Goal: Transaction & Acquisition: Book appointment/travel/reservation

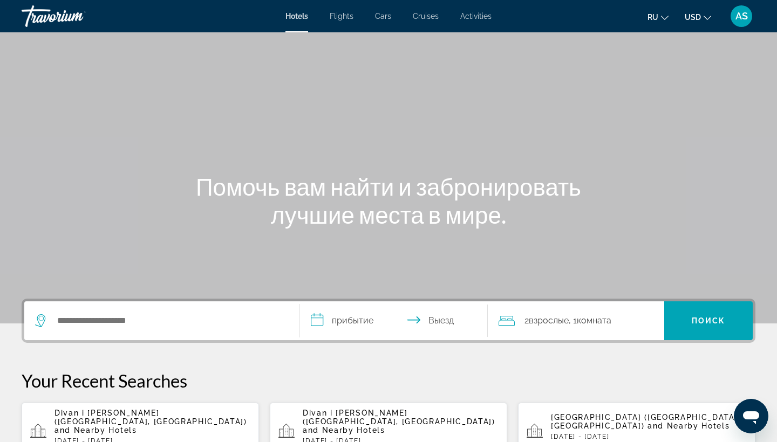
click at [137, 426] on span "and Nearby Hotels" at bounding box center [95, 430] width 83 height 9
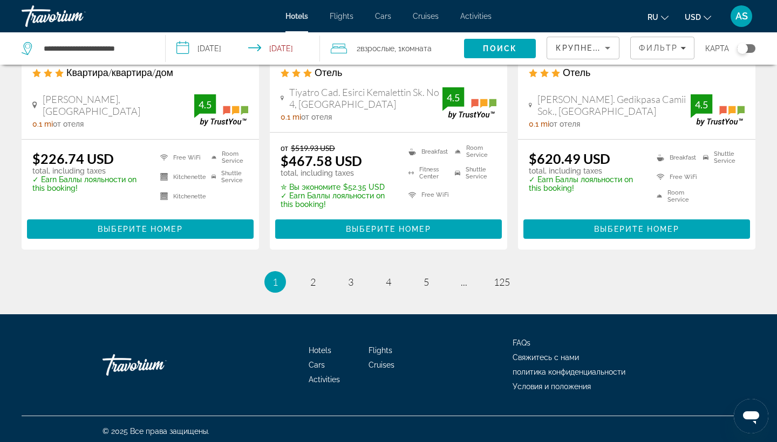
scroll to position [1456, 0]
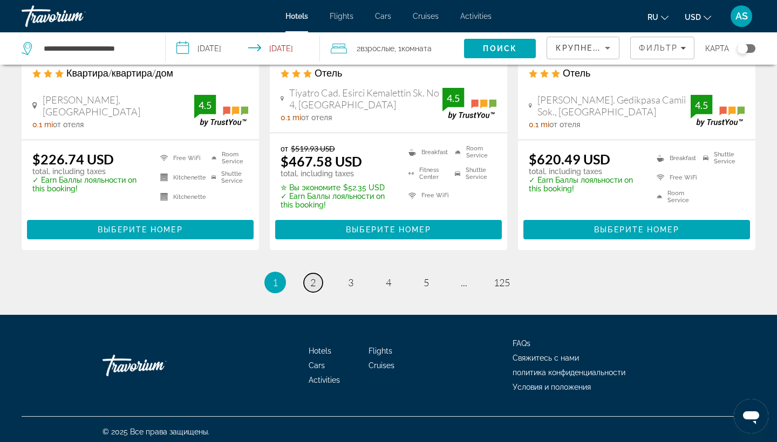
click at [313, 279] on span "2" at bounding box center [312, 283] width 5 height 12
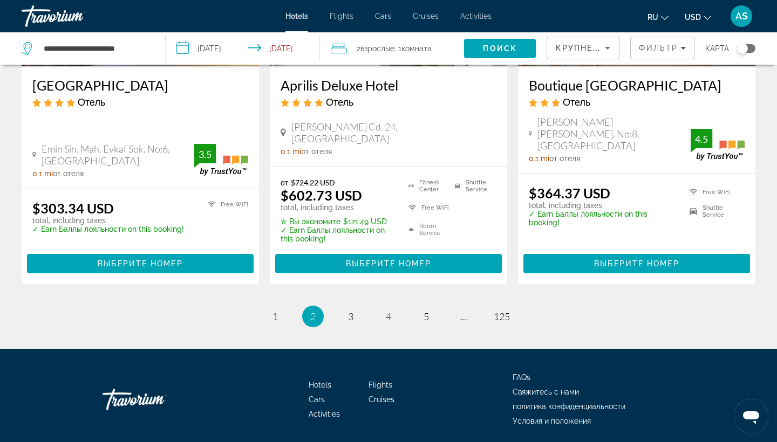
scroll to position [1467, 0]
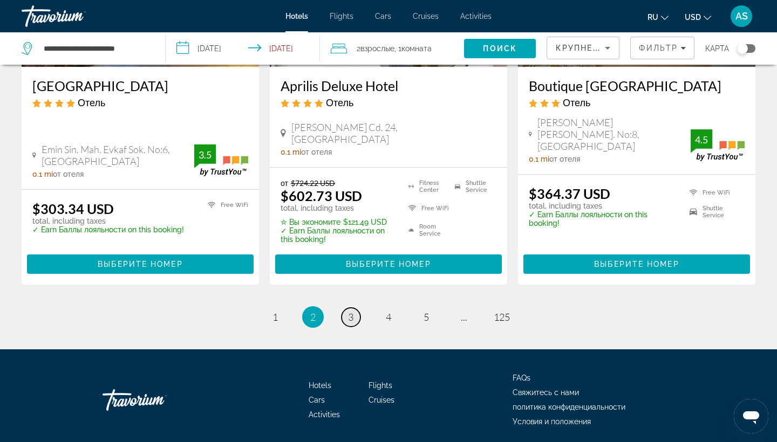
click at [349, 311] on span "3" at bounding box center [350, 317] width 5 height 12
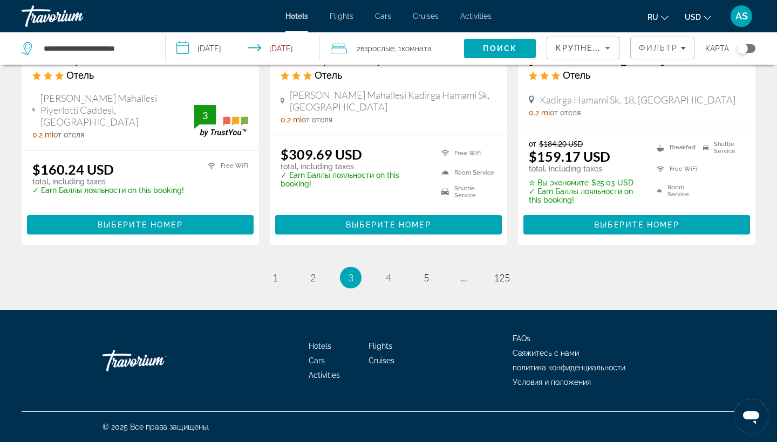
scroll to position [1476, 0]
click at [388, 278] on span "4" at bounding box center [388, 278] width 5 height 12
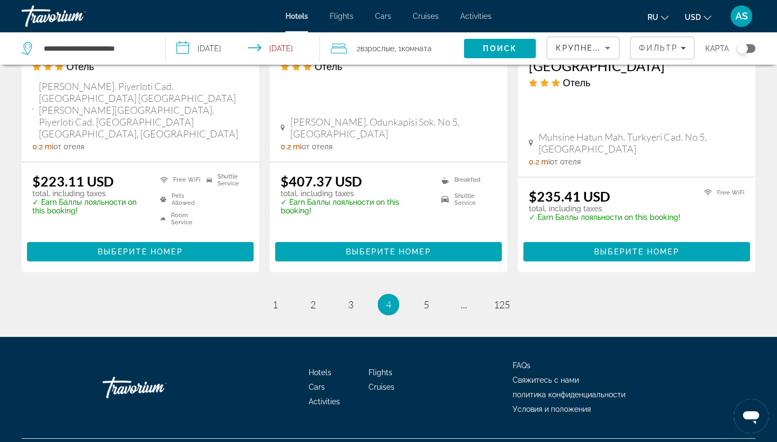
scroll to position [1480, 0]
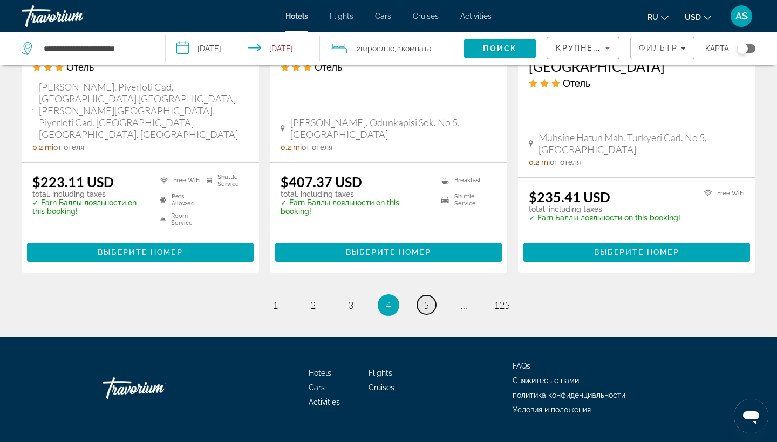
click at [430, 296] on link "page 5" at bounding box center [426, 305] width 19 height 19
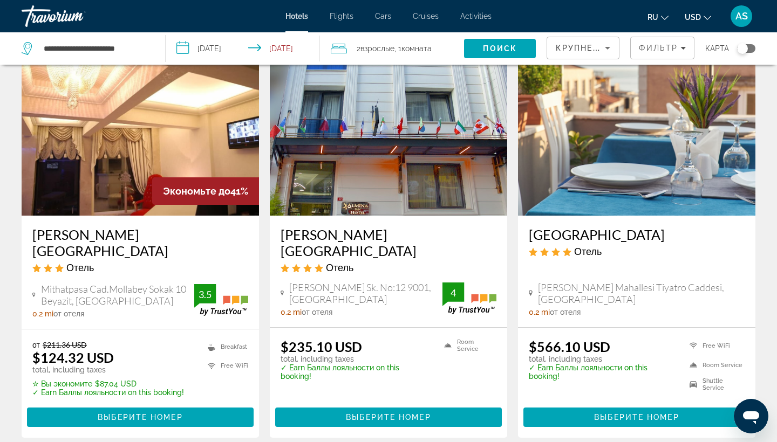
scroll to position [118, 0]
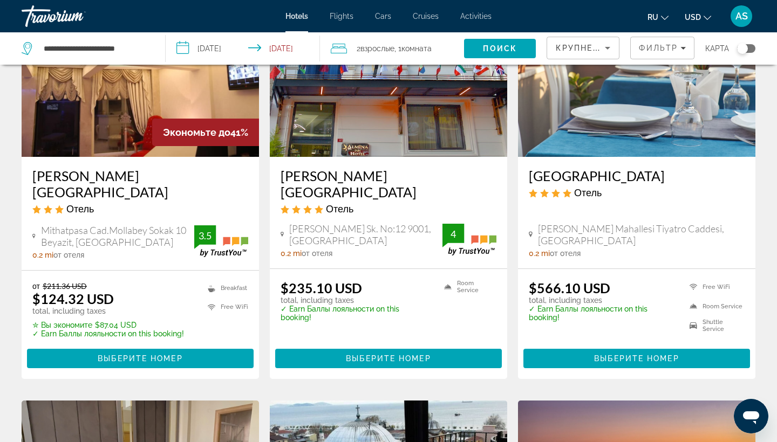
click at [323, 175] on h3 "[PERSON_NAME][GEOGRAPHIC_DATA]" at bounding box center [389, 184] width 216 height 32
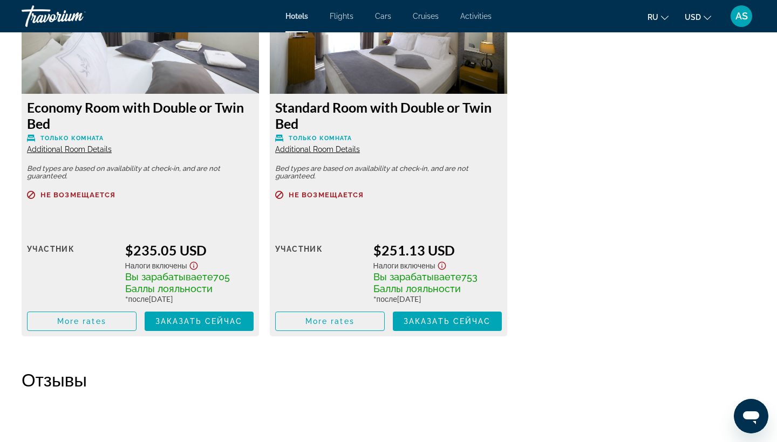
scroll to position [1569, 0]
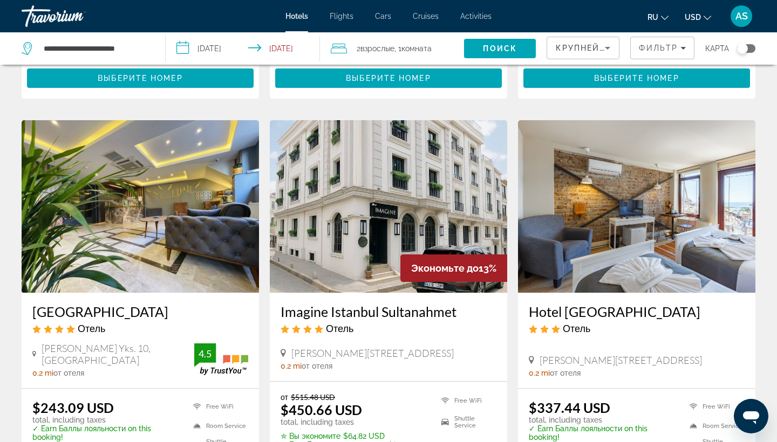
scroll to position [823, 0]
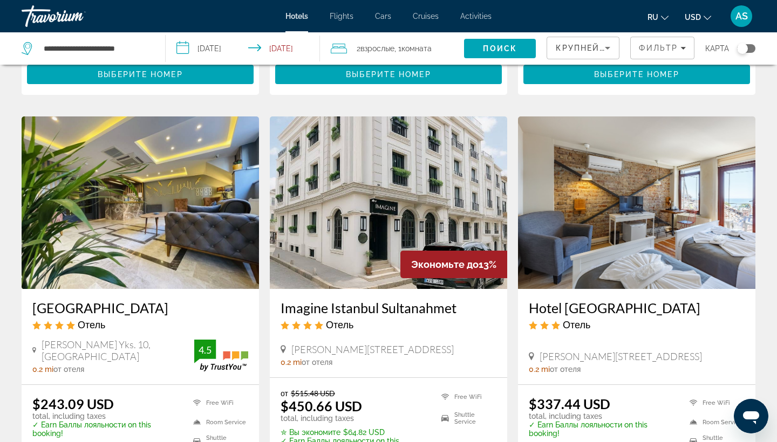
click at [75, 300] on h3 "[GEOGRAPHIC_DATA]" at bounding box center [140, 308] width 216 height 16
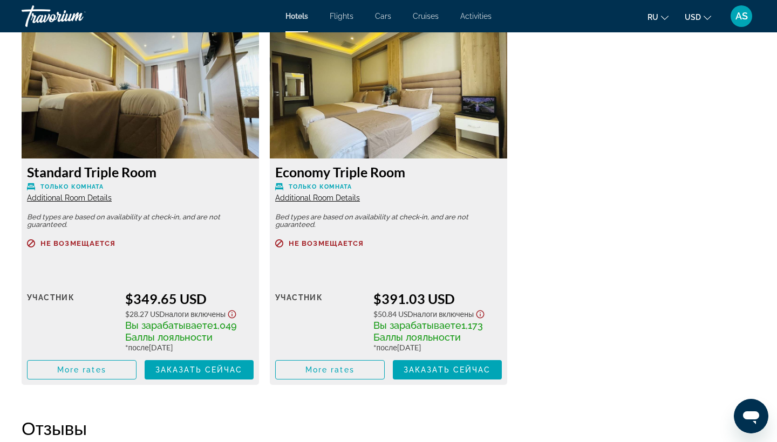
scroll to position [1863, 0]
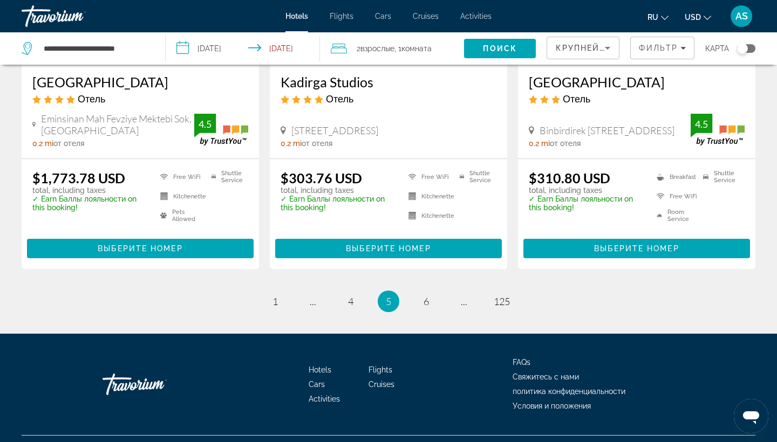
scroll to position [1449, 0]
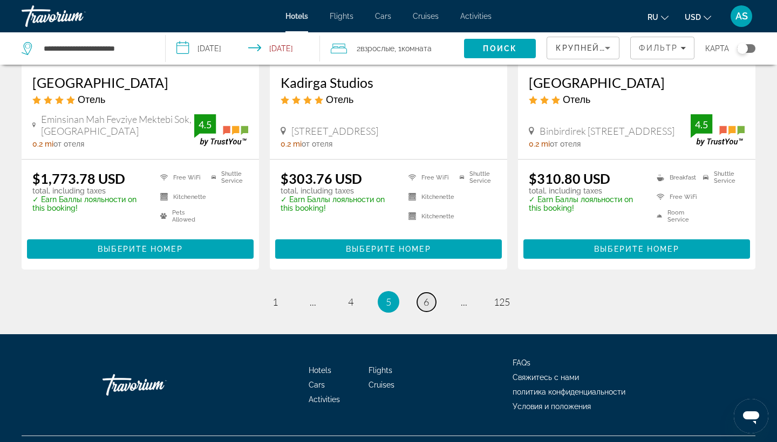
click at [427, 296] on span "6" at bounding box center [425, 302] width 5 height 12
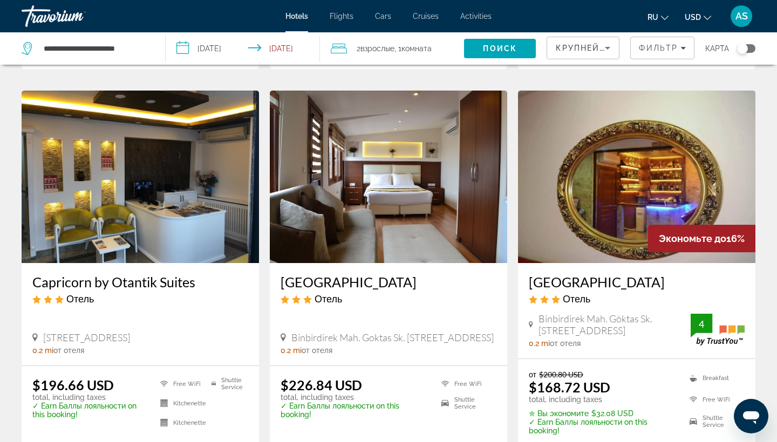
scroll to position [1277, 0]
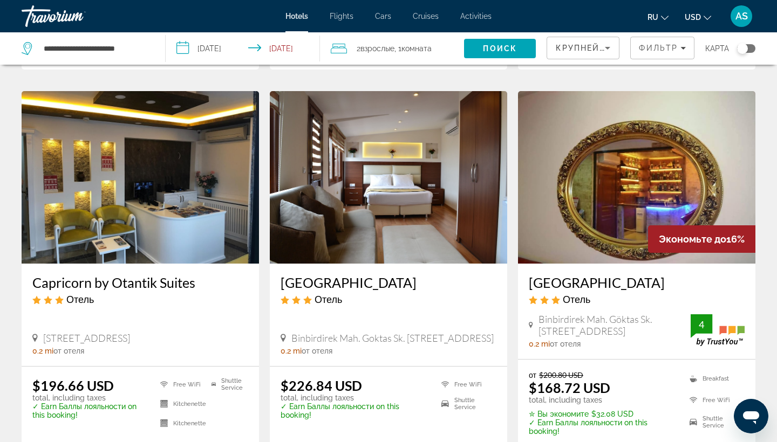
click at [598, 275] on h3 "[GEOGRAPHIC_DATA]" at bounding box center [637, 283] width 216 height 16
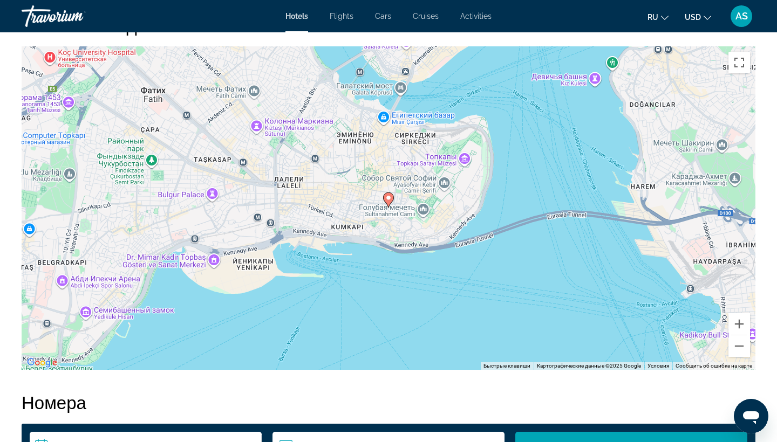
scroll to position [1027, 0]
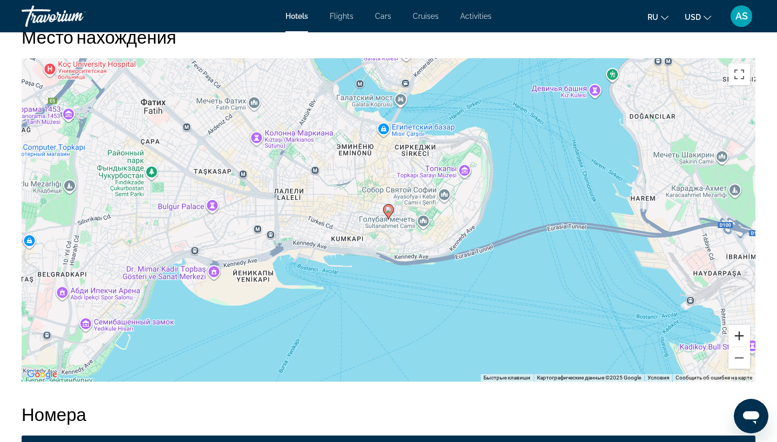
click at [741, 336] on button "Увеличить" at bounding box center [739, 336] width 22 height 22
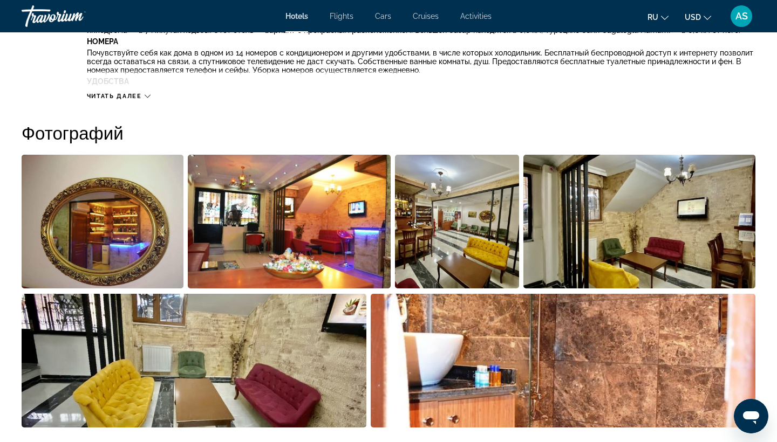
scroll to position [466, 0]
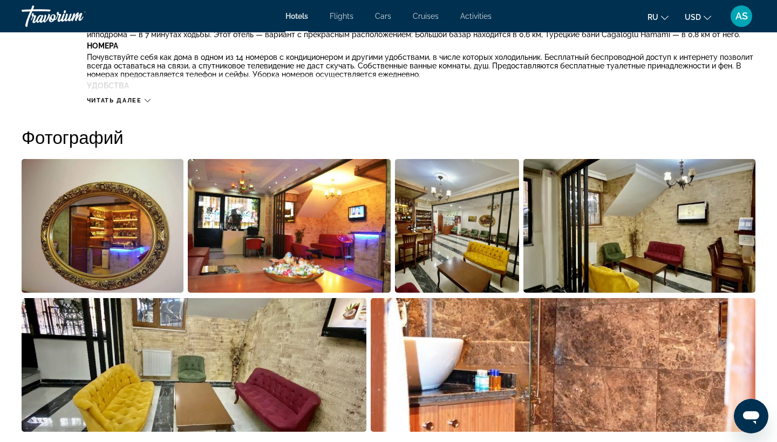
click at [110, 262] on img "Open full-screen image slider" at bounding box center [103, 226] width 162 height 134
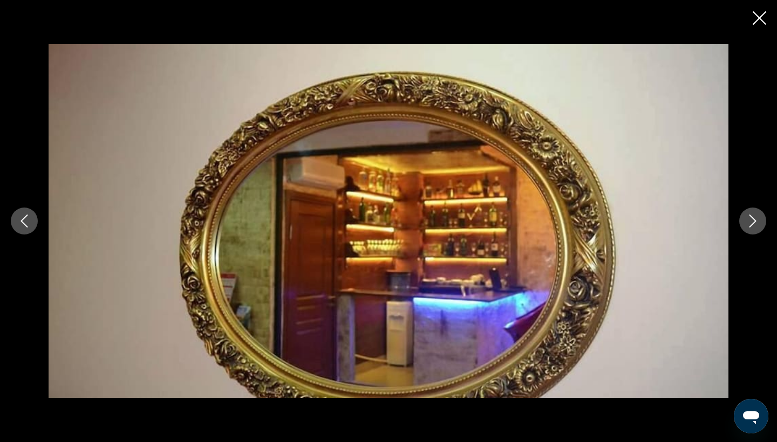
click at [743, 223] on button "Next image" at bounding box center [752, 221] width 27 height 27
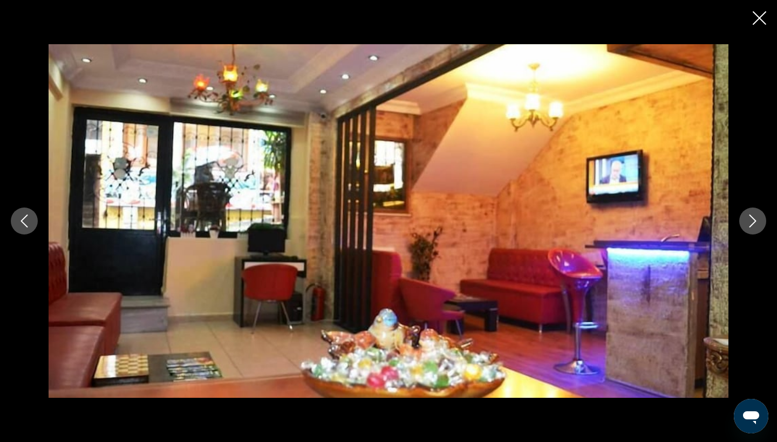
click at [743, 223] on button "Next image" at bounding box center [752, 221] width 27 height 27
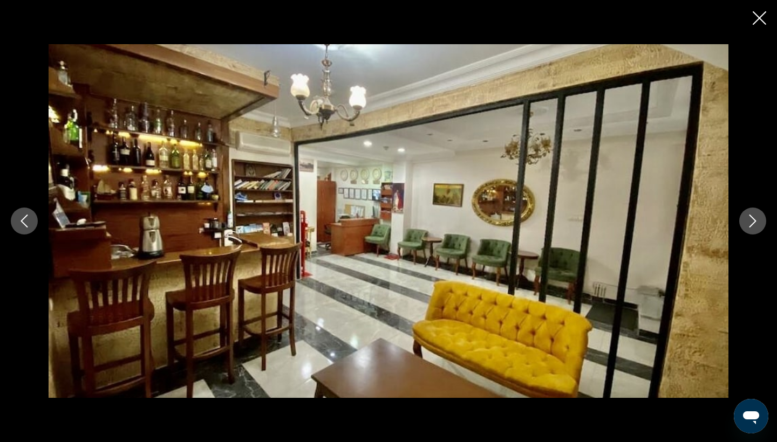
click at [743, 223] on button "Next image" at bounding box center [752, 221] width 27 height 27
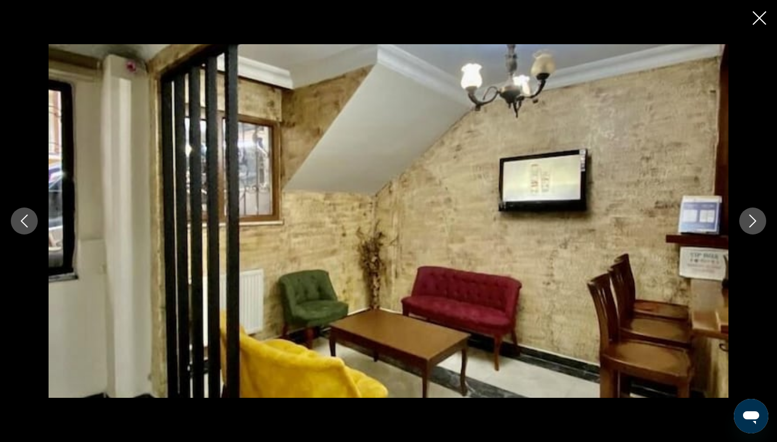
click at [743, 223] on button "Next image" at bounding box center [752, 221] width 27 height 27
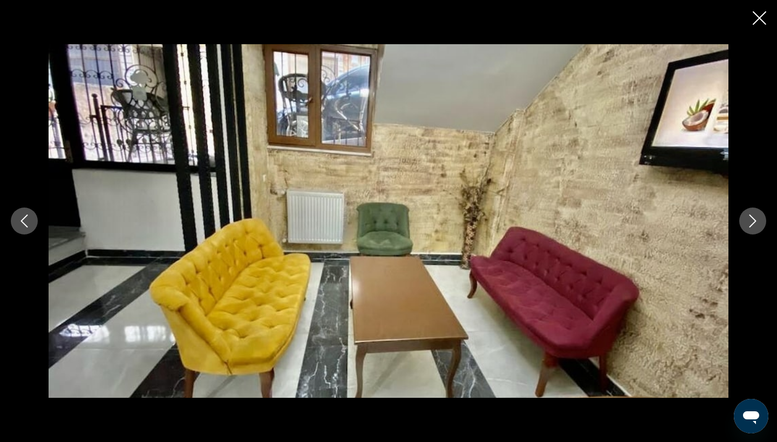
click at [743, 223] on button "Next image" at bounding box center [752, 221] width 27 height 27
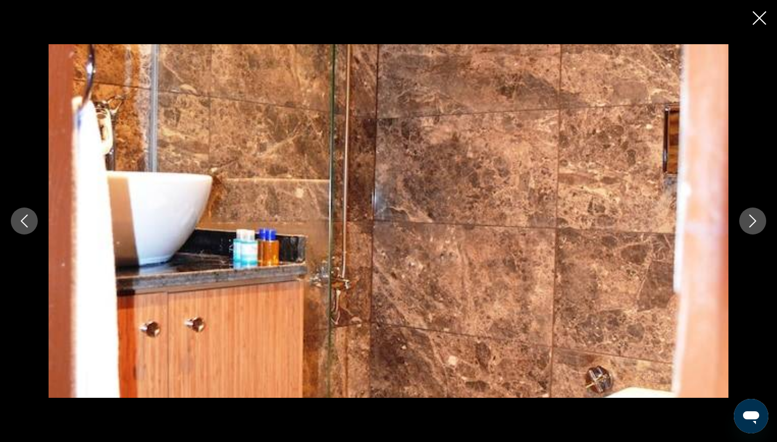
click at [743, 223] on button "Next image" at bounding box center [752, 221] width 27 height 27
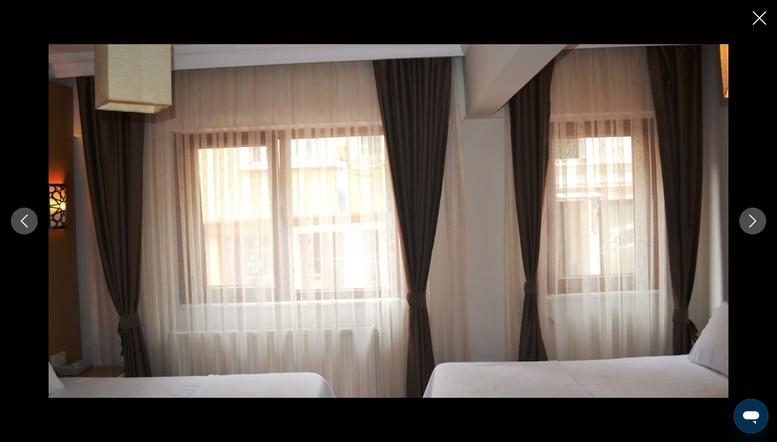
click at [743, 223] on button "Next image" at bounding box center [752, 221] width 27 height 27
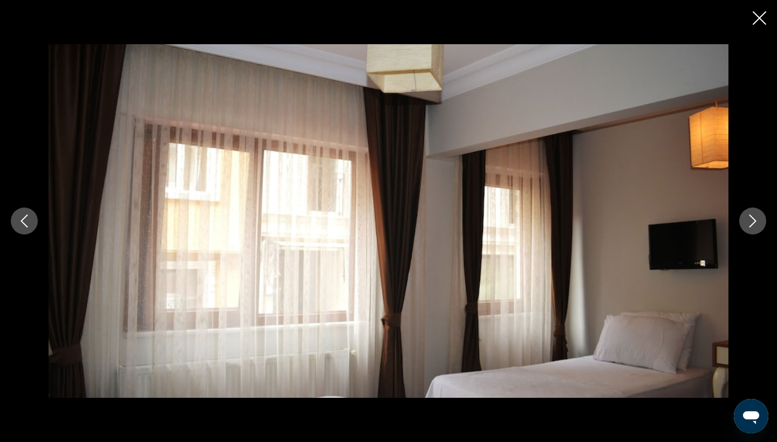
click at [743, 223] on button "Next image" at bounding box center [752, 221] width 27 height 27
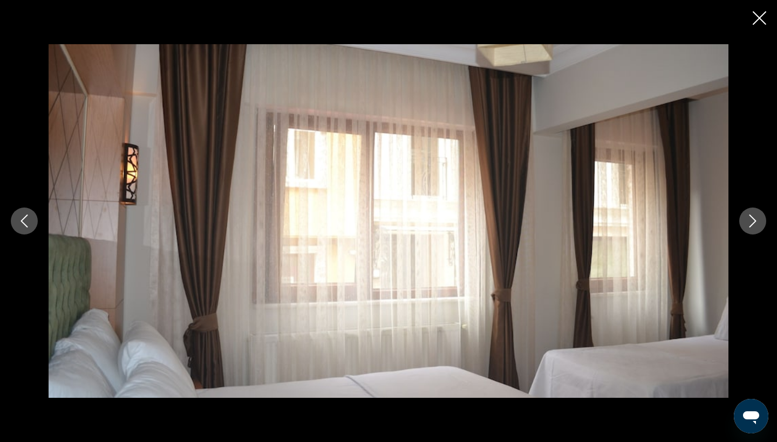
click at [743, 223] on button "Next image" at bounding box center [752, 221] width 27 height 27
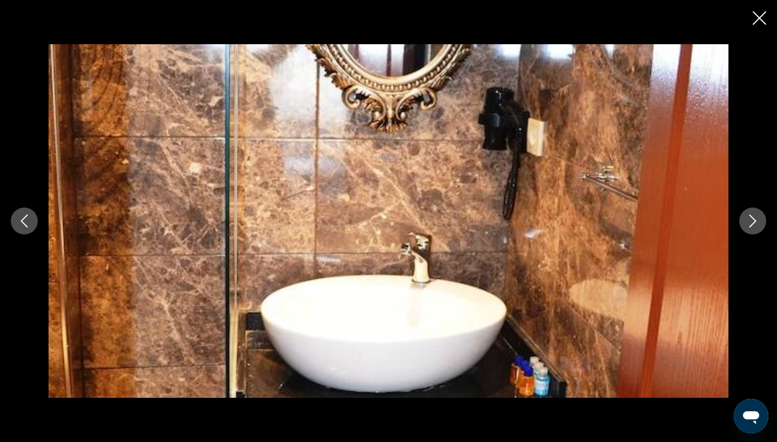
click at [743, 223] on button "Next image" at bounding box center [752, 221] width 27 height 27
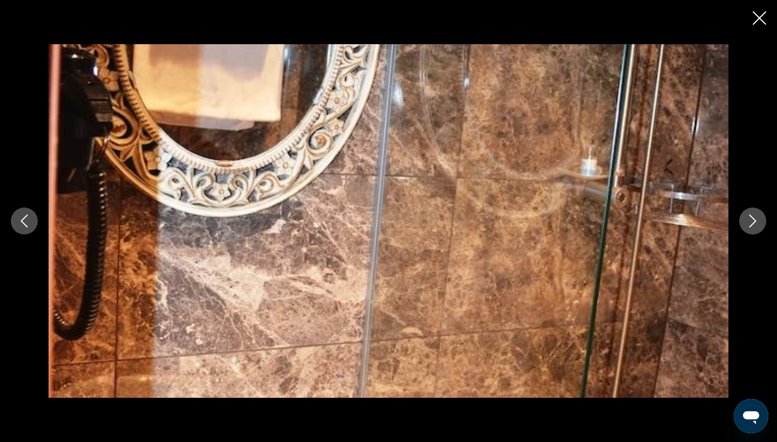
click at [743, 223] on button "Next image" at bounding box center [752, 221] width 27 height 27
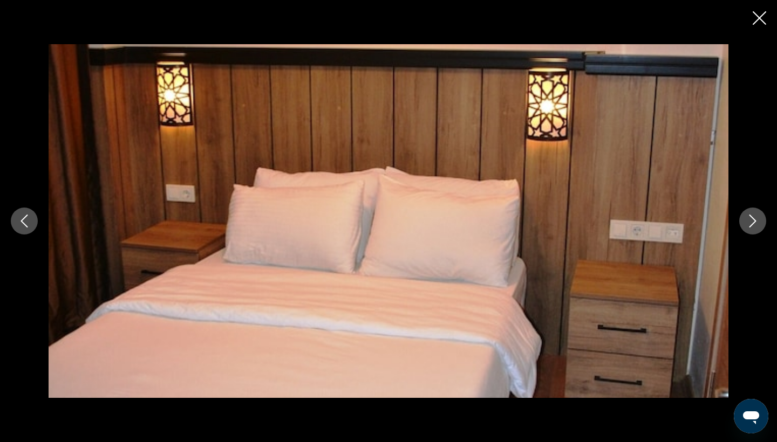
click at [743, 223] on button "Next image" at bounding box center [752, 221] width 27 height 27
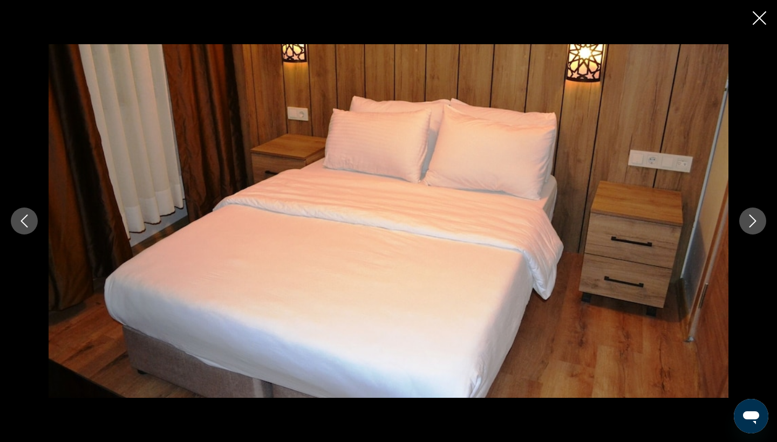
click at [743, 223] on button "Next image" at bounding box center [752, 221] width 27 height 27
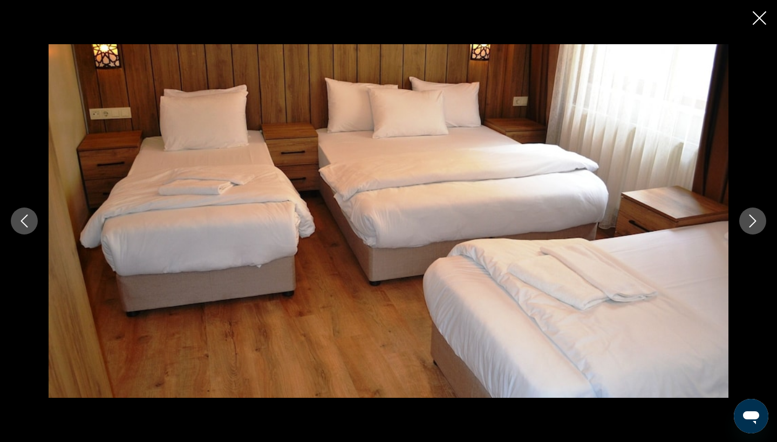
click at [743, 223] on button "Next image" at bounding box center [752, 221] width 27 height 27
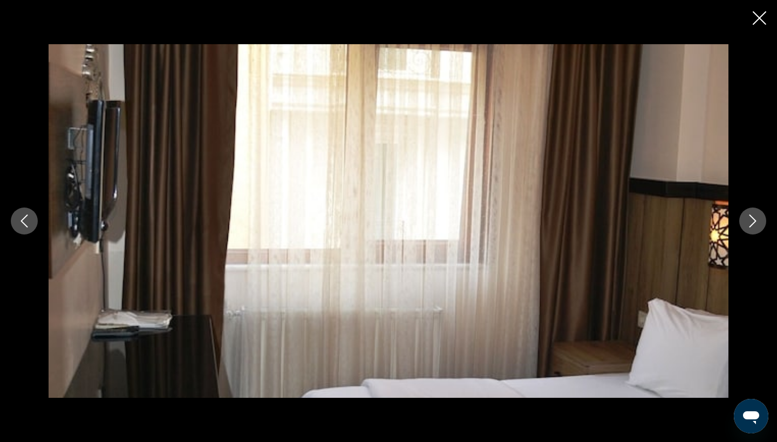
click at [743, 223] on button "Next image" at bounding box center [752, 221] width 27 height 27
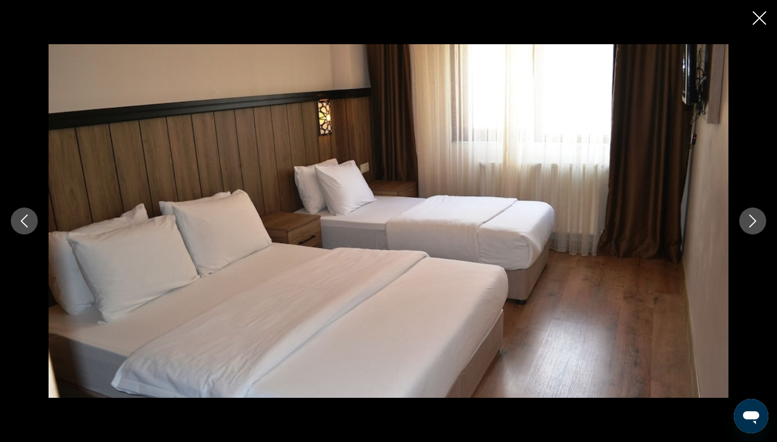
click at [743, 223] on button "Next image" at bounding box center [752, 221] width 27 height 27
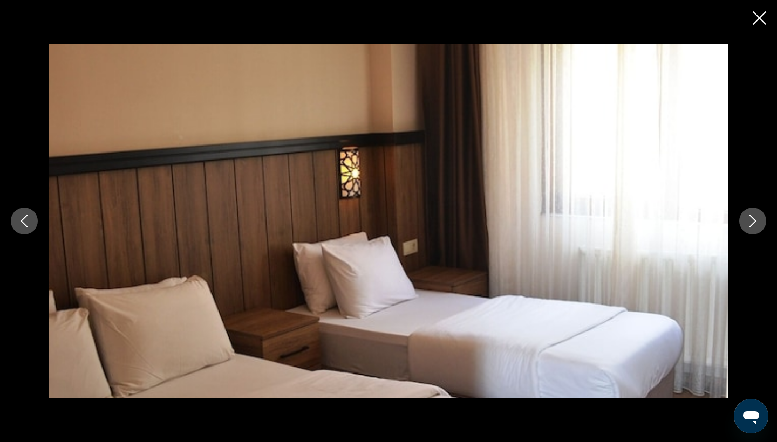
click at [743, 223] on button "Next image" at bounding box center [752, 221] width 27 height 27
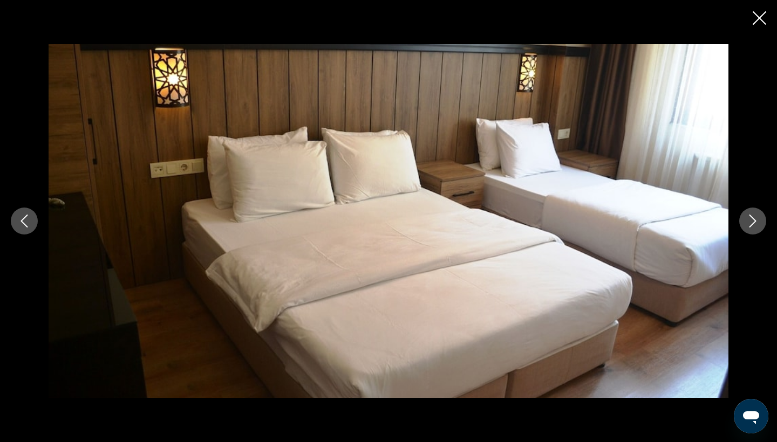
click at [743, 223] on button "Next image" at bounding box center [752, 221] width 27 height 27
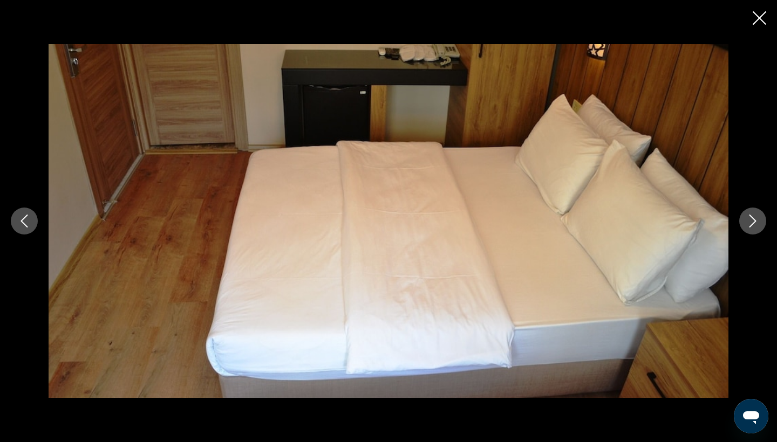
click at [743, 223] on button "Next image" at bounding box center [752, 221] width 27 height 27
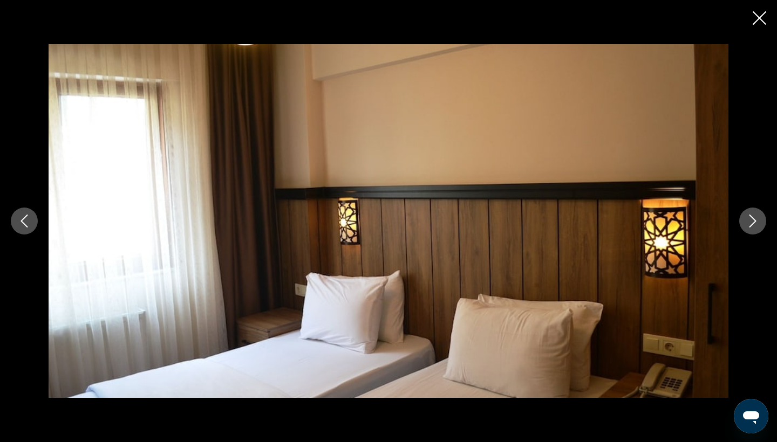
click at [743, 223] on button "Next image" at bounding box center [752, 221] width 27 height 27
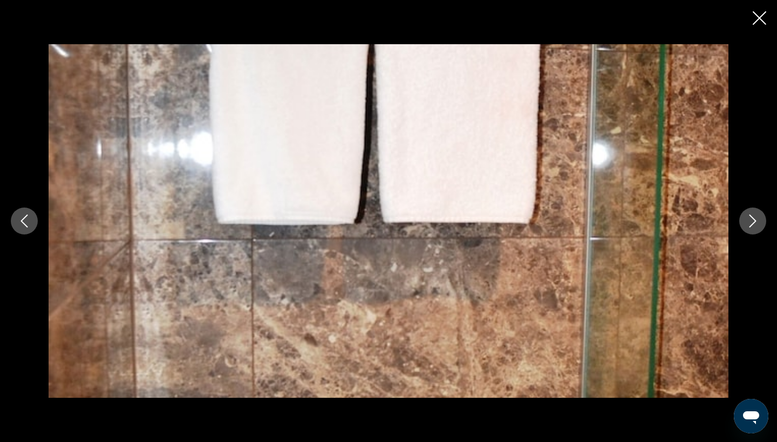
click at [743, 223] on button "Next image" at bounding box center [752, 221] width 27 height 27
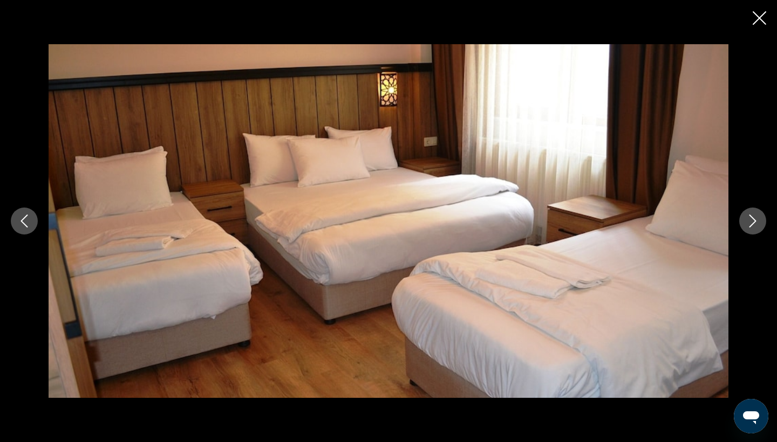
click at [743, 223] on button "Next image" at bounding box center [752, 221] width 27 height 27
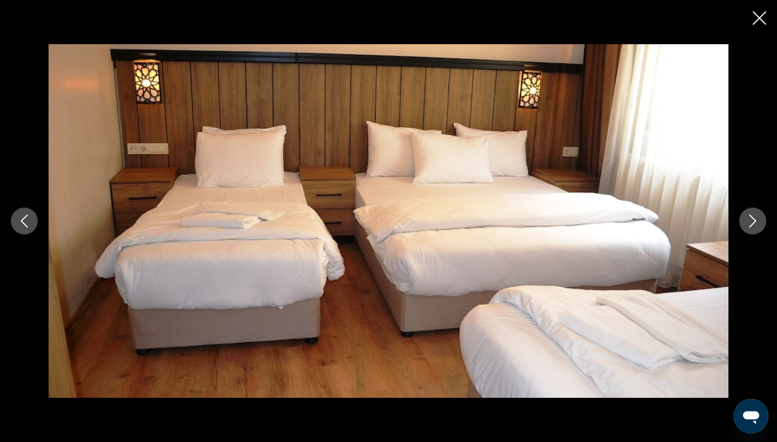
click at [743, 223] on button "Next image" at bounding box center [752, 221] width 27 height 27
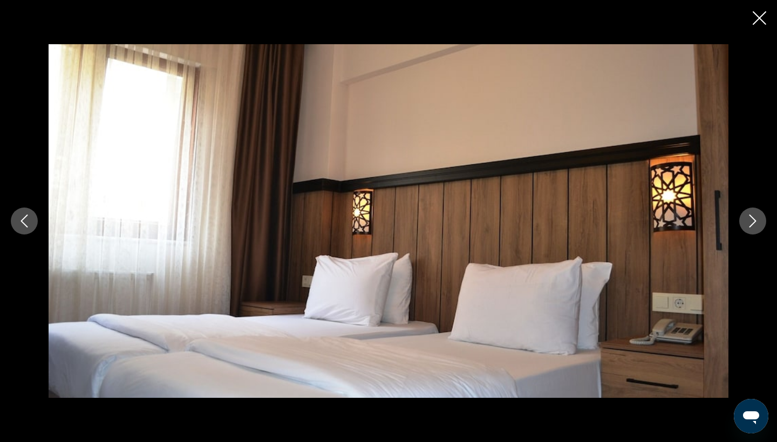
click at [743, 223] on button "Next image" at bounding box center [752, 221] width 27 height 27
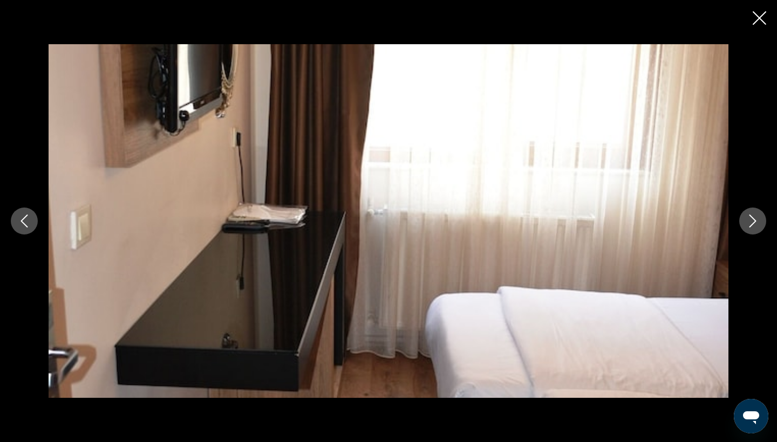
click at [743, 223] on button "Next image" at bounding box center [752, 221] width 27 height 27
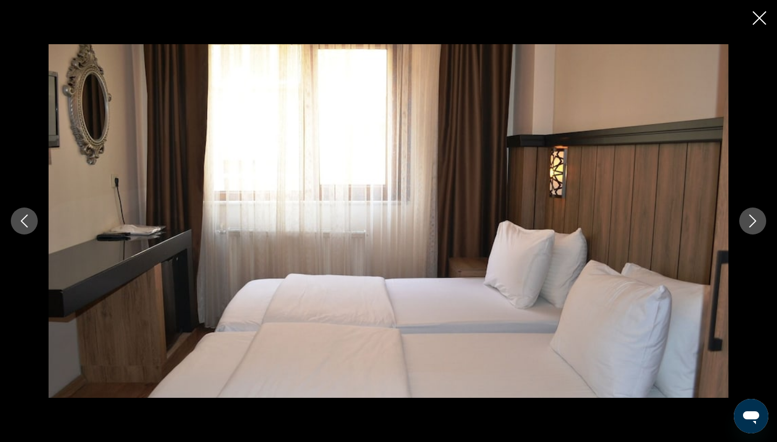
click at [743, 223] on button "Next image" at bounding box center [752, 221] width 27 height 27
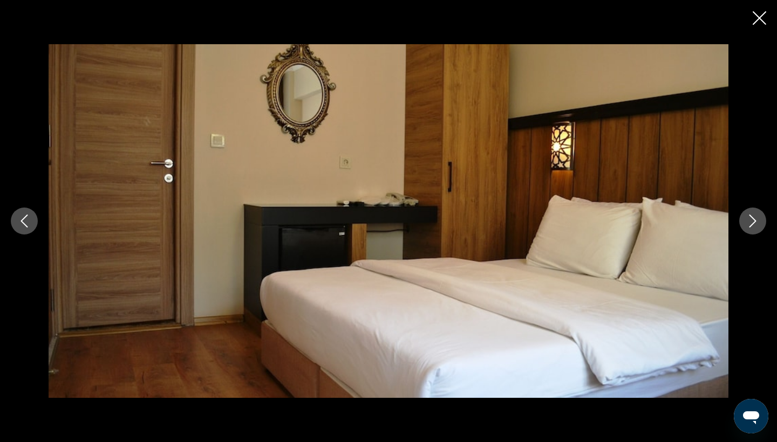
click at [743, 223] on button "Next image" at bounding box center [752, 221] width 27 height 27
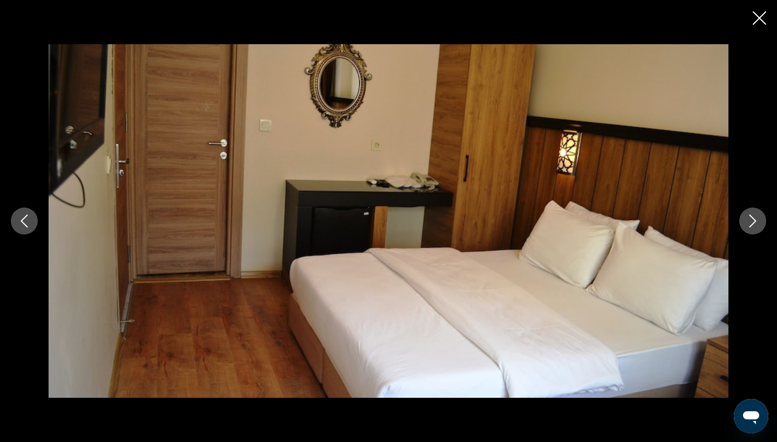
click at [743, 223] on button "Next image" at bounding box center [752, 221] width 27 height 27
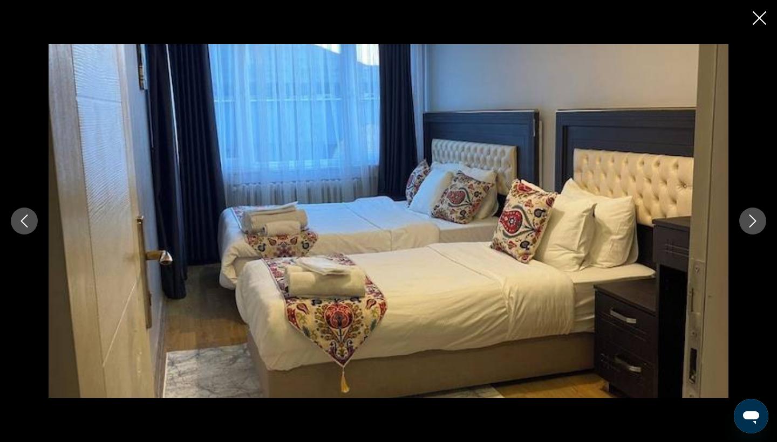
click at [743, 223] on button "Next image" at bounding box center [752, 221] width 27 height 27
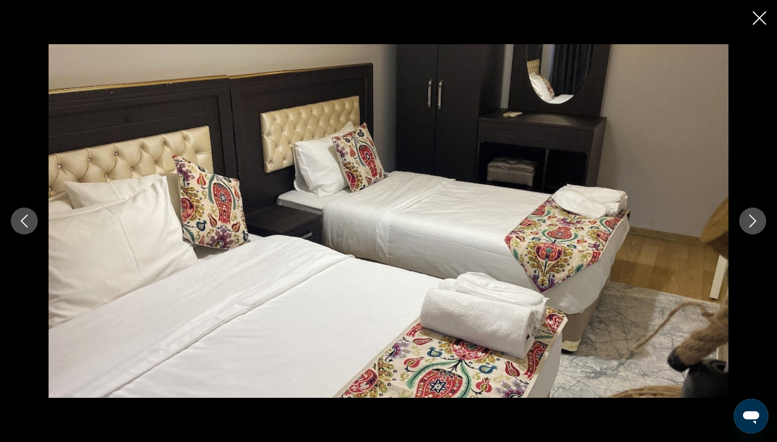
click at [743, 223] on button "Next image" at bounding box center [752, 221] width 27 height 27
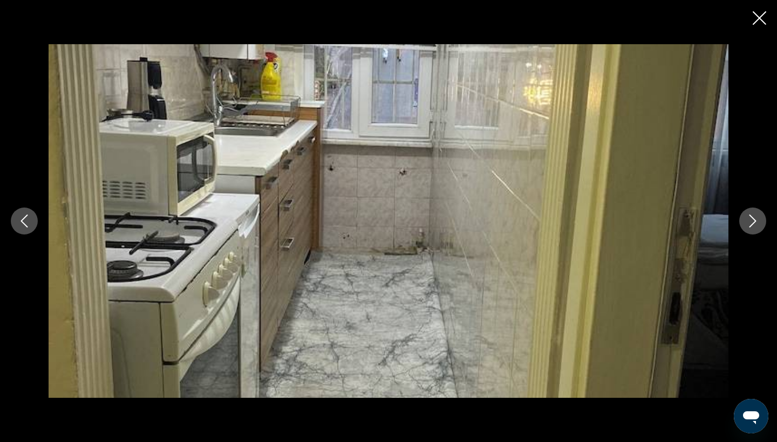
click at [743, 223] on button "Next image" at bounding box center [752, 221] width 27 height 27
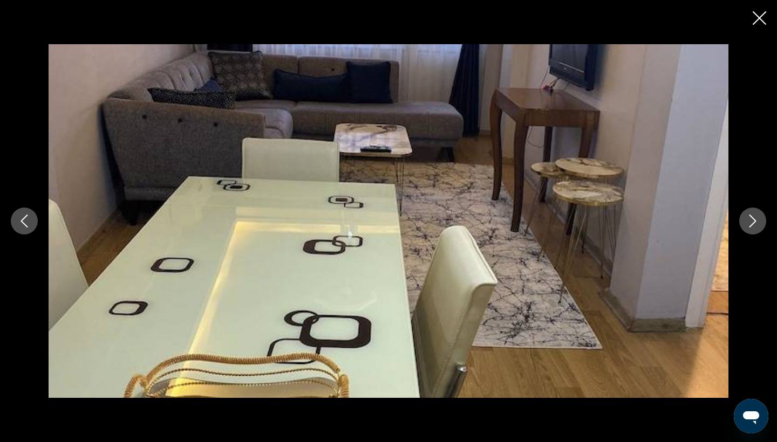
click at [743, 223] on button "Next image" at bounding box center [752, 221] width 27 height 27
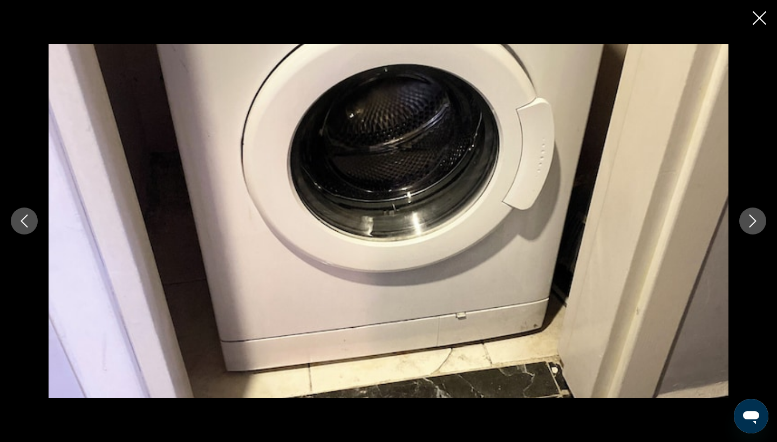
click at [743, 223] on button "Next image" at bounding box center [752, 221] width 27 height 27
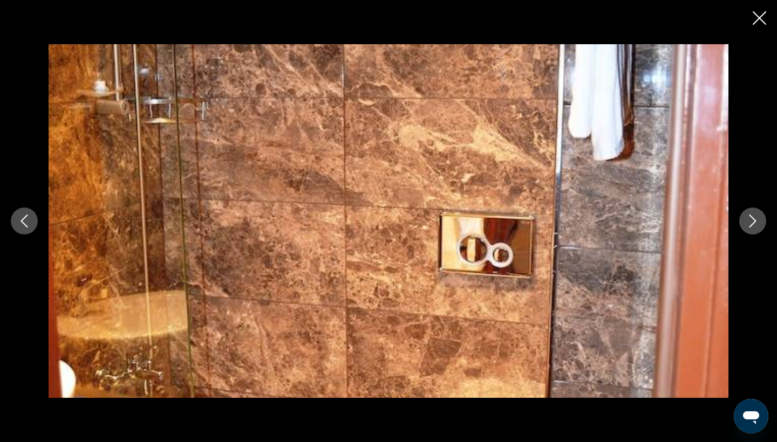
click at [743, 223] on button "Next image" at bounding box center [752, 221] width 27 height 27
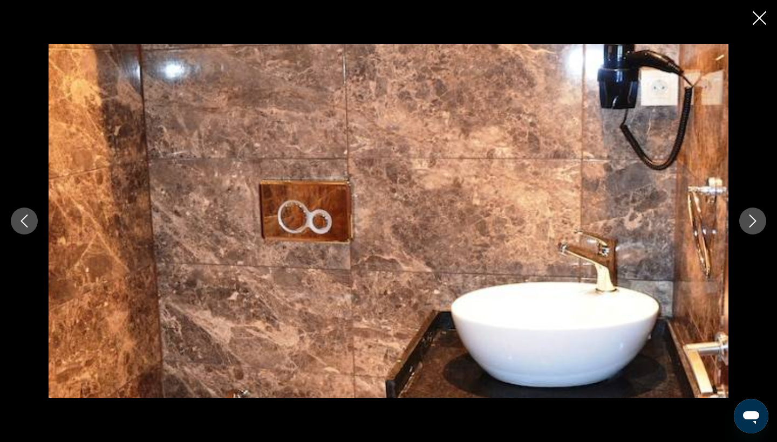
click at [760, 20] on icon "Close slideshow" at bounding box center [759, 17] width 13 height 13
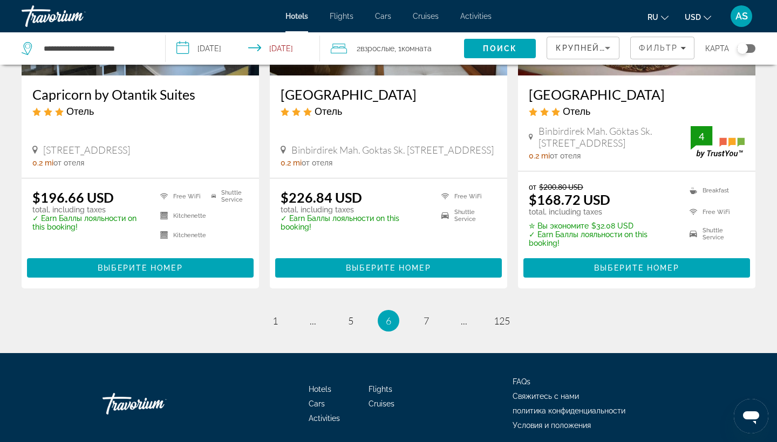
scroll to position [1465, 0]
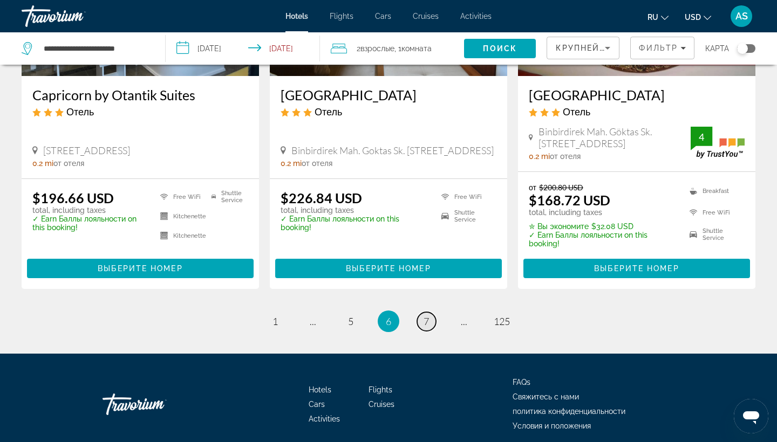
click at [429, 316] on span "7" at bounding box center [425, 322] width 5 height 12
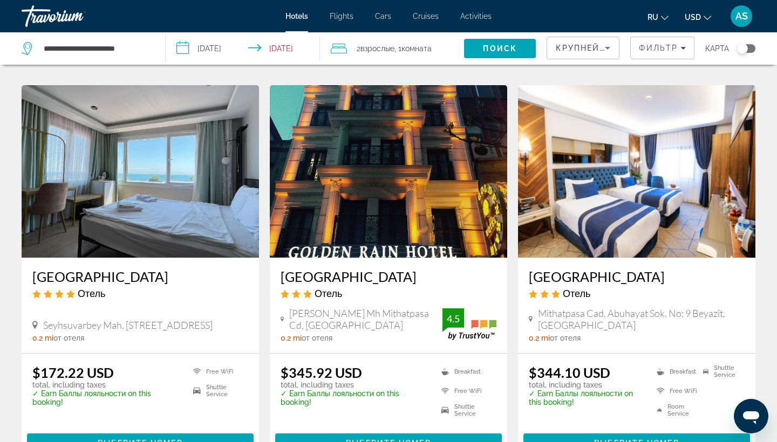
scroll to position [487, 0]
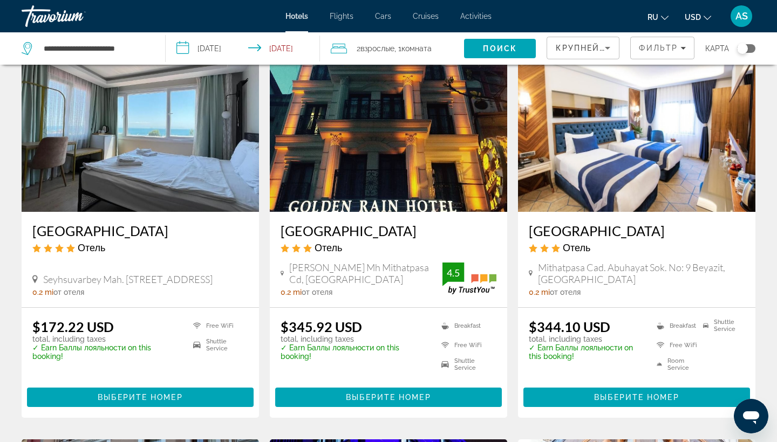
click at [72, 234] on h3 "[GEOGRAPHIC_DATA]" at bounding box center [140, 231] width 216 height 16
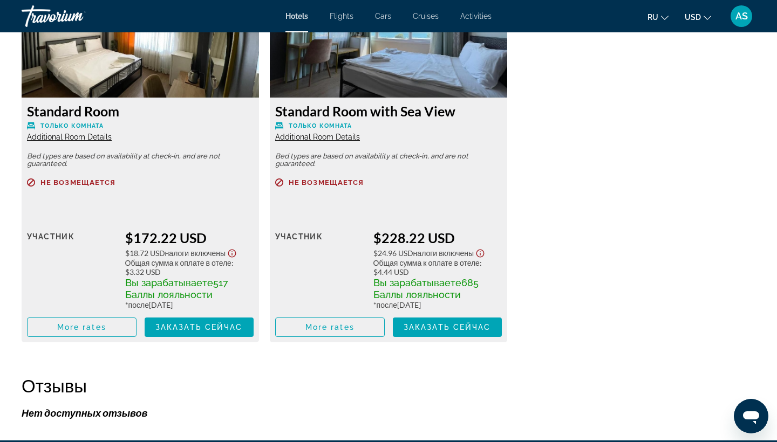
scroll to position [1565, 0]
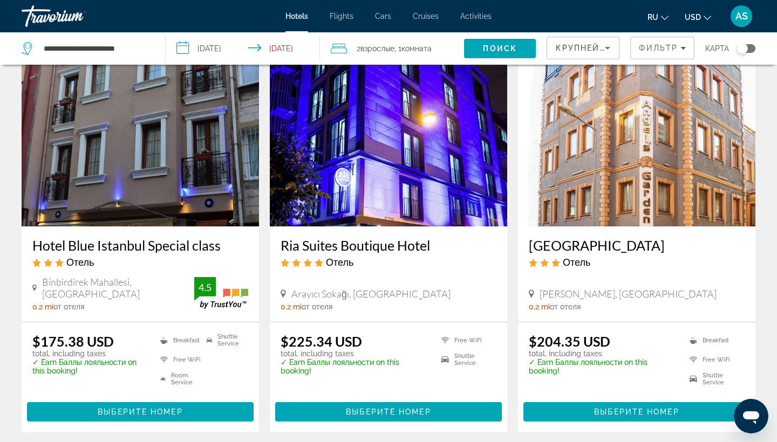
scroll to position [873, 0]
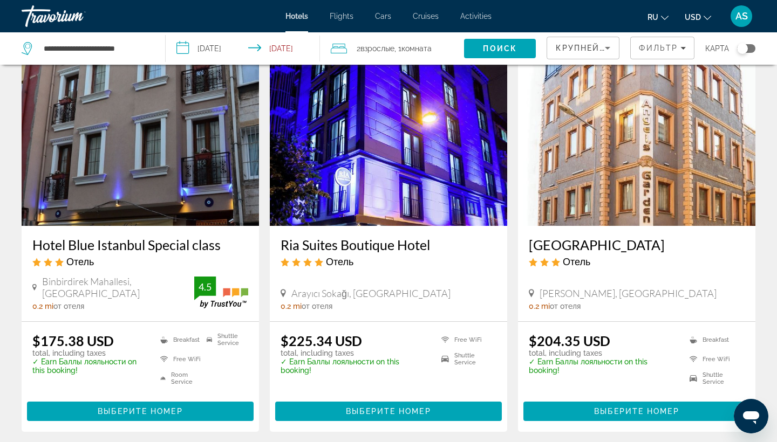
click at [363, 244] on h3 "Ria Suites Boutique Hotel" at bounding box center [389, 245] width 216 height 16
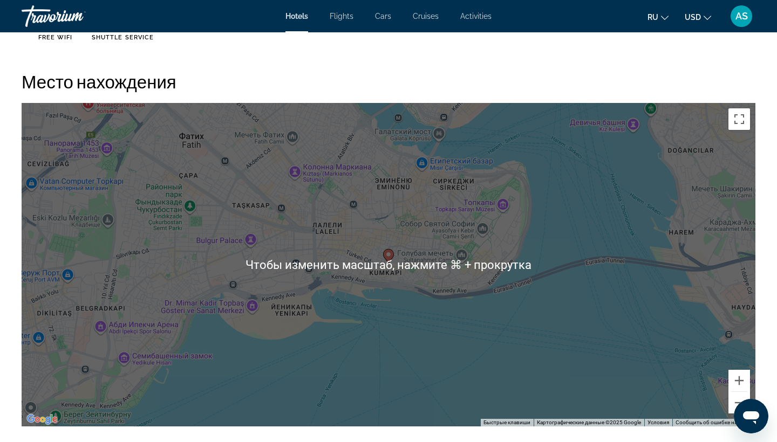
scroll to position [983, 0]
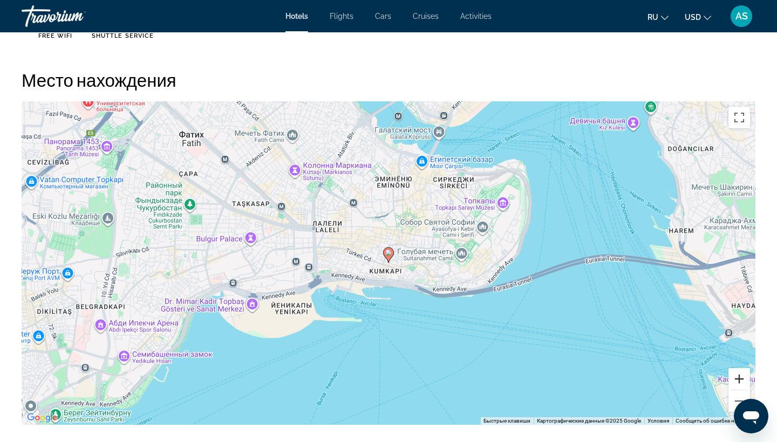
click at [737, 379] on button "Увеличить" at bounding box center [739, 379] width 22 height 22
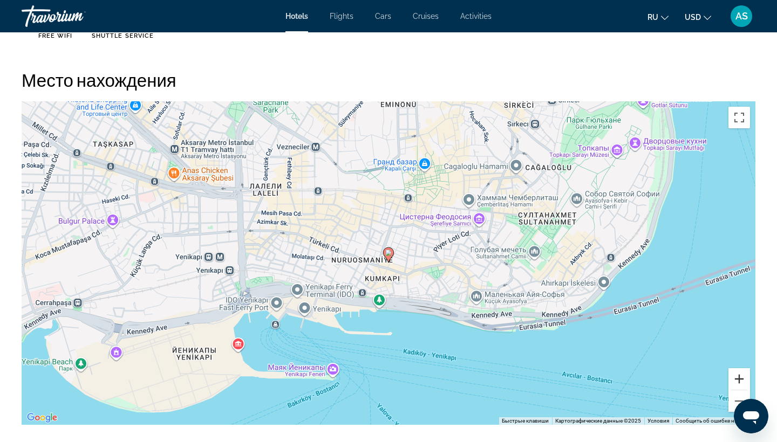
click at [737, 379] on button "Увеличить" at bounding box center [739, 379] width 22 height 22
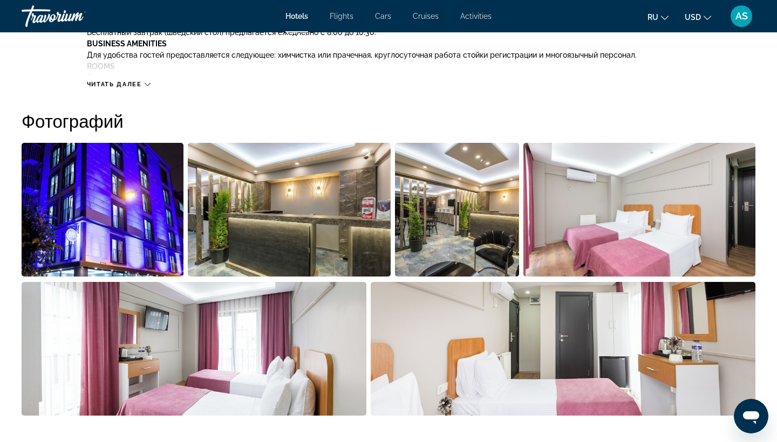
scroll to position [484, 0]
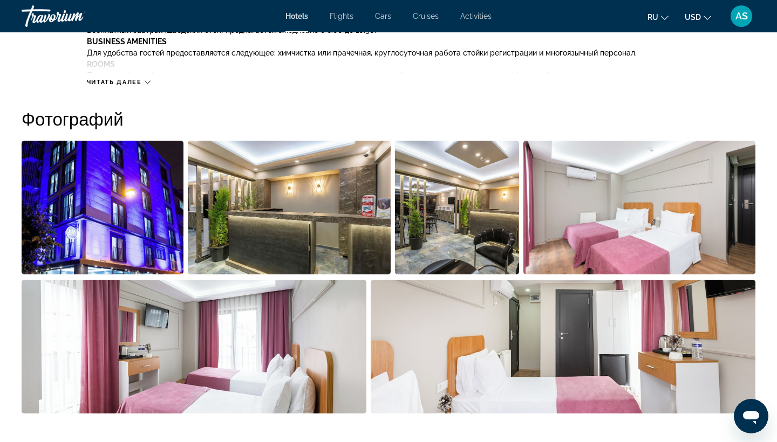
click at [78, 221] on img "Open full-screen image slider" at bounding box center [103, 208] width 162 height 134
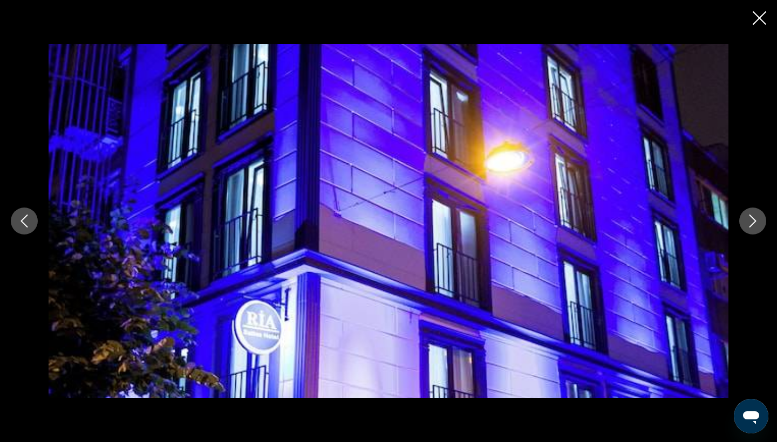
click at [754, 221] on icon "Next image" at bounding box center [752, 221] width 13 height 13
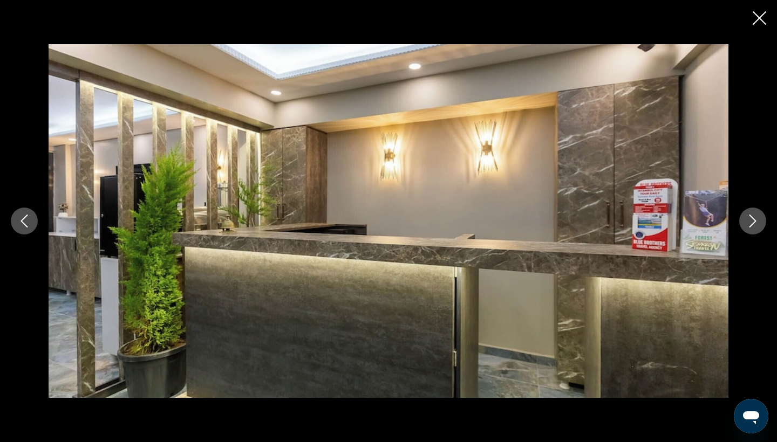
click at [754, 221] on icon "Next image" at bounding box center [752, 221] width 13 height 13
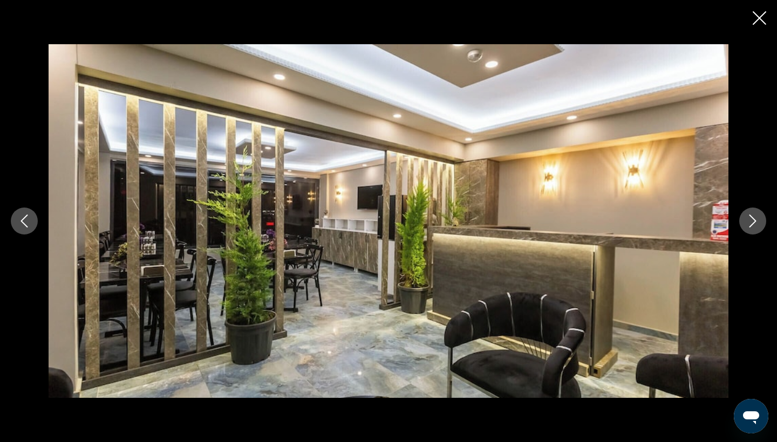
click at [754, 221] on icon "Next image" at bounding box center [752, 221] width 13 height 13
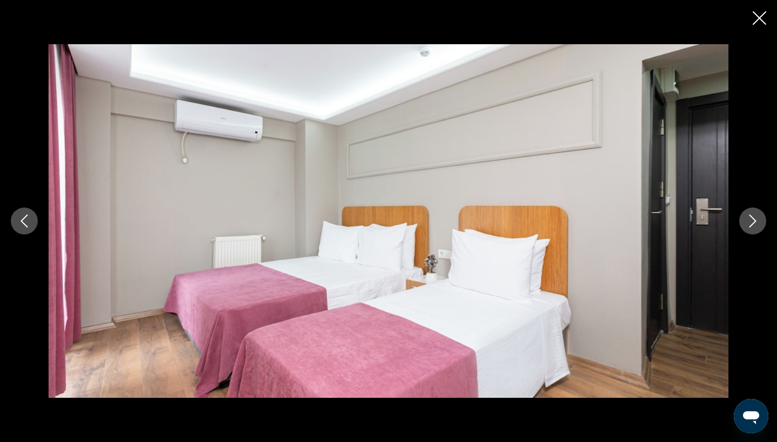
click at [754, 221] on icon "Next image" at bounding box center [752, 221] width 13 height 13
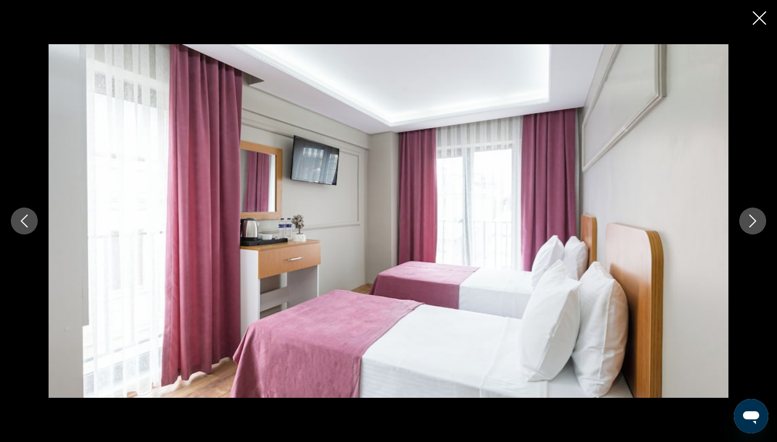
click at [754, 221] on icon "Next image" at bounding box center [752, 221] width 13 height 13
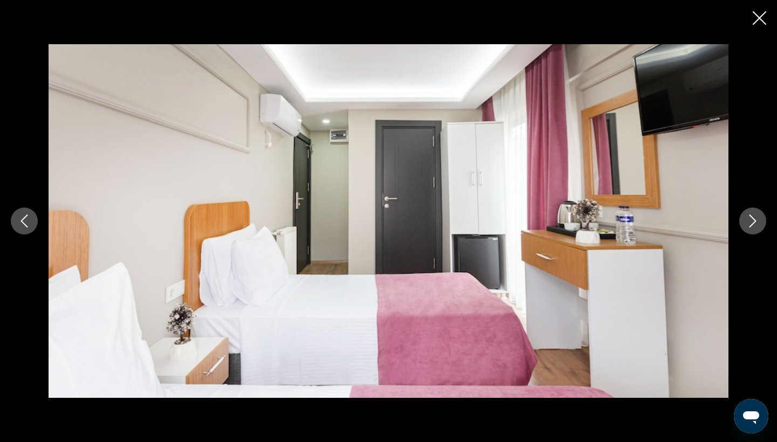
click at [754, 221] on icon "Next image" at bounding box center [752, 221] width 13 height 13
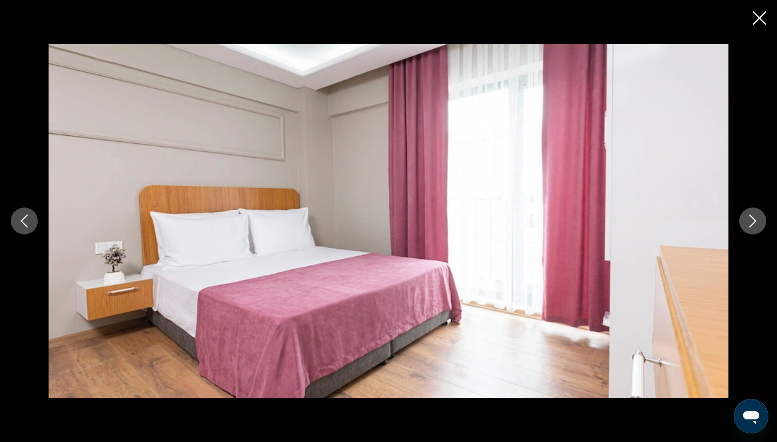
click at [754, 221] on icon "Next image" at bounding box center [752, 221] width 13 height 13
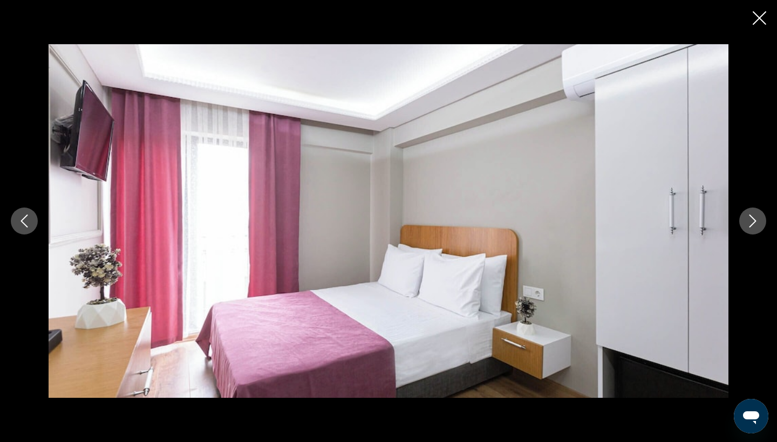
click at [754, 221] on icon "Next image" at bounding box center [752, 221] width 13 height 13
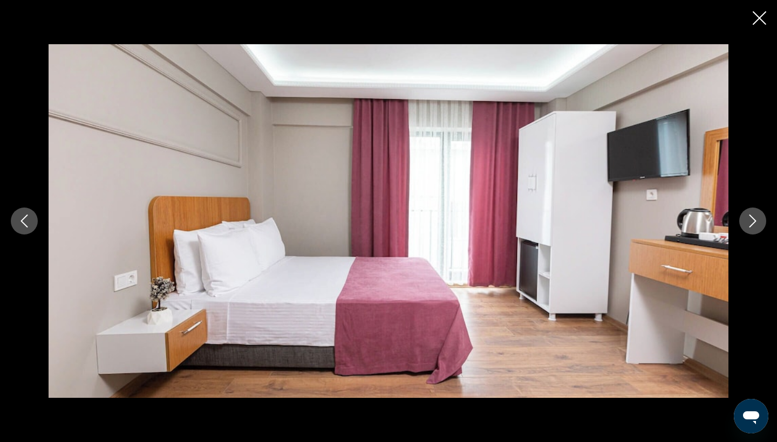
click at [754, 221] on icon "Next image" at bounding box center [752, 221] width 13 height 13
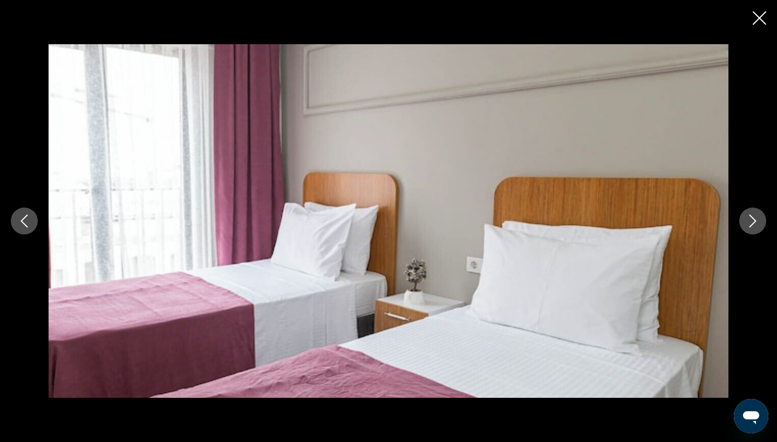
click at [754, 221] on icon "Next image" at bounding box center [752, 221] width 13 height 13
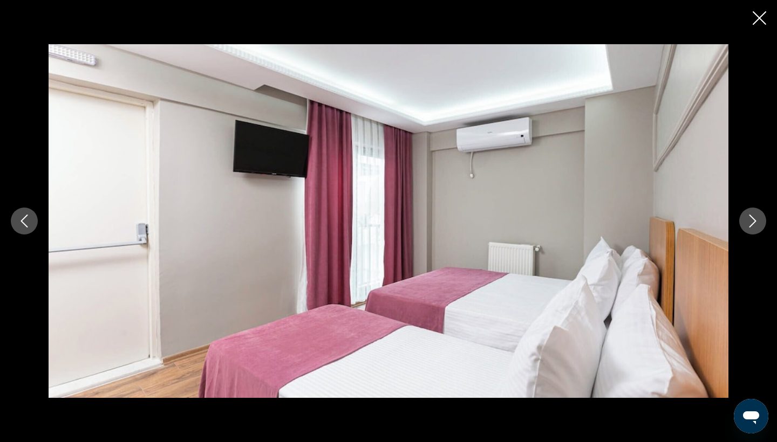
click at [754, 221] on icon "Next image" at bounding box center [752, 221] width 13 height 13
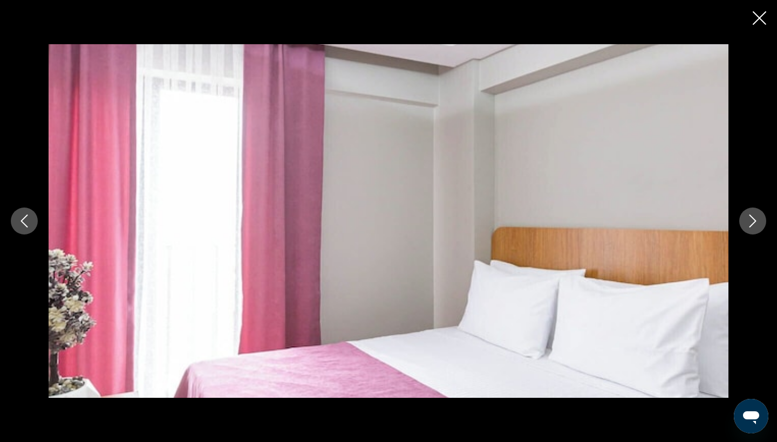
click at [754, 221] on icon "Next image" at bounding box center [752, 221] width 13 height 13
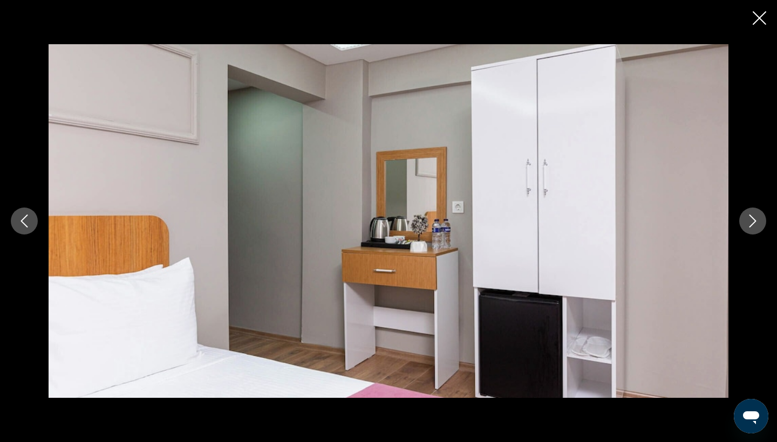
click at [754, 221] on icon "Next image" at bounding box center [752, 221] width 13 height 13
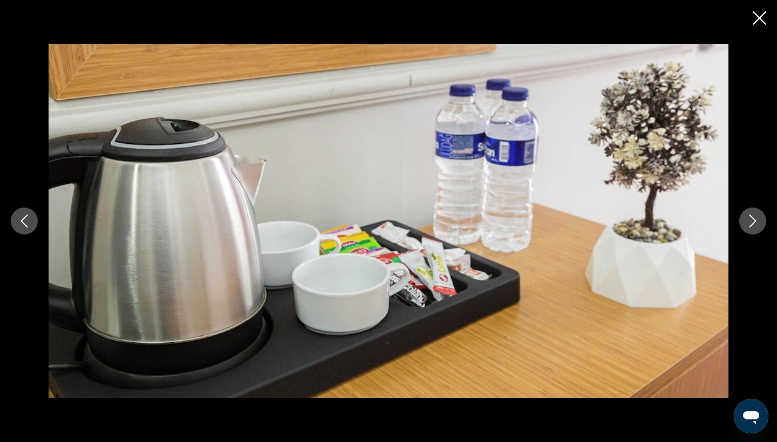
click at [754, 221] on icon "Next image" at bounding box center [752, 221] width 13 height 13
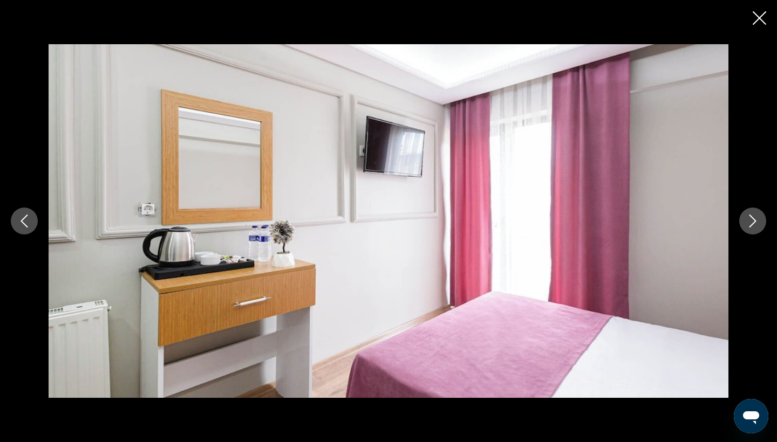
click at [754, 221] on icon "Next image" at bounding box center [752, 221] width 13 height 13
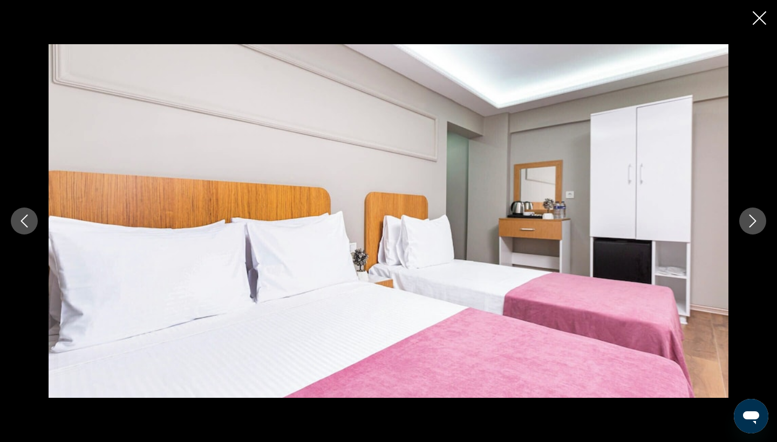
click at [761, 19] on icon "Close slideshow" at bounding box center [759, 17] width 13 height 13
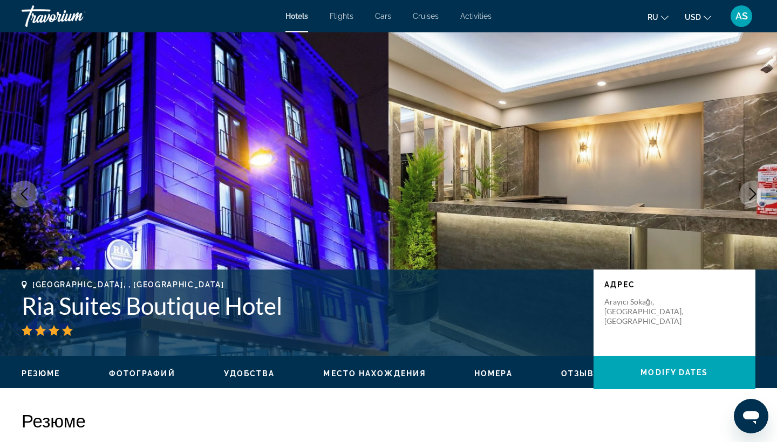
scroll to position [0, 0]
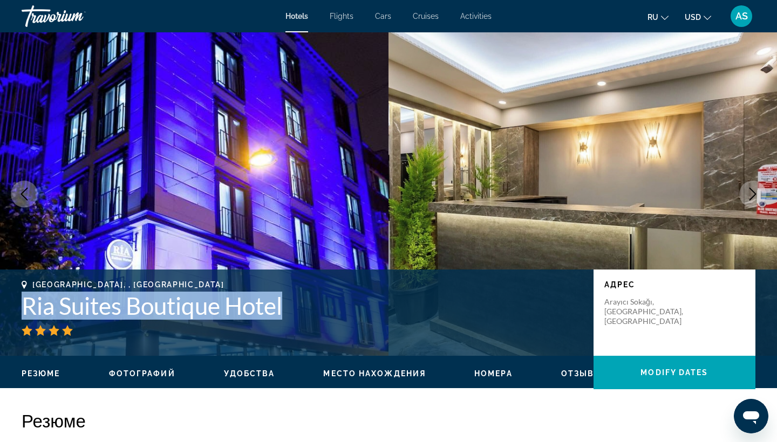
drag, startPoint x: 286, startPoint y: 308, endPoint x: 19, endPoint y: 310, distance: 266.5
click at [19, 310] on div "[GEOGRAPHIC_DATA], , [GEOGRAPHIC_DATA] Ria Suites Boutique Hotel адрес [GEOGRAP…" at bounding box center [388, 313] width 777 height 65
copy h1 "Ria Suites Boutique Hotel"
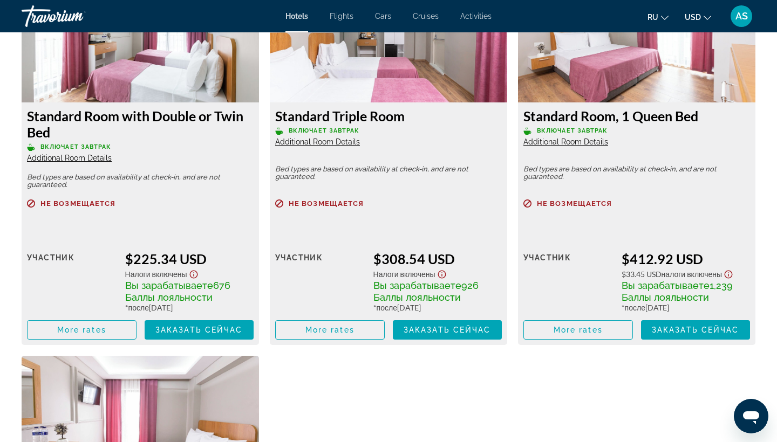
scroll to position [1560, 0]
drag, startPoint x: 30, startPoint y: 112, endPoint x: 56, endPoint y: 127, distance: 29.7
click at [56, 127] on h3 "Standard Room with Double or Twin Bed" at bounding box center [140, 123] width 227 height 32
copy h3 "Standard Room with Double or Twin Bed"
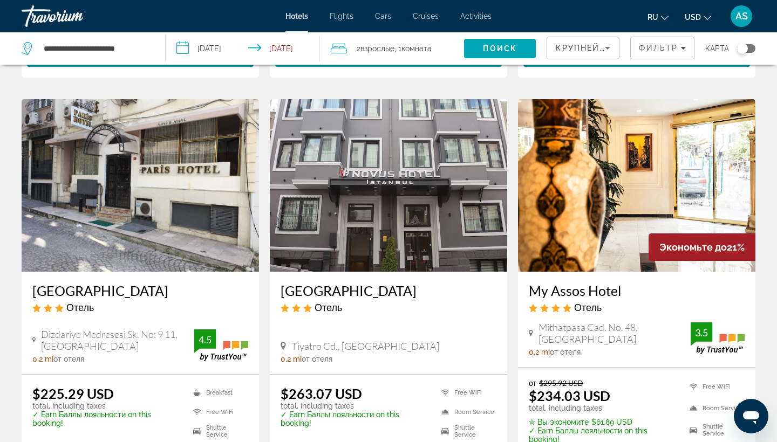
scroll to position [1254, 0]
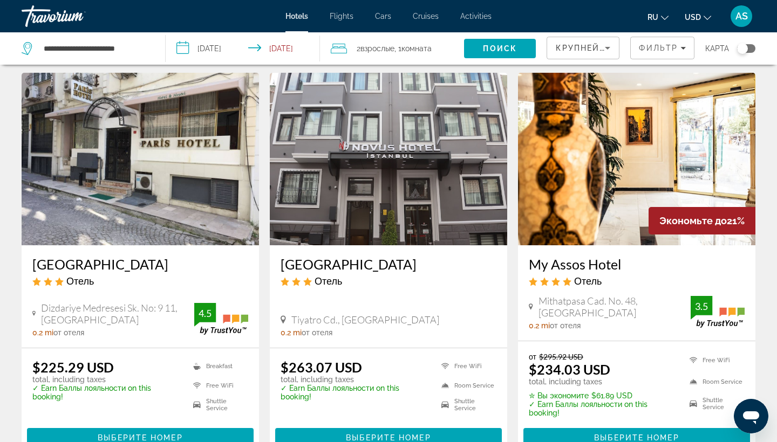
click at [580, 263] on h3 "My Assos Hotel" at bounding box center [637, 264] width 216 height 16
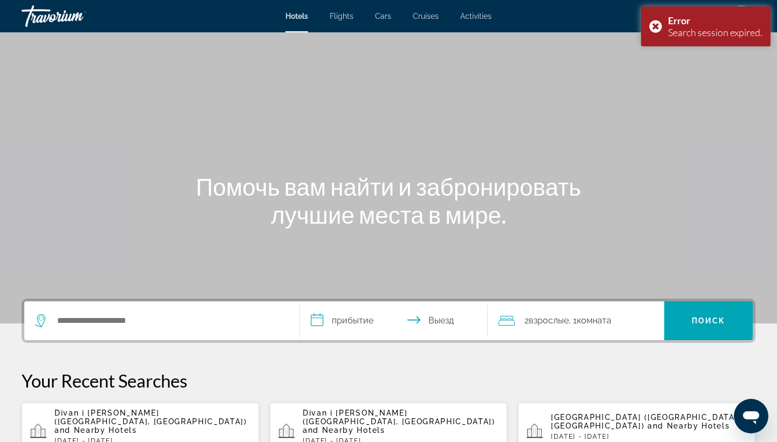
click at [166, 438] on p "[DATE] - [DATE]" at bounding box center [152, 442] width 196 height 8
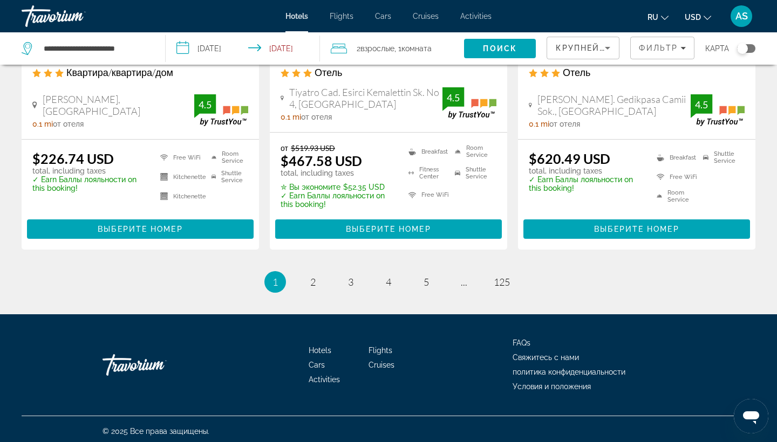
scroll to position [1456, 0]
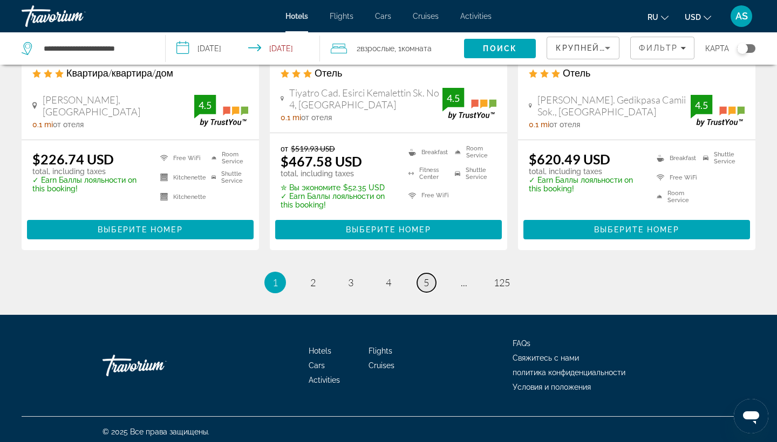
click at [431, 278] on link "page 5" at bounding box center [426, 283] width 19 height 19
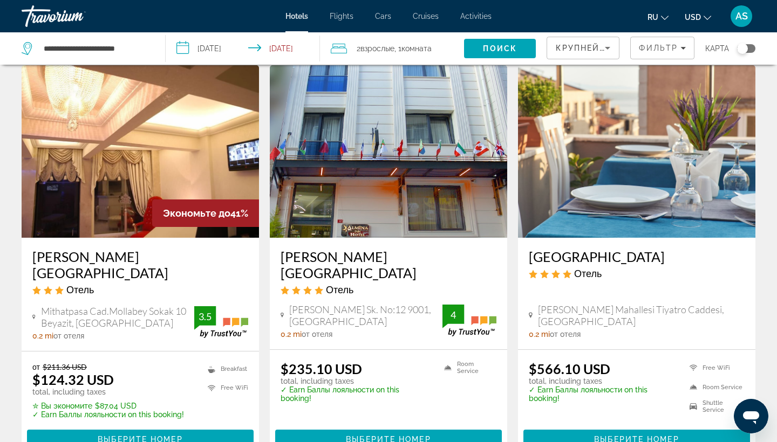
scroll to position [38, 0]
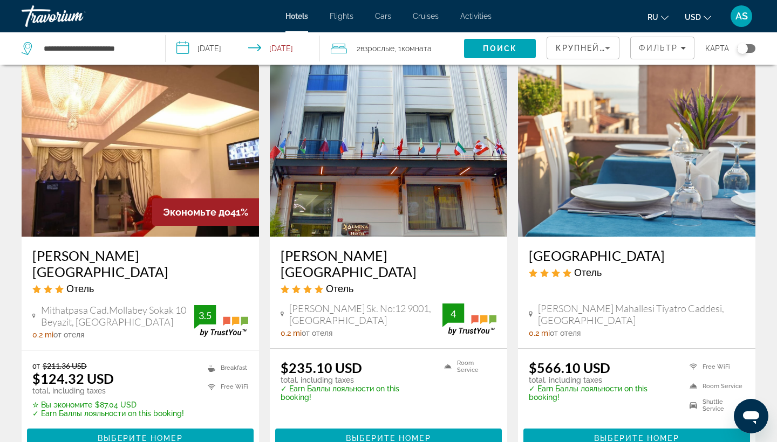
click at [351, 259] on h3 "[PERSON_NAME][GEOGRAPHIC_DATA]" at bounding box center [389, 264] width 216 height 32
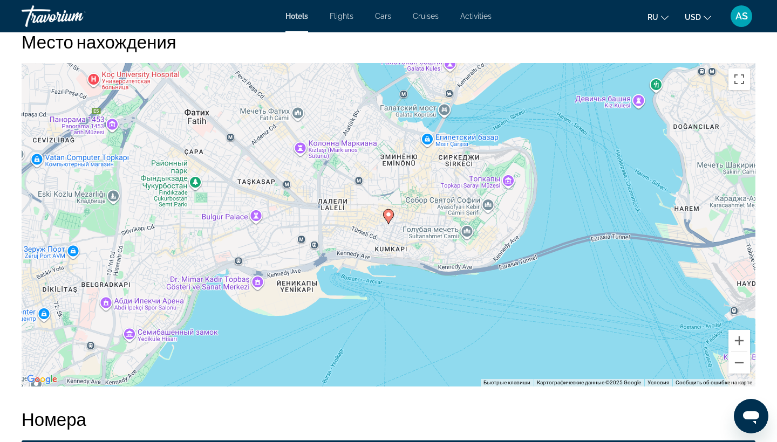
scroll to position [949, 0]
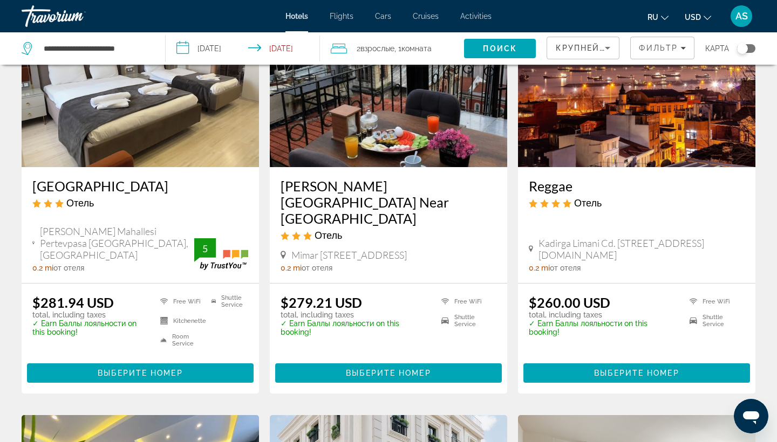
scroll to position [527, 0]
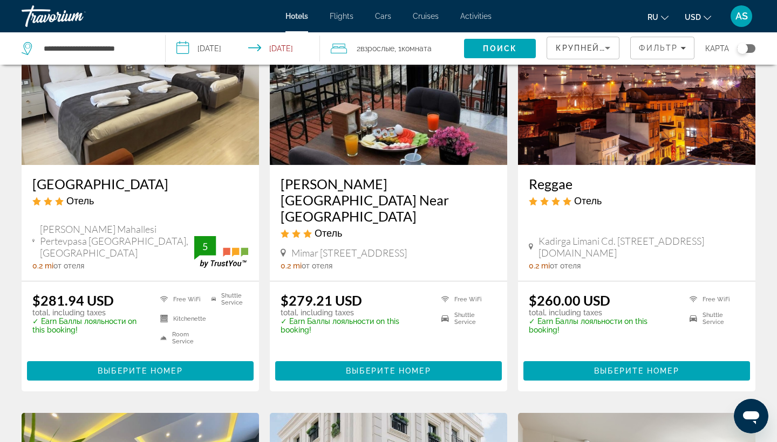
click at [90, 176] on h3 "[GEOGRAPHIC_DATA]" at bounding box center [140, 184] width 216 height 16
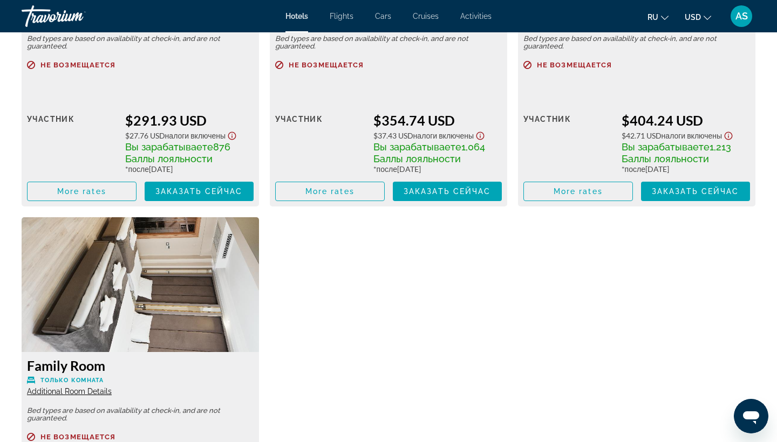
scroll to position [2064, 0]
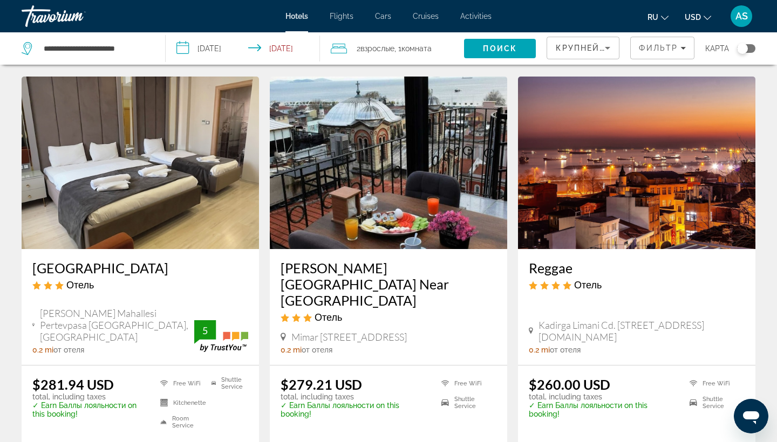
scroll to position [445, 0]
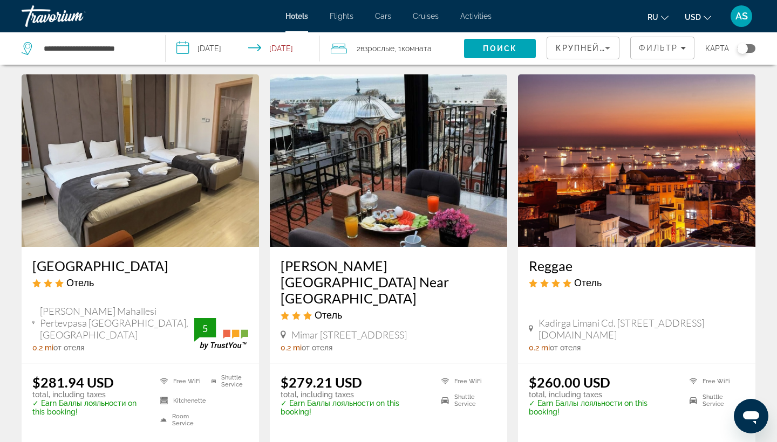
click at [344, 258] on h3 "[PERSON_NAME][GEOGRAPHIC_DATA] Near [GEOGRAPHIC_DATA]" at bounding box center [389, 282] width 216 height 49
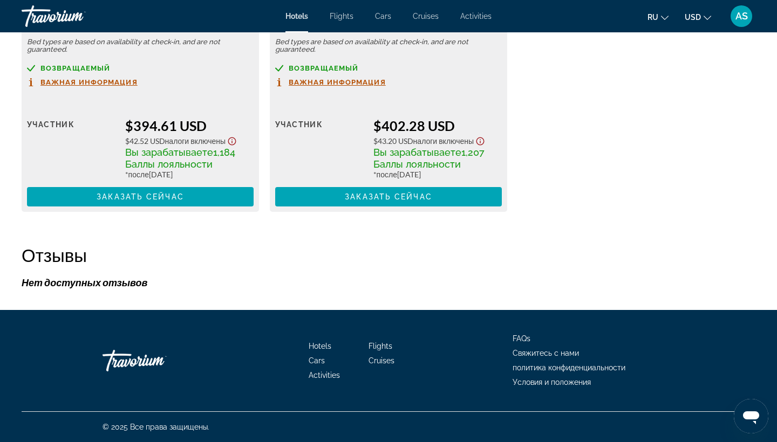
scroll to position [2073, 0]
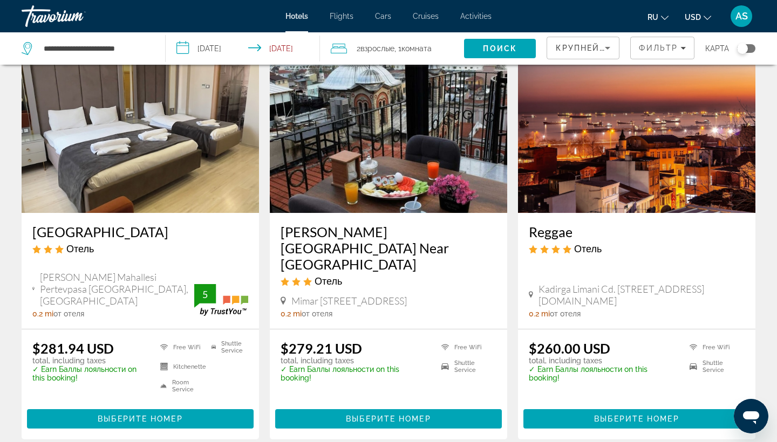
scroll to position [484, 0]
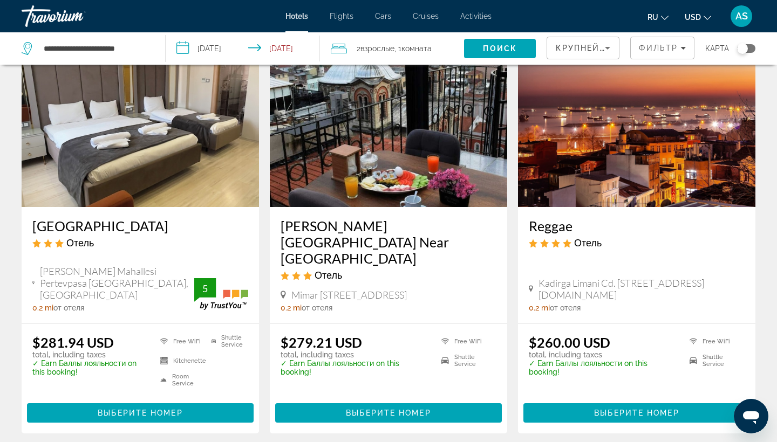
click at [552, 218] on h3 "Reggae" at bounding box center [637, 226] width 216 height 16
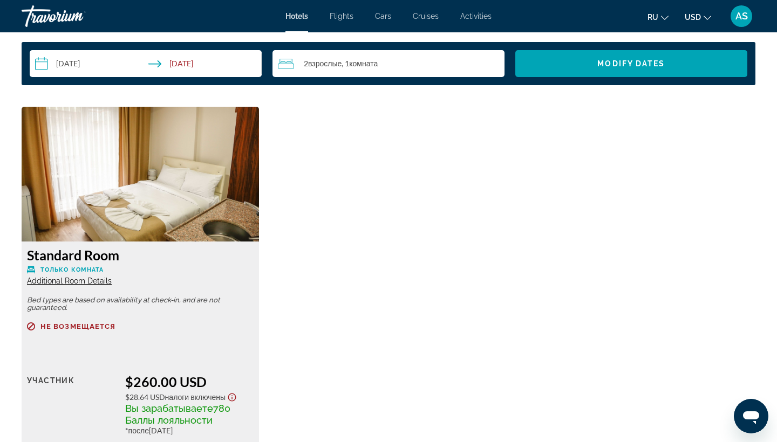
scroll to position [1420, 0]
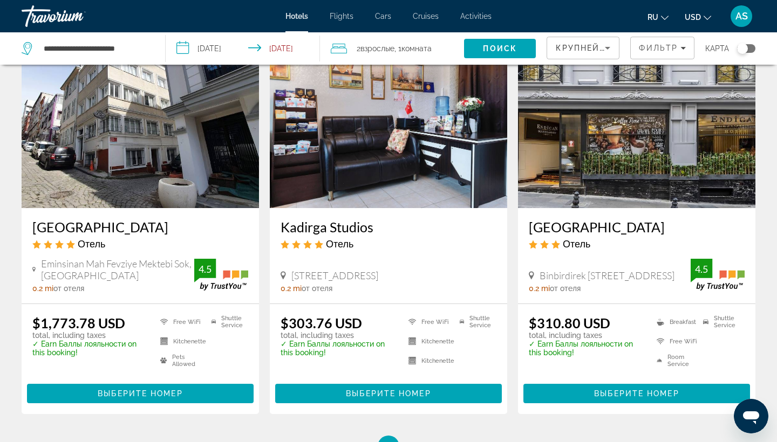
scroll to position [1336, 0]
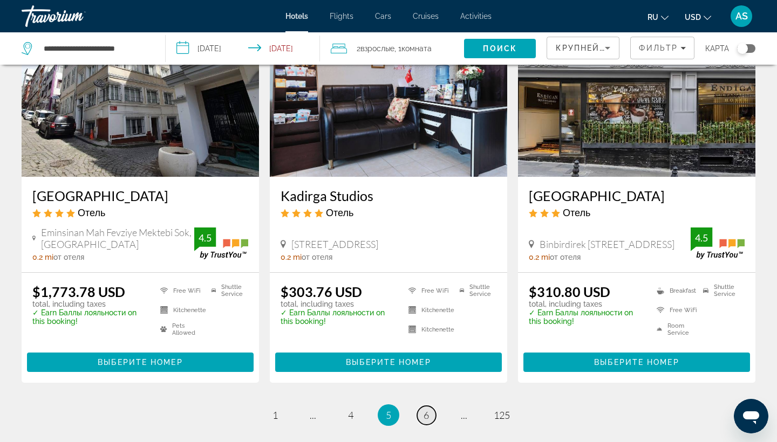
click at [424, 409] on span "6" at bounding box center [425, 415] width 5 height 12
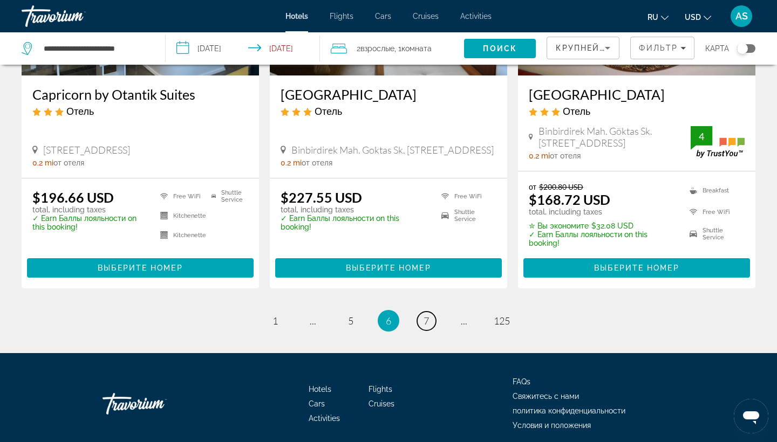
scroll to position [1465, 0]
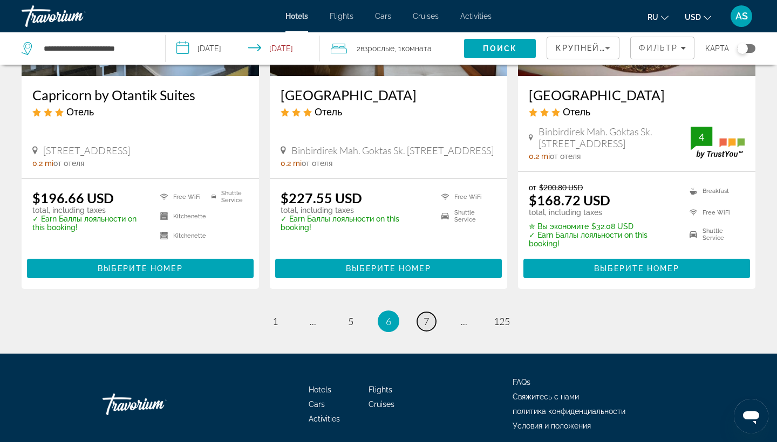
click at [424, 316] on span "7" at bounding box center [425, 322] width 5 height 12
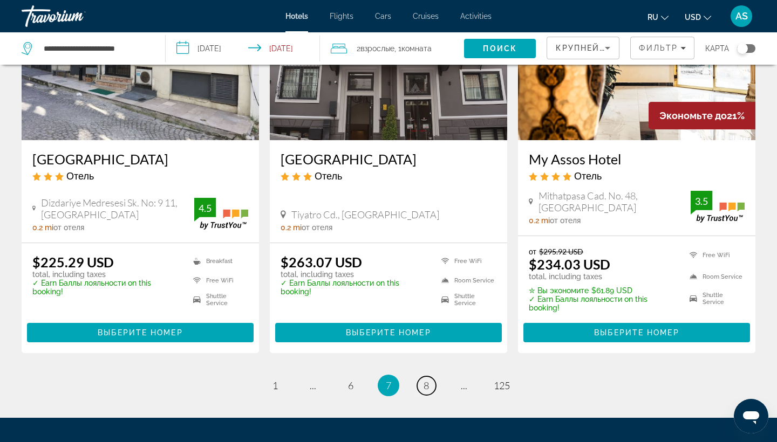
scroll to position [1363, 0]
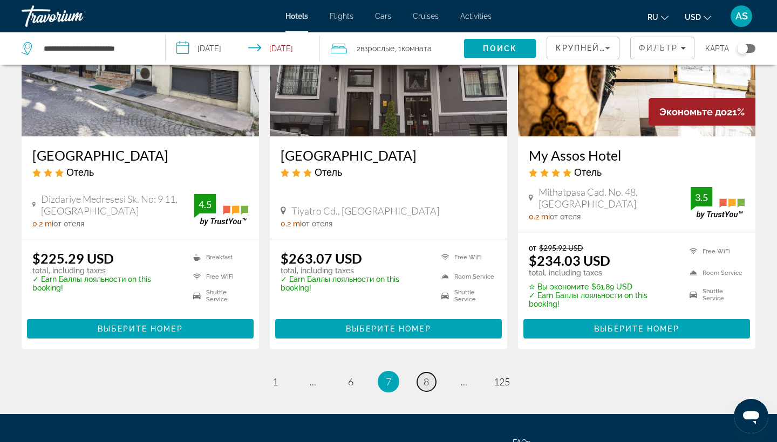
click at [425, 380] on span "8" at bounding box center [425, 382] width 5 height 12
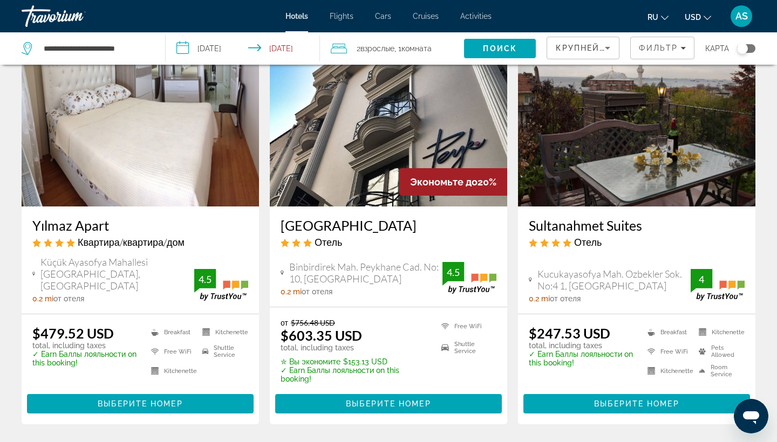
scroll to position [70, 0]
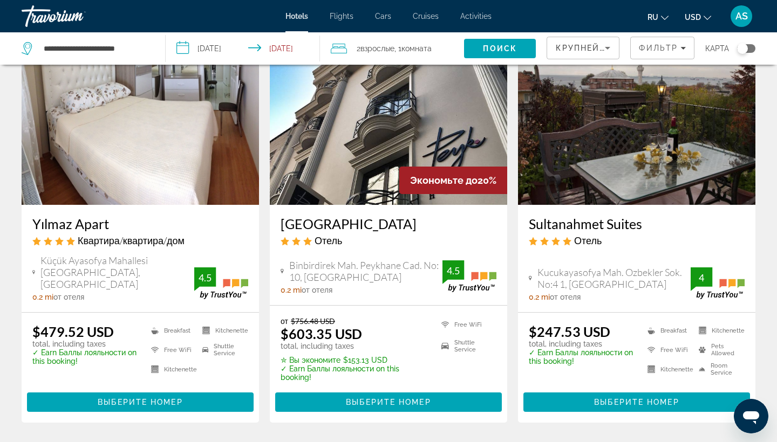
click at [583, 223] on h3 "Sultanahmet Suites" at bounding box center [637, 224] width 216 height 16
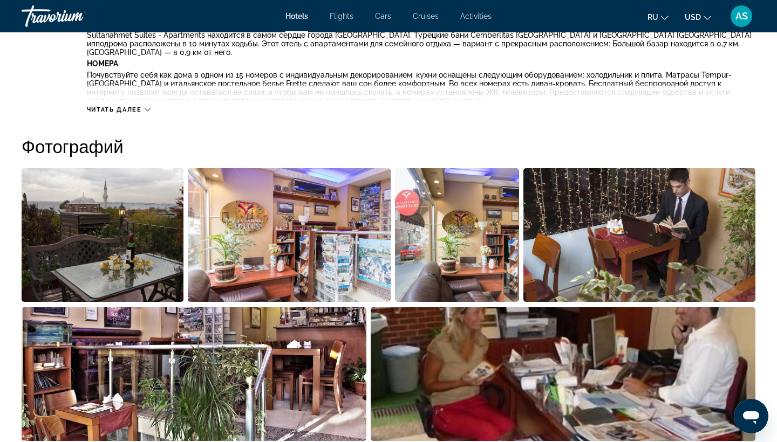
scroll to position [463, 0]
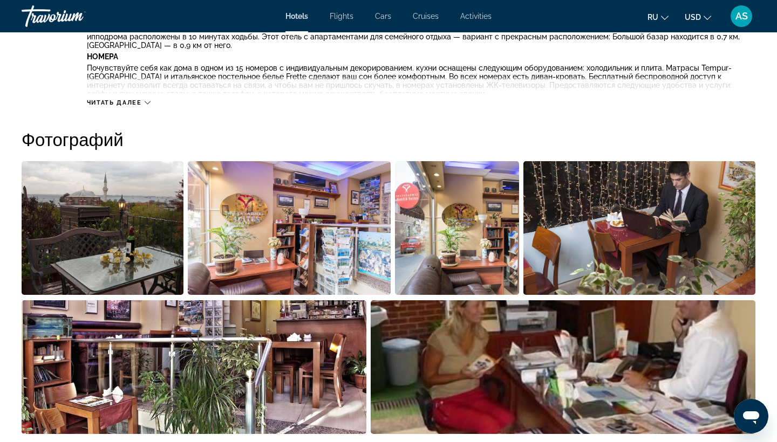
click at [117, 211] on img "Open full-screen image slider" at bounding box center [103, 228] width 162 height 134
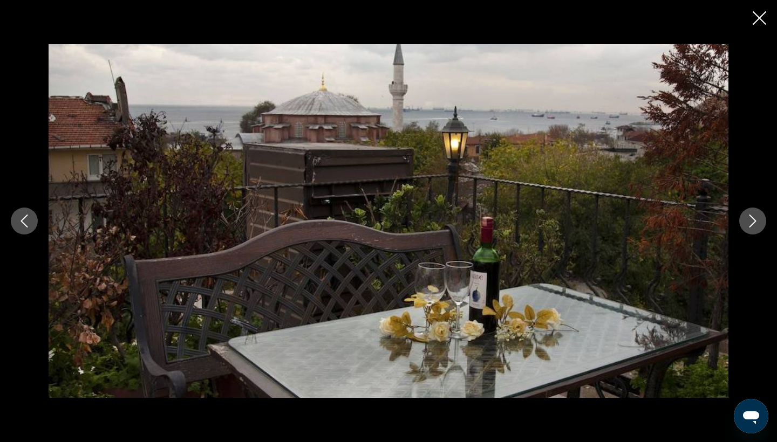
click at [746, 221] on icon "Next image" at bounding box center [752, 221] width 13 height 13
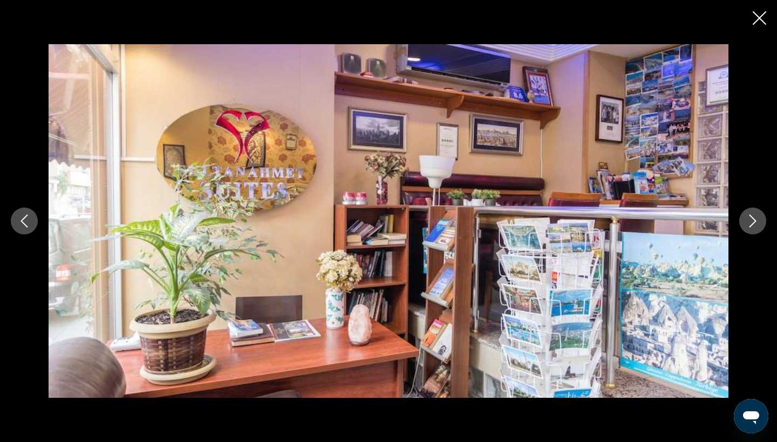
click at [746, 221] on icon "Next image" at bounding box center [752, 221] width 13 height 13
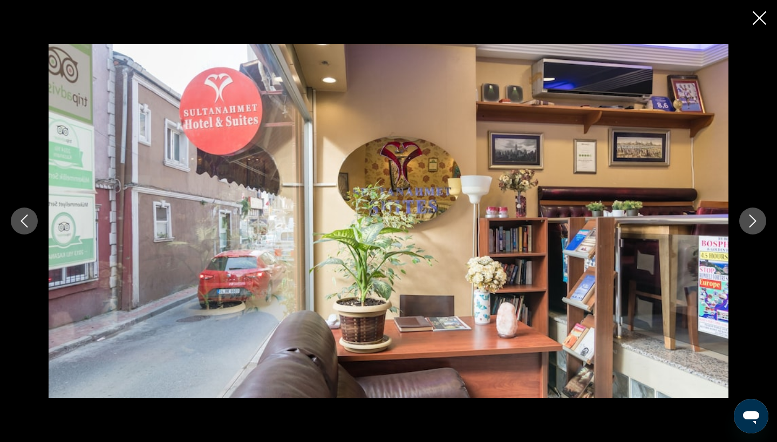
click at [746, 221] on icon "Next image" at bounding box center [752, 221] width 13 height 13
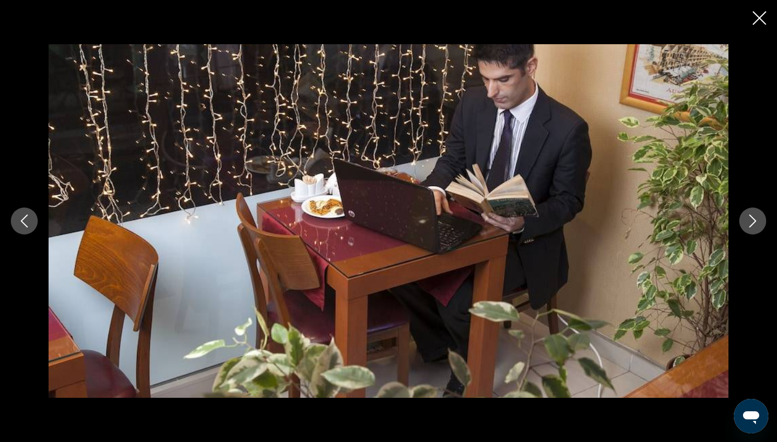
click at [746, 221] on icon "Next image" at bounding box center [752, 221] width 13 height 13
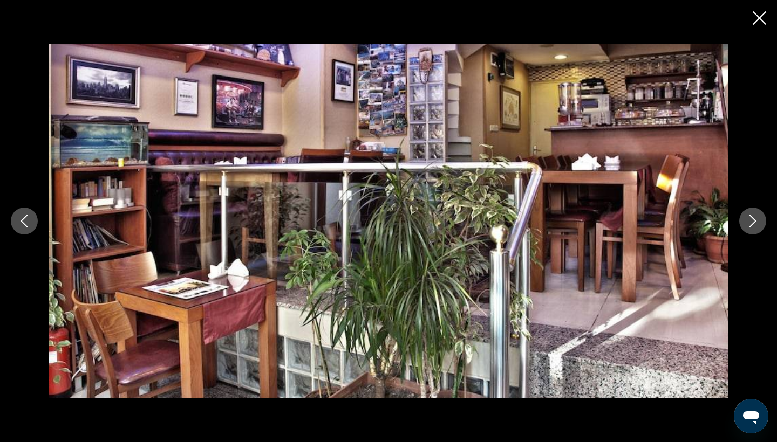
click at [746, 221] on icon "Next image" at bounding box center [752, 221] width 13 height 13
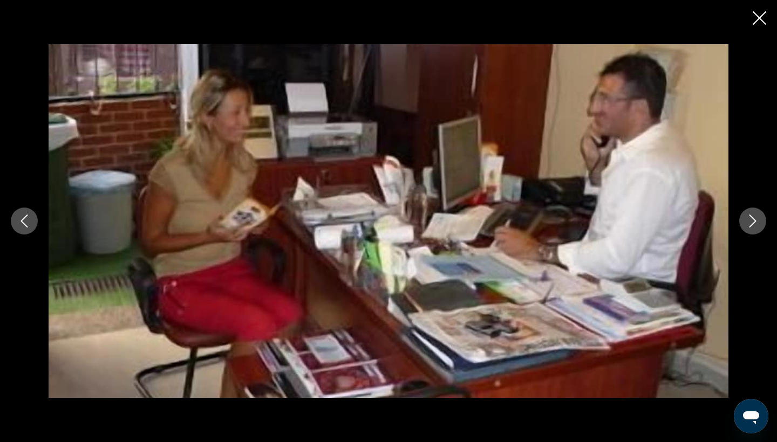
click at [746, 221] on icon "Next image" at bounding box center [752, 221] width 13 height 13
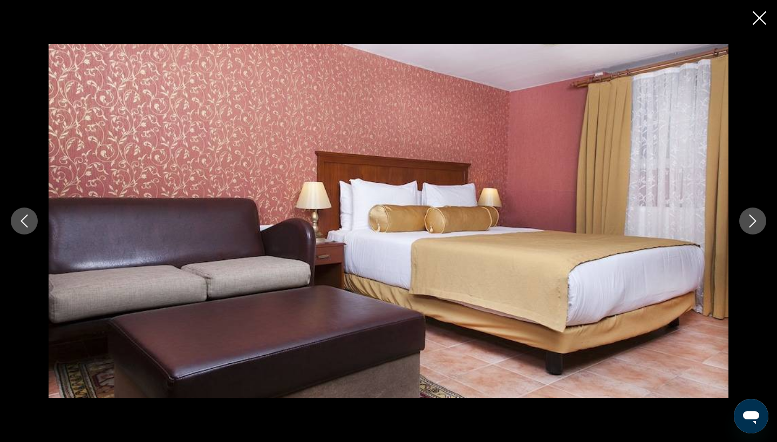
click at [746, 221] on icon "Next image" at bounding box center [752, 221] width 13 height 13
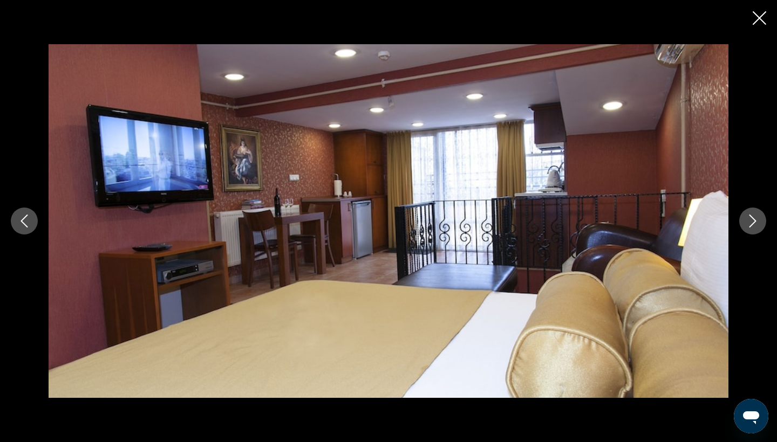
click at [746, 221] on icon "Next image" at bounding box center [752, 221] width 13 height 13
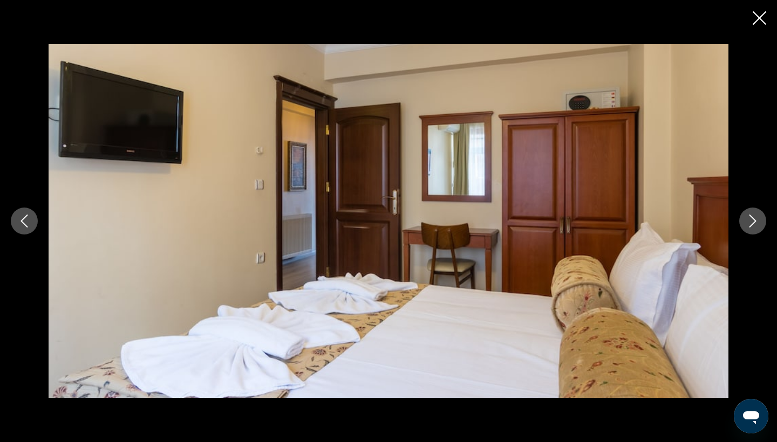
click at [746, 221] on icon "Next image" at bounding box center [752, 221] width 13 height 13
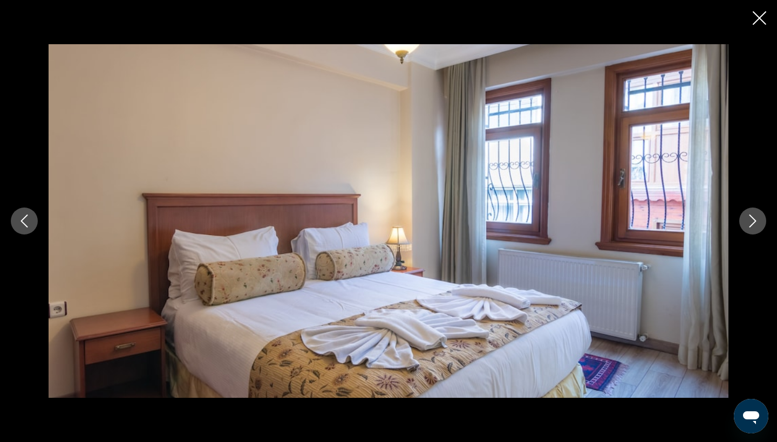
click at [746, 221] on icon "Next image" at bounding box center [752, 221] width 13 height 13
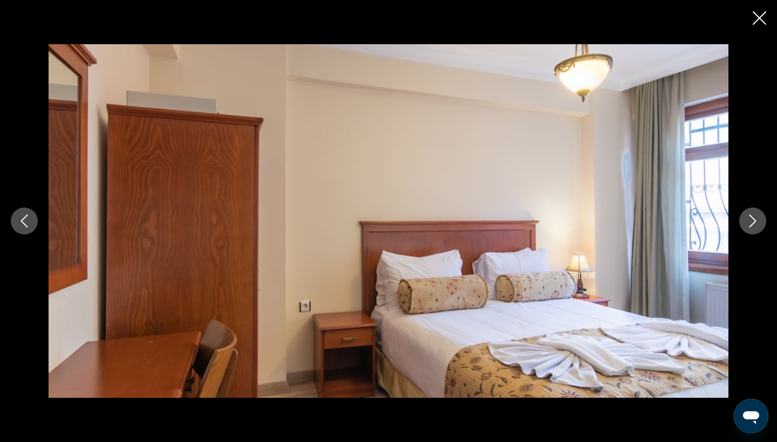
click at [746, 221] on icon "Next image" at bounding box center [752, 221] width 13 height 13
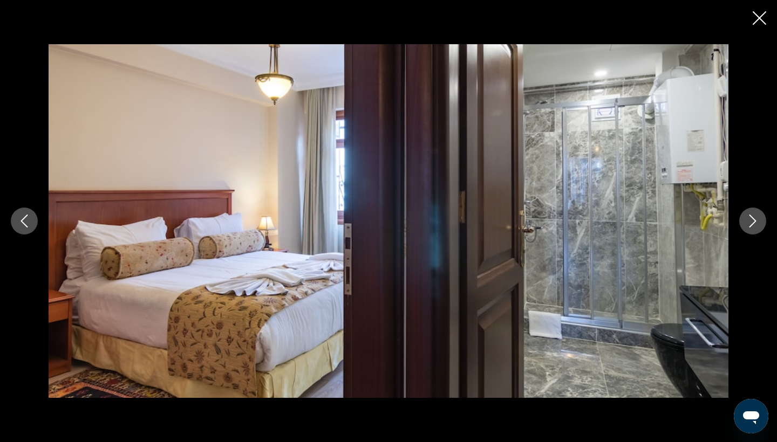
click at [746, 221] on icon "Next image" at bounding box center [752, 221] width 13 height 13
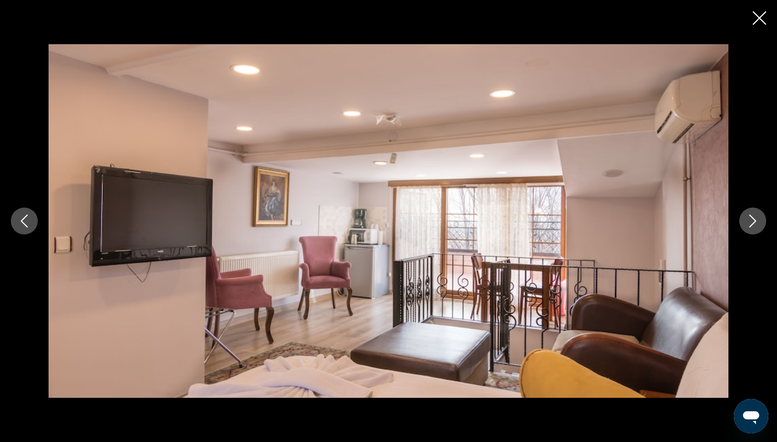
click at [746, 221] on icon "Next image" at bounding box center [752, 221] width 13 height 13
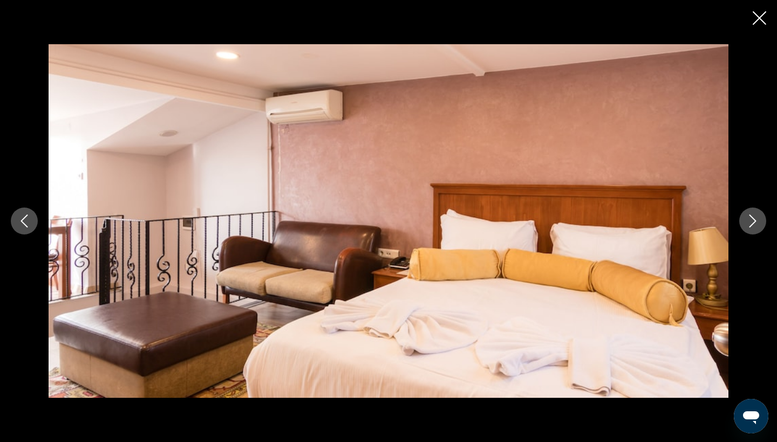
click at [761, 22] on icon "Close slideshow" at bounding box center [759, 17] width 13 height 13
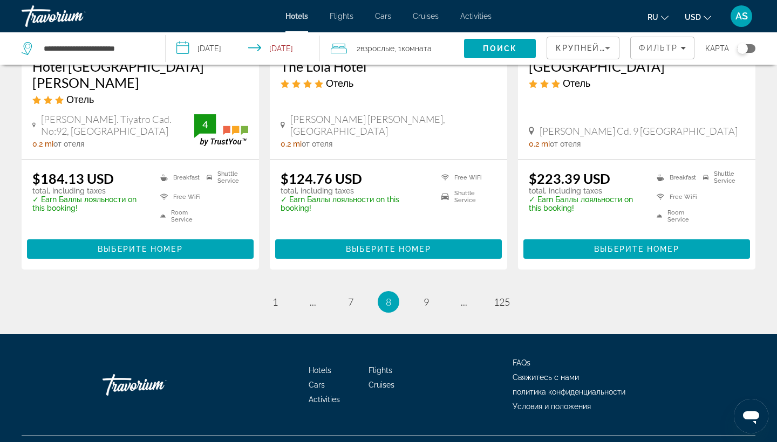
scroll to position [1463, 0]
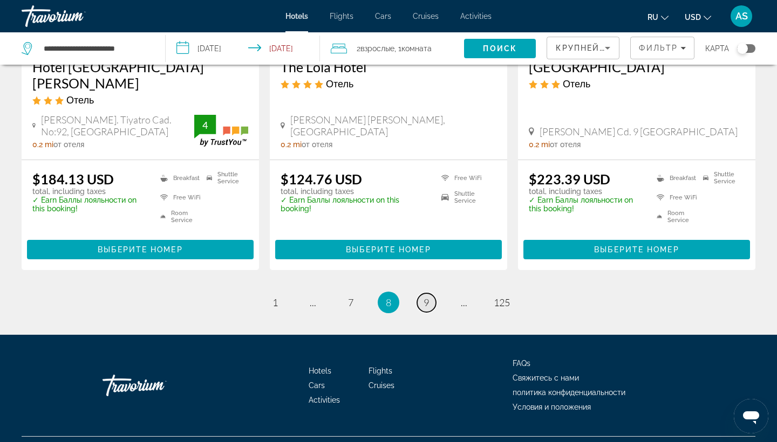
click at [423, 297] on span "9" at bounding box center [425, 303] width 5 height 12
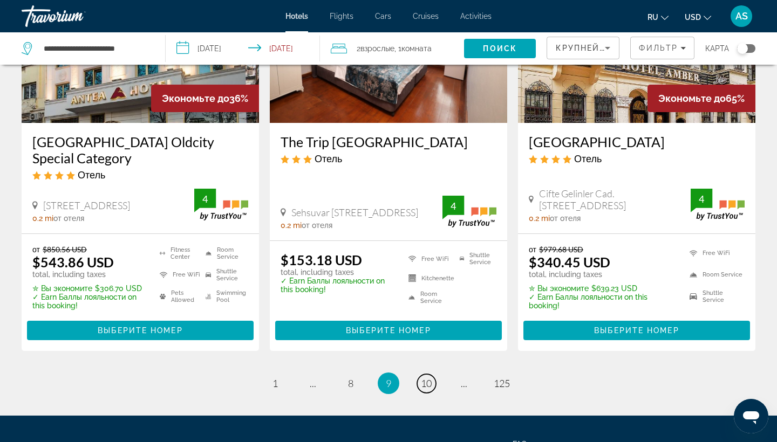
scroll to position [1392, 0]
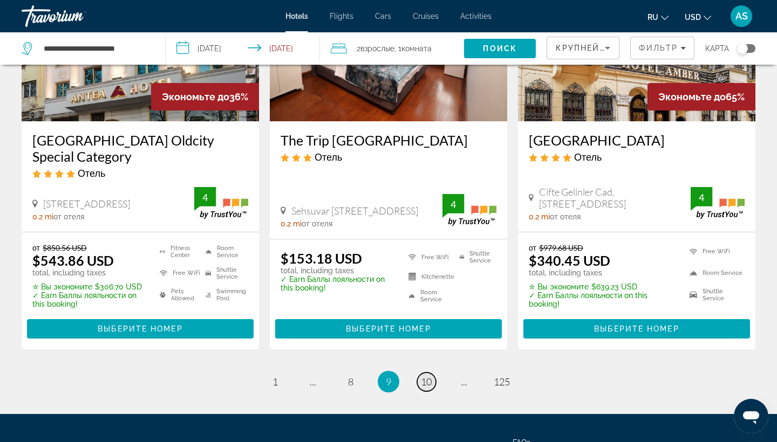
click at [429, 382] on span "10" at bounding box center [426, 382] width 11 height 12
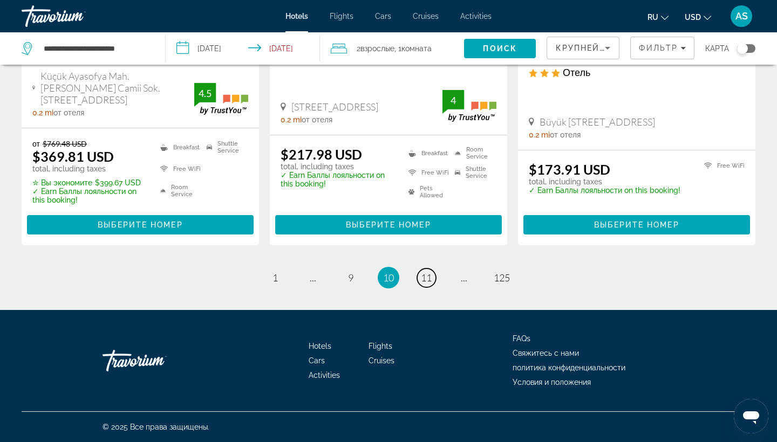
scroll to position [1498, 0]
click at [429, 278] on span "11" at bounding box center [426, 278] width 11 height 12
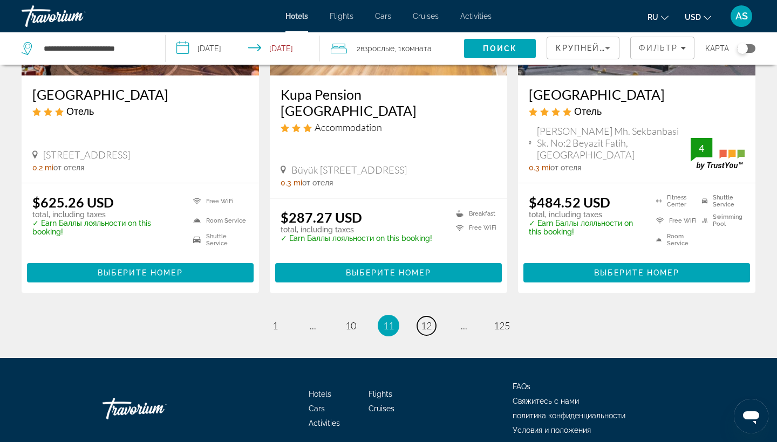
scroll to position [1456, 0]
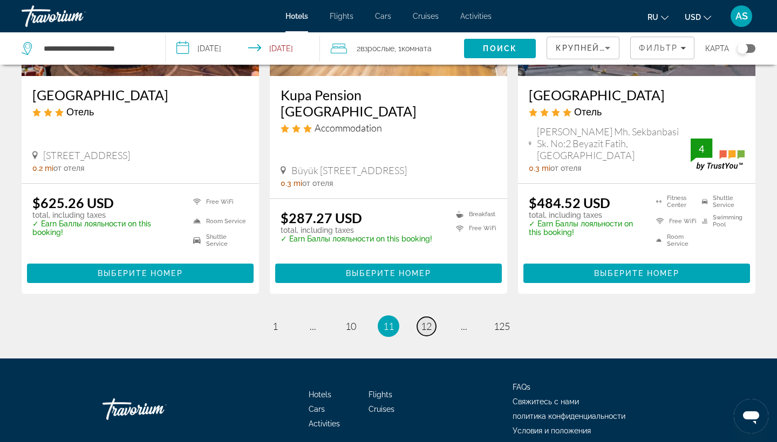
click at [423, 317] on link "page 12" at bounding box center [426, 326] width 19 height 19
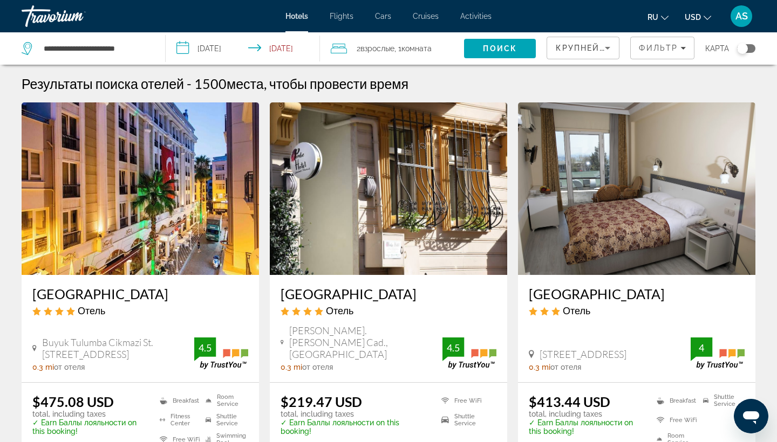
click at [327, 296] on h3 "[GEOGRAPHIC_DATA]" at bounding box center [389, 294] width 216 height 16
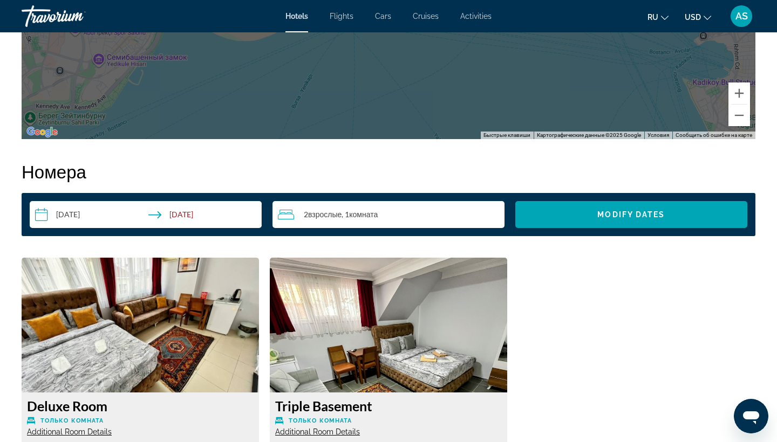
scroll to position [1406, 0]
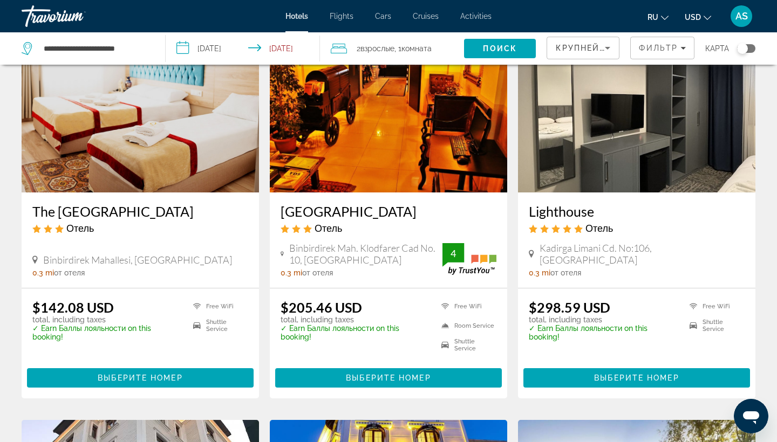
scroll to position [904, 0]
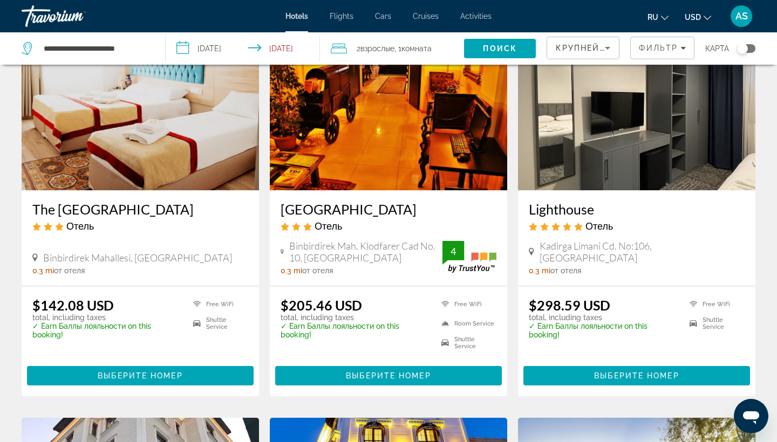
click at [564, 201] on h3 "Lighthouse" at bounding box center [637, 209] width 216 height 16
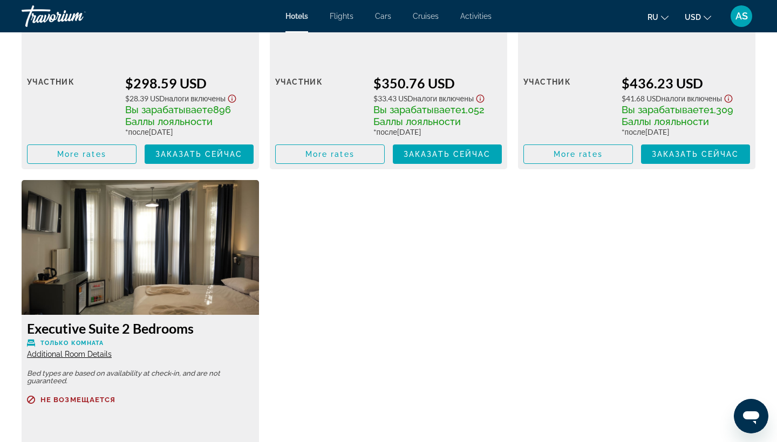
scroll to position [1737, 0]
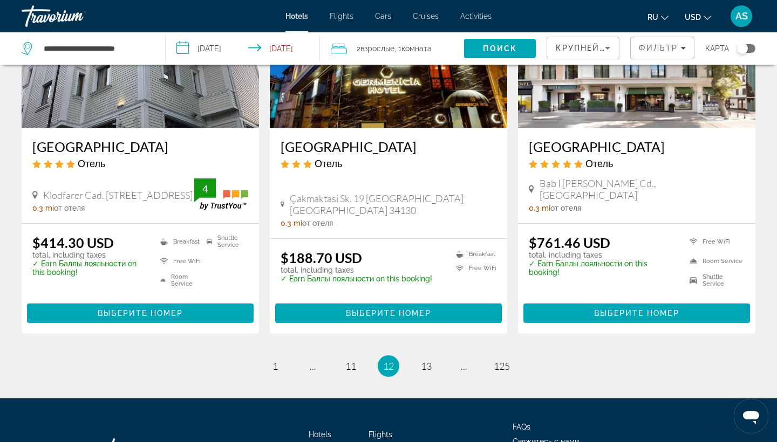
scroll to position [1385, 0]
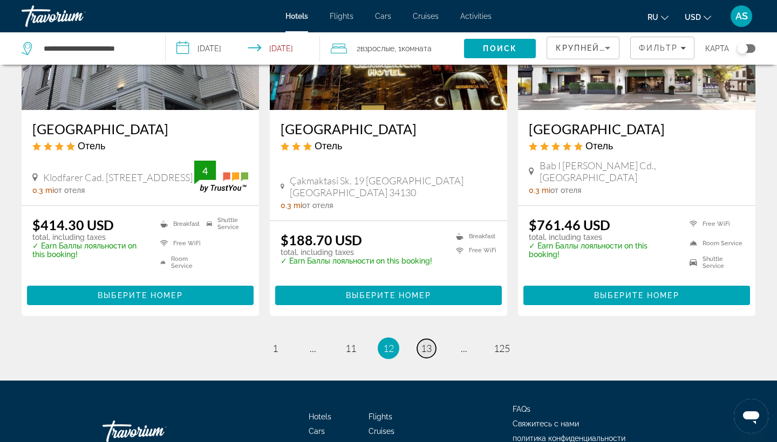
click at [424, 343] on span "13" at bounding box center [426, 349] width 11 height 12
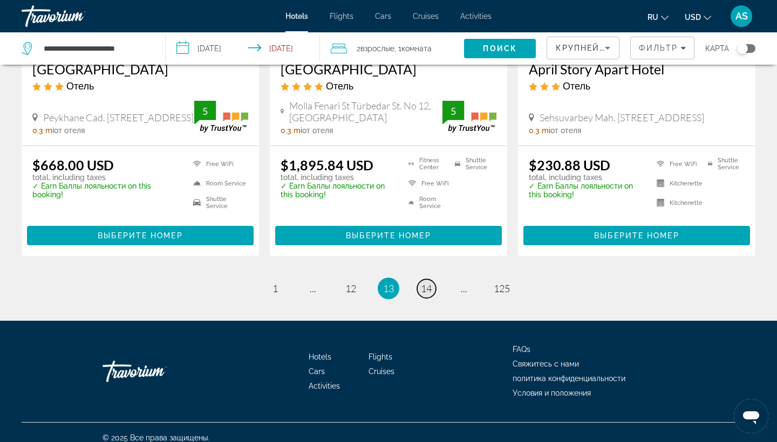
scroll to position [1472, 0]
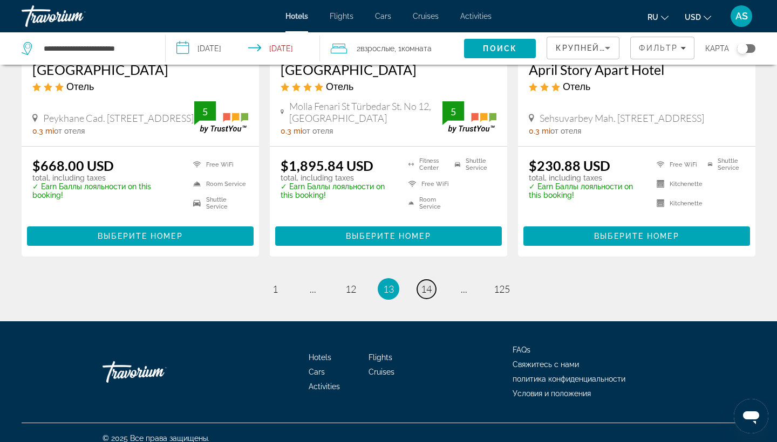
click at [426, 283] on span "14" at bounding box center [426, 289] width 11 height 12
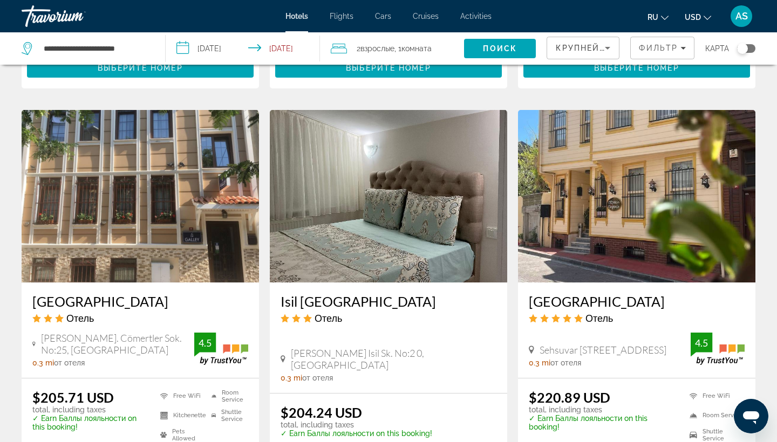
scroll to position [1212, 0]
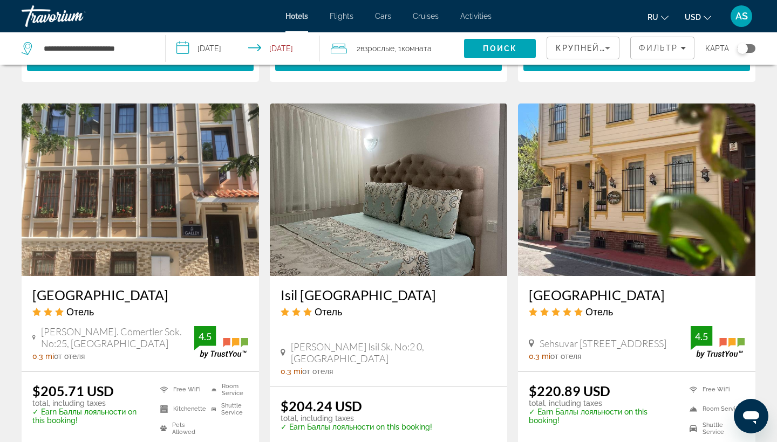
click at [593, 287] on h3 "[GEOGRAPHIC_DATA]" at bounding box center [637, 295] width 216 height 16
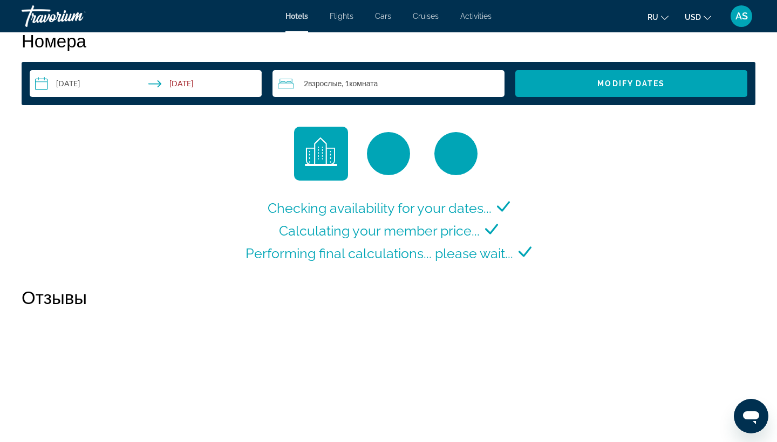
scroll to position [1425, 0]
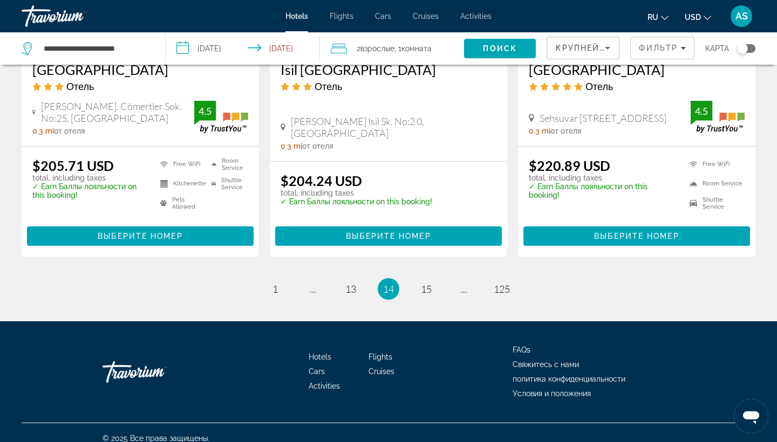
scroll to position [1437, 0]
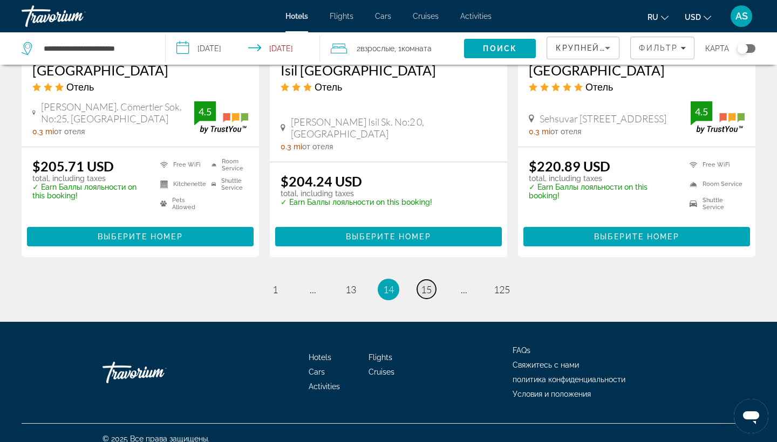
click at [427, 284] on span "15" at bounding box center [426, 290] width 11 height 12
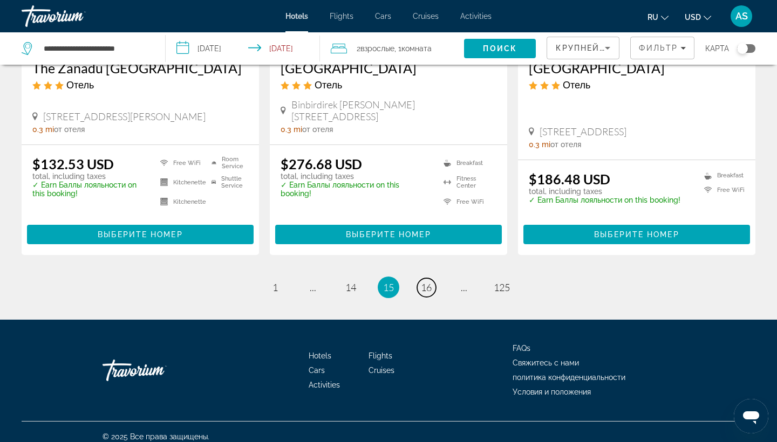
scroll to position [1456, 0]
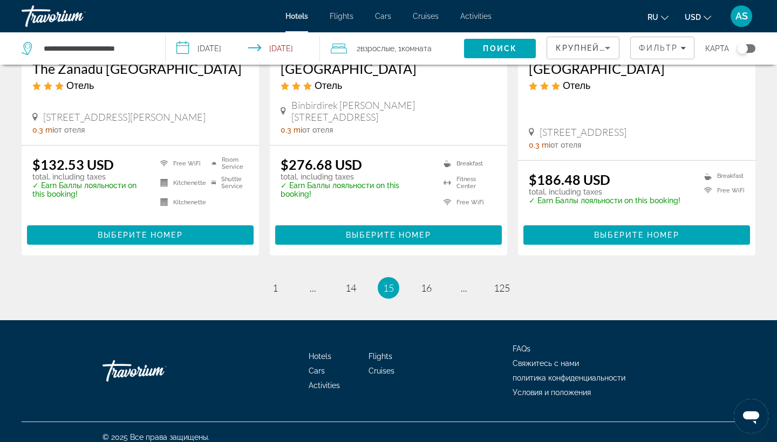
click at [433, 277] on li "page 16" at bounding box center [426, 288] width 22 height 22
click at [428, 282] on span "16" at bounding box center [426, 288] width 11 height 12
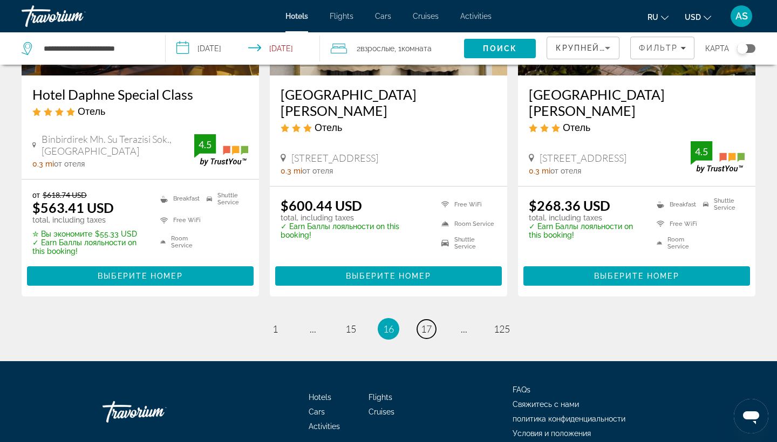
scroll to position [1451, 0]
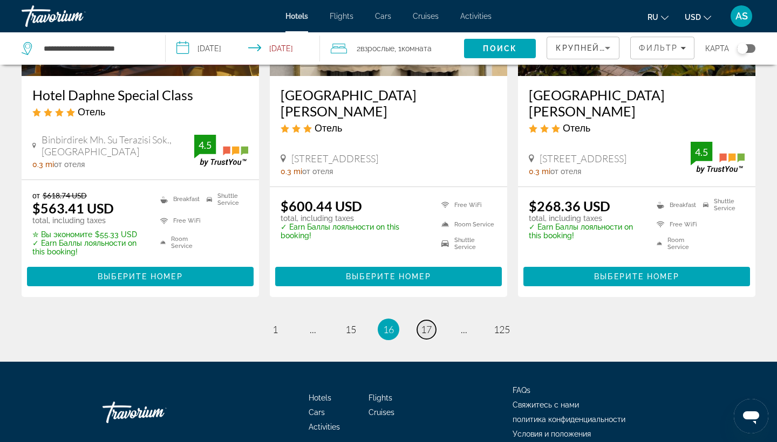
click at [427, 324] on span "17" at bounding box center [426, 330] width 11 height 12
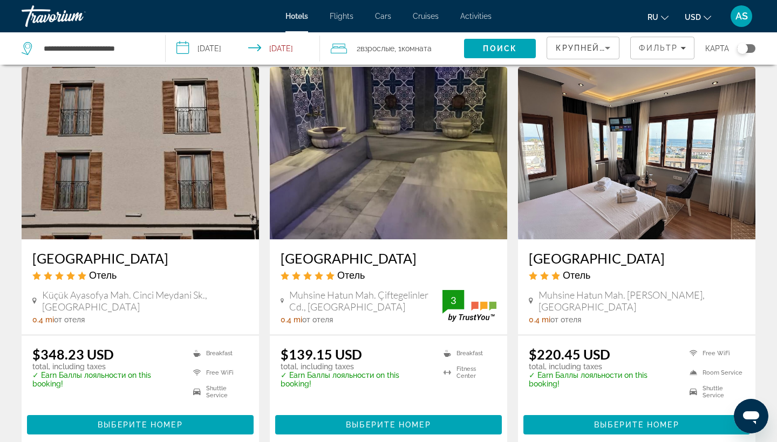
scroll to position [443, 0]
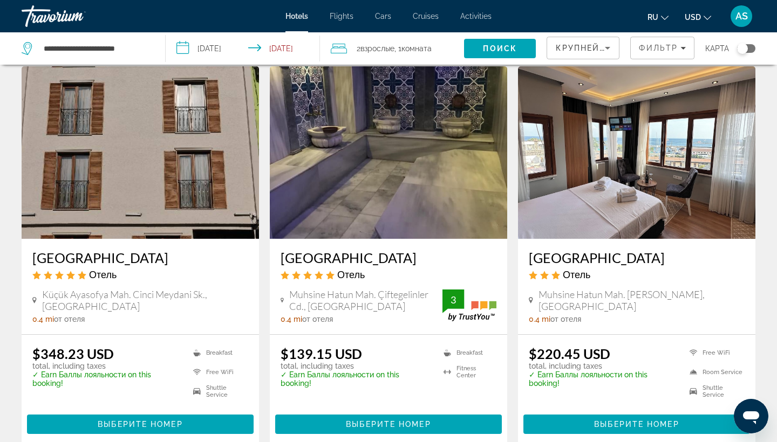
click at [361, 252] on h3 "[GEOGRAPHIC_DATA]" at bounding box center [389, 258] width 216 height 16
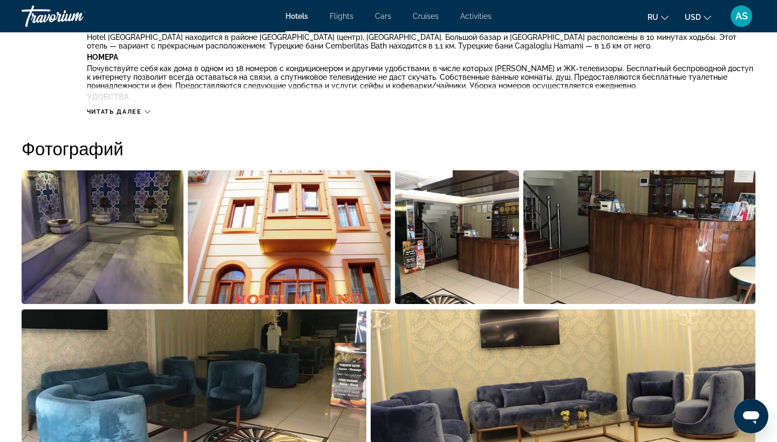
scroll to position [444, 0]
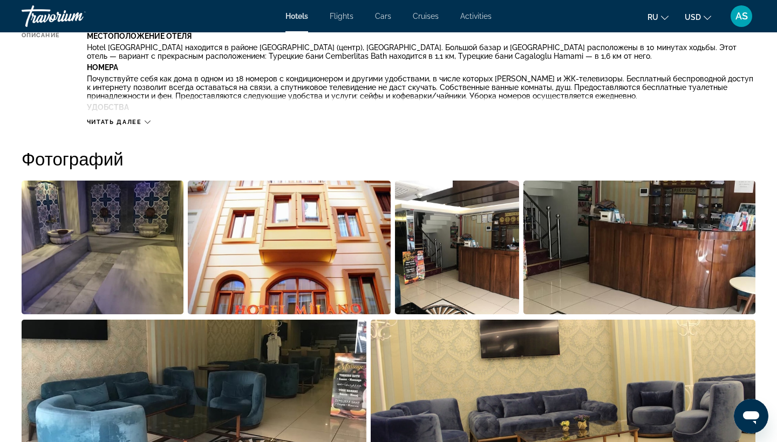
click at [104, 260] on img "Open full-screen image slider" at bounding box center [103, 248] width 162 height 134
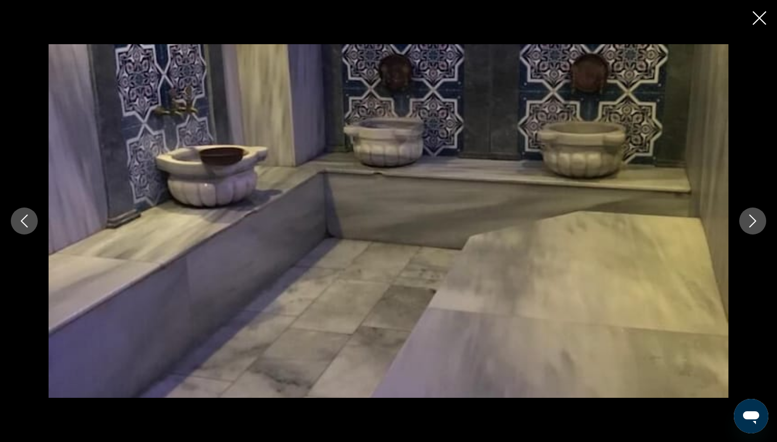
click at [757, 219] on icon "Next image" at bounding box center [752, 221] width 13 height 13
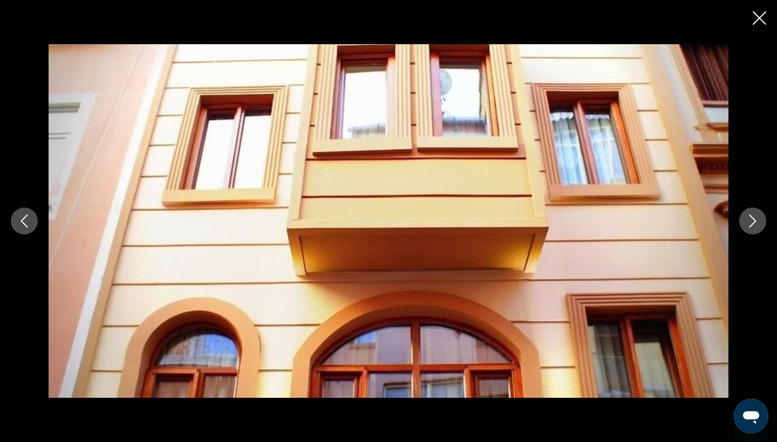
click at [757, 219] on icon "Next image" at bounding box center [752, 221] width 13 height 13
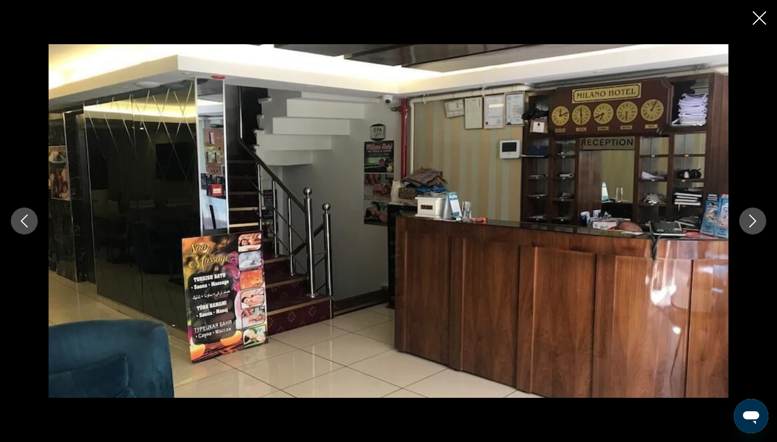
click at [757, 219] on icon "Next image" at bounding box center [752, 221] width 13 height 13
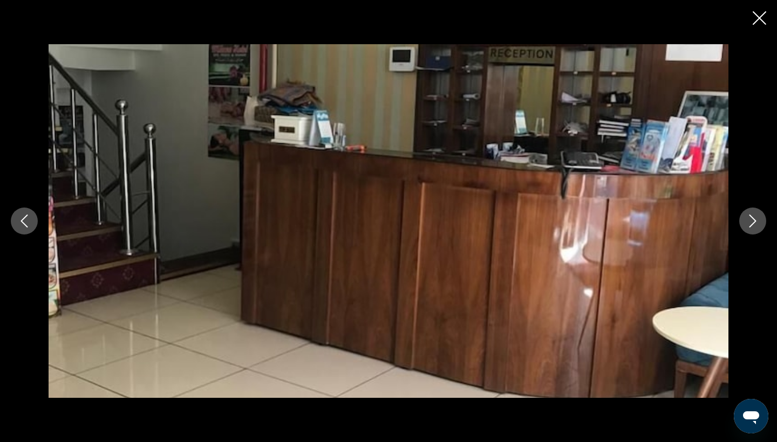
click at [757, 219] on icon "Next image" at bounding box center [752, 221] width 13 height 13
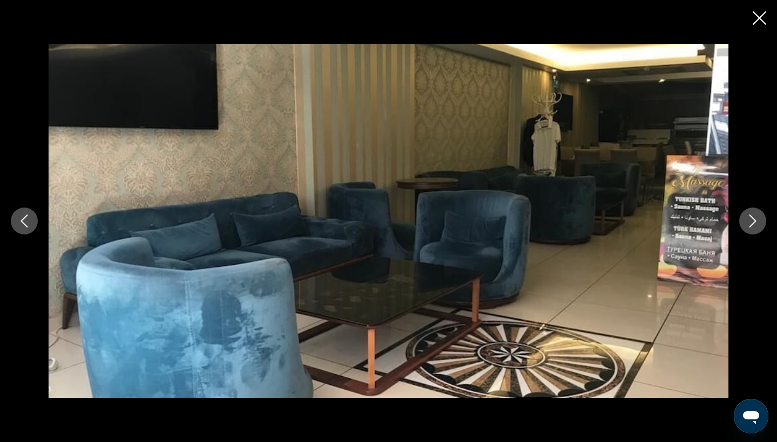
click at [757, 219] on icon "Next image" at bounding box center [752, 221] width 13 height 13
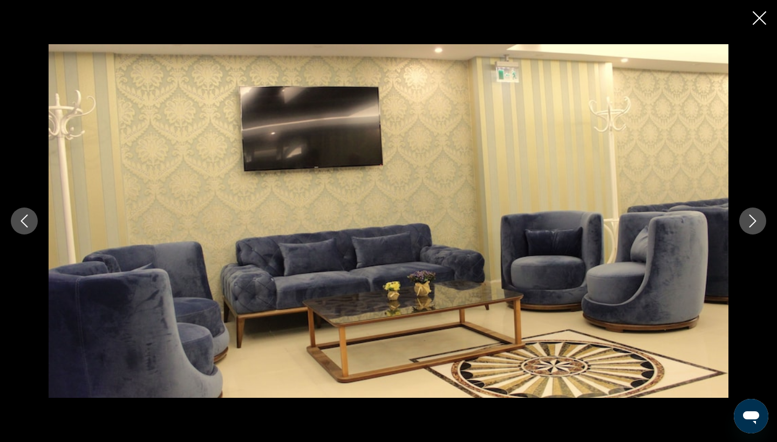
click at [757, 219] on icon "Next image" at bounding box center [752, 221] width 13 height 13
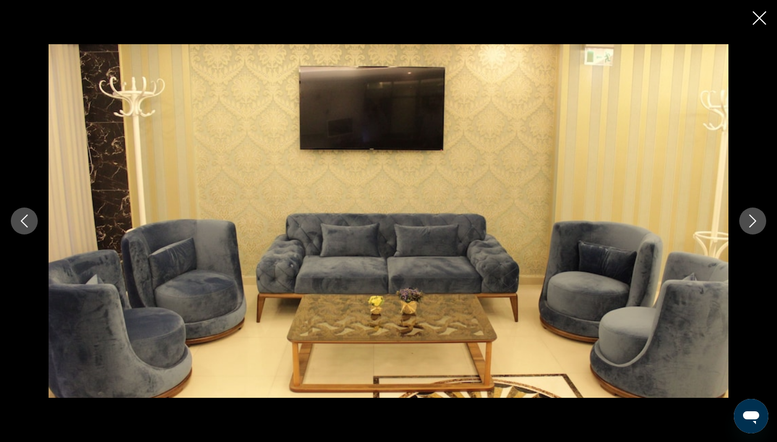
click at [757, 219] on icon "Next image" at bounding box center [752, 221] width 13 height 13
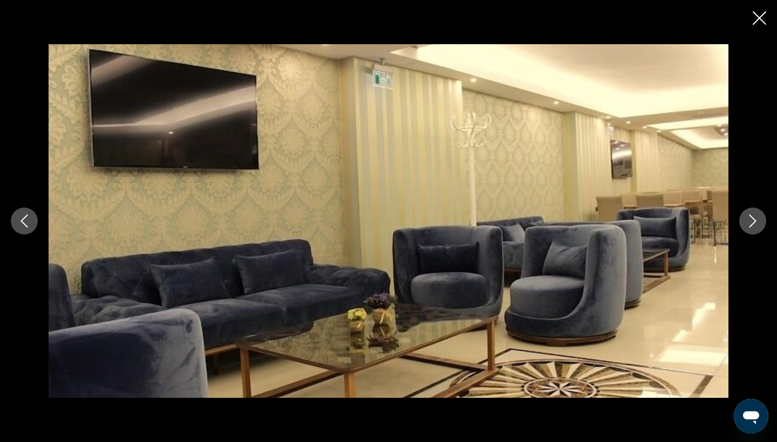
click at [757, 219] on icon "Next image" at bounding box center [752, 221] width 13 height 13
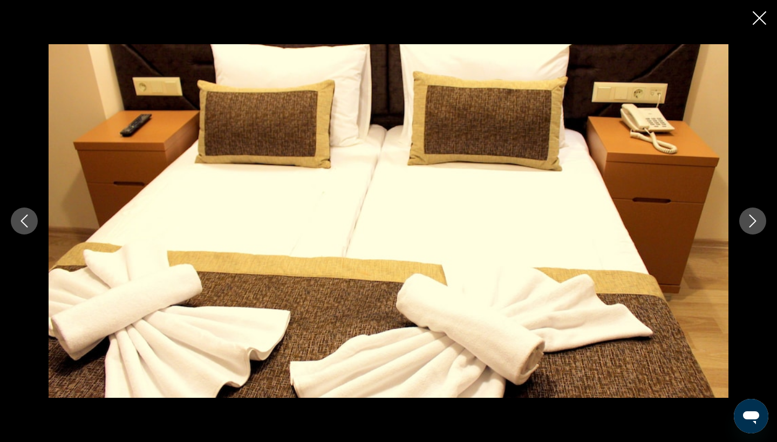
click at [757, 219] on icon "Next image" at bounding box center [752, 221] width 13 height 13
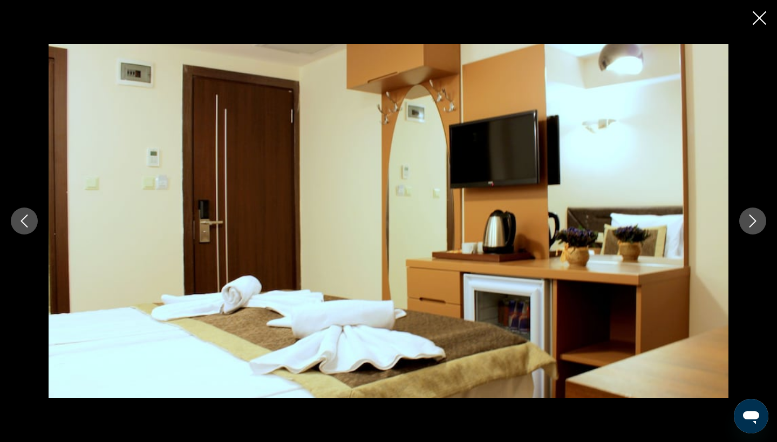
click at [757, 219] on icon "Next image" at bounding box center [752, 221] width 13 height 13
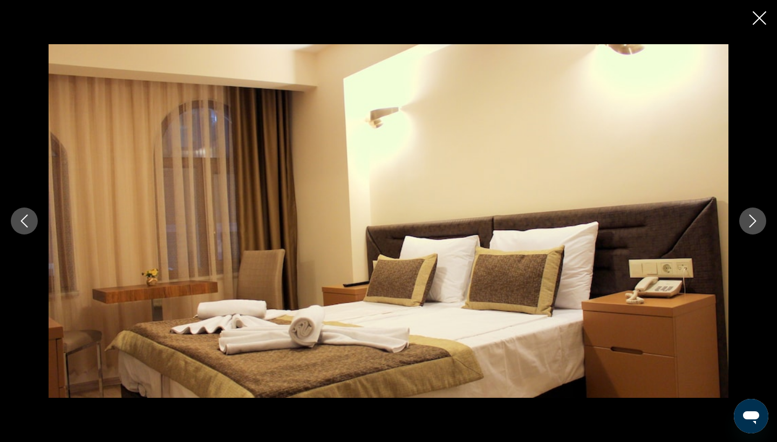
click at [757, 219] on icon "Next image" at bounding box center [752, 221] width 13 height 13
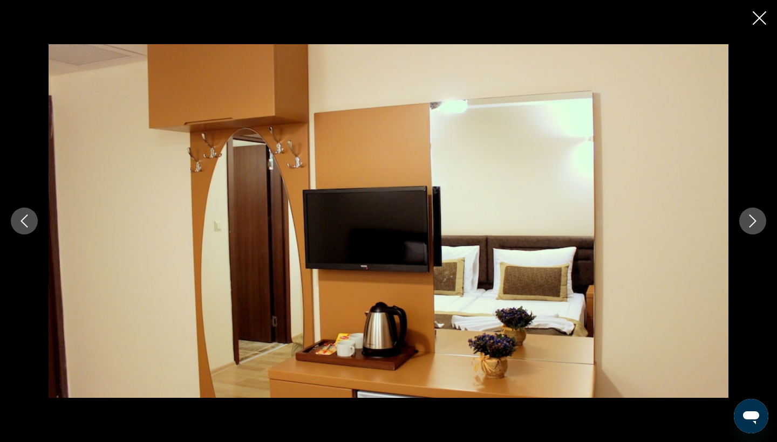
click at [757, 219] on icon "Next image" at bounding box center [752, 221] width 13 height 13
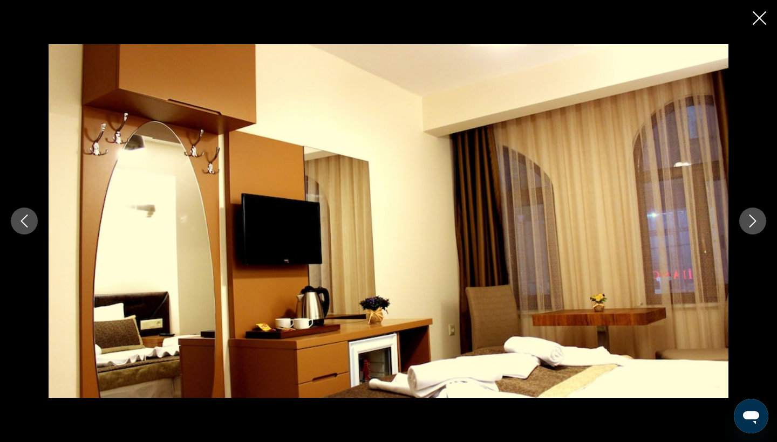
click at [757, 219] on icon "Next image" at bounding box center [752, 221] width 13 height 13
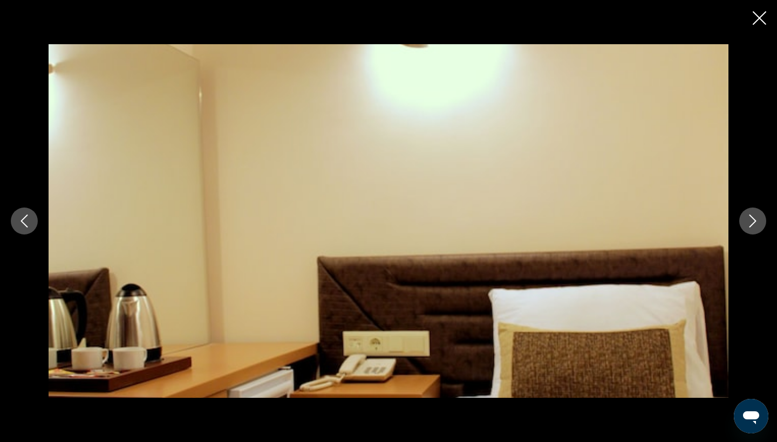
click at [757, 219] on icon "Next image" at bounding box center [752, 221] width 13 height 13
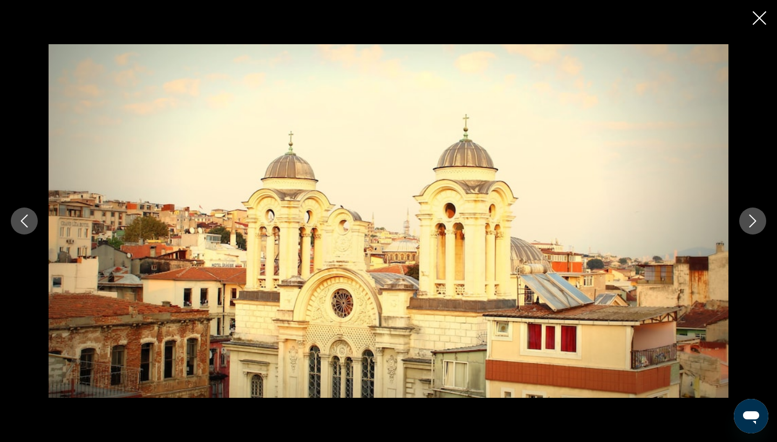
click at [757, 219] on icon "Next image" at bounding box center [752, 221] width 13 height 13
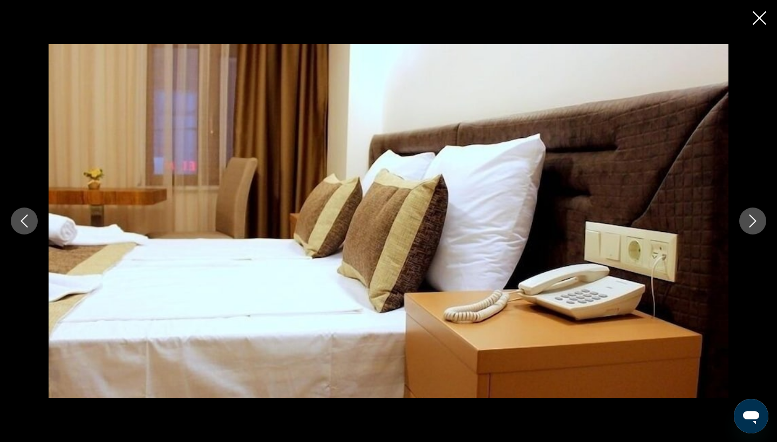
click at [757, 219] on icon "Next image" at bounding box center [752, 221] width 13 height 13
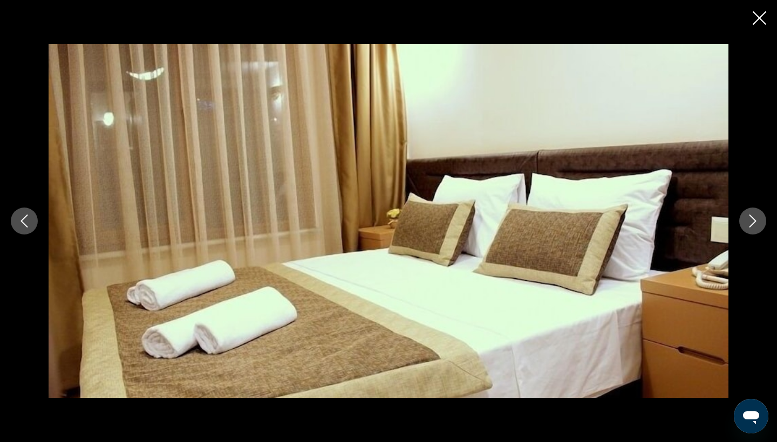
click at [757, 219] on icon "Next image" at bounding box center [752, 221] width 13 height 13
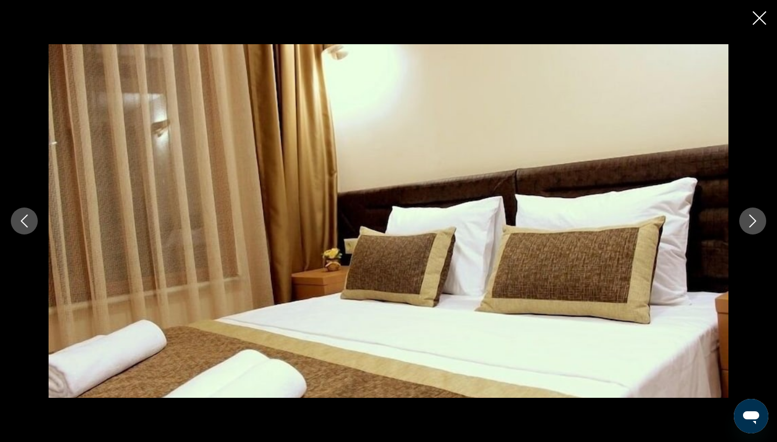
click at [757, 219] on icon "Next image" at bounding box center [752, 221] width 13 height 13
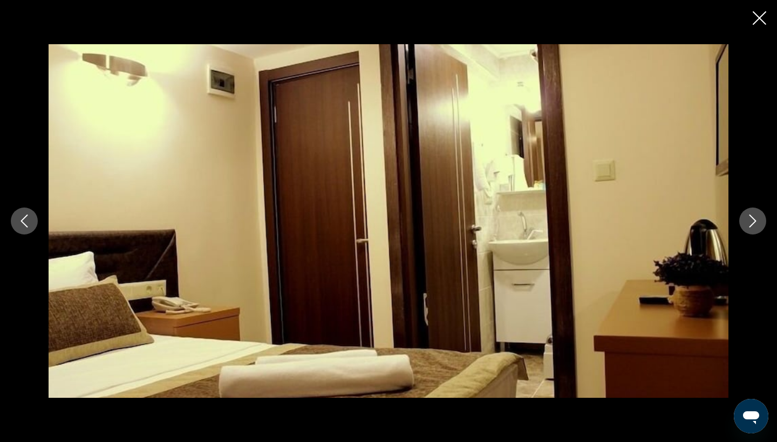
click at [757, 219] on icon "Next image" at bounding box center [752, 221] width 13 height 13
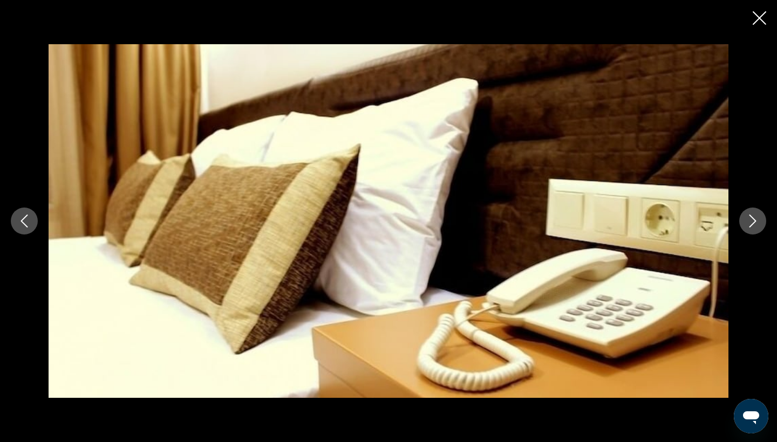
click at [757, 18] on icon "Close slideshow" at bounding box center [759, 17] width 13 height 13
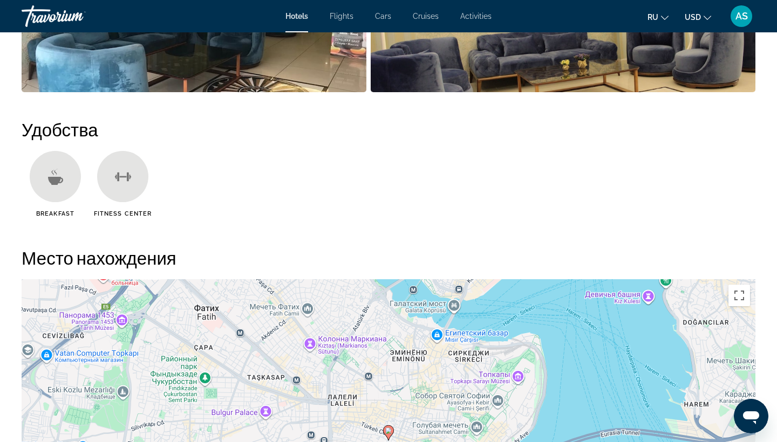
scroll to position [816, 0]
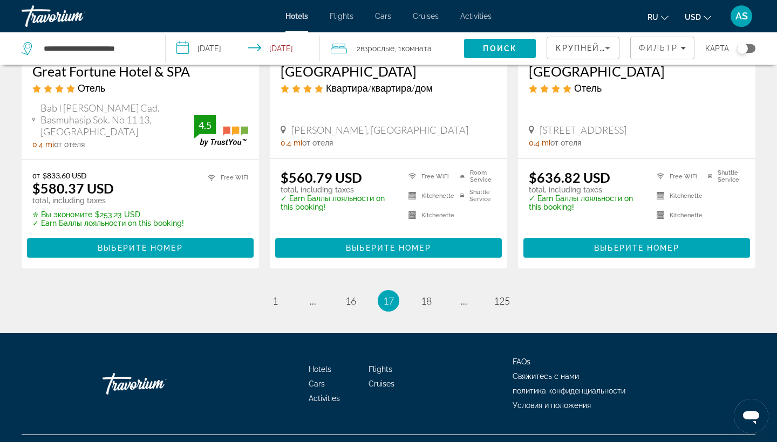
scroll to position [1449, 0]
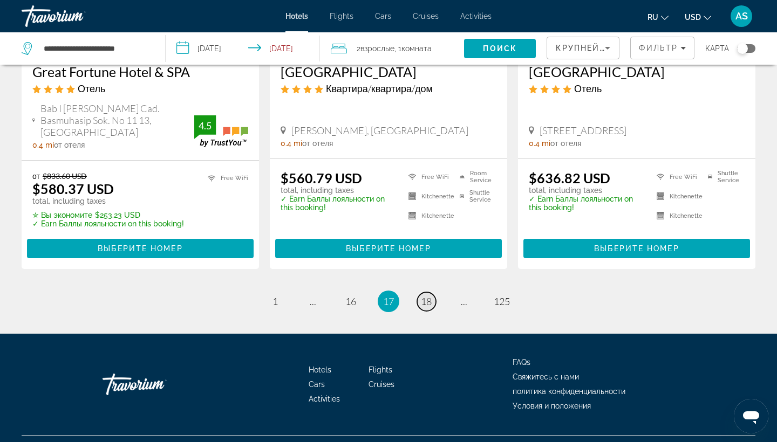
click at [425, 296] on span "18" at bounding box center [426, 302] width 11 height 12
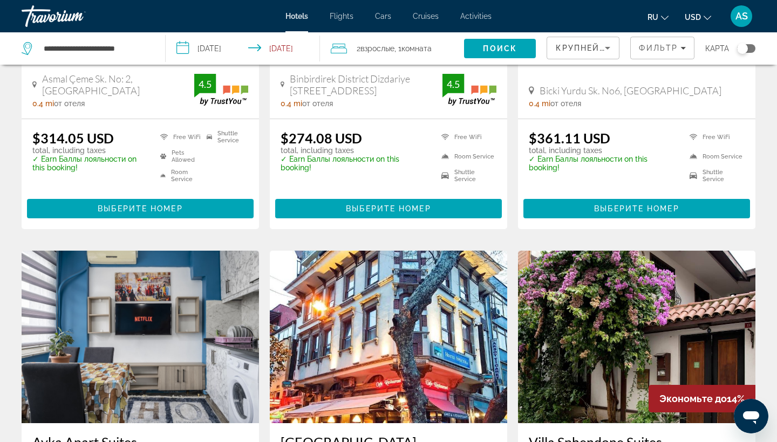
scroll to position [1225, 0]
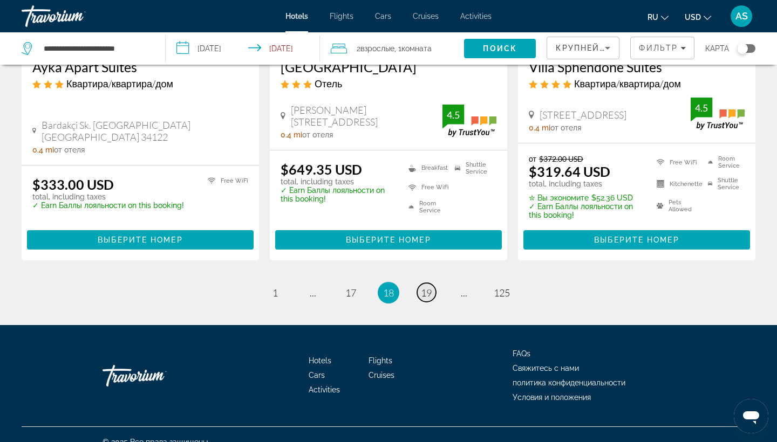
click at [425, 287] on span "19" at bounding box center [426, 293] width 11 height 12
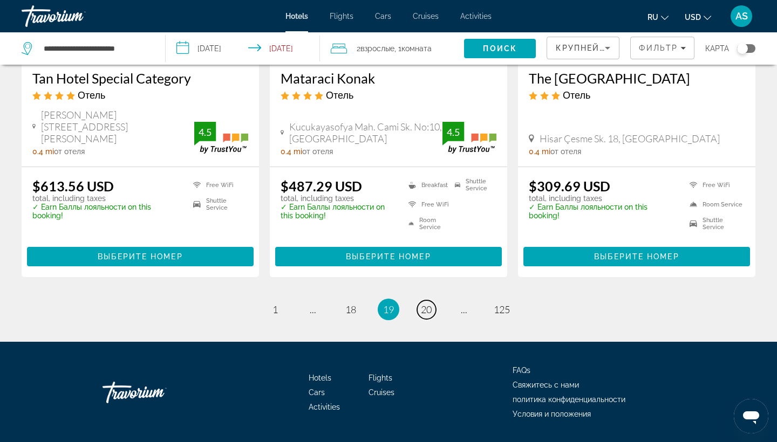
scroll to position [1470, 0]
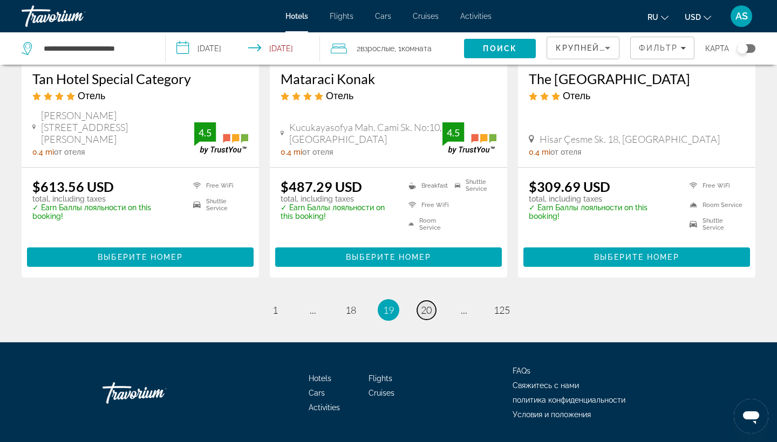
click at [422, 304] on span "20" at bounding box center [426, 310] width 11 height 12
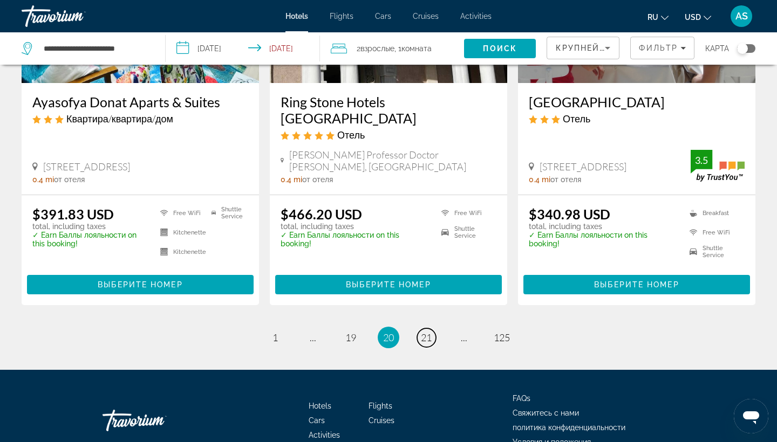
scroll to position [1444, 0]
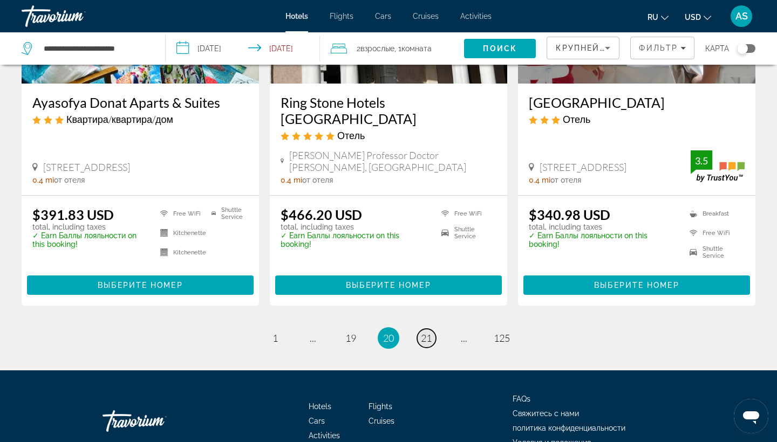
click at [428, 332] on span "21" at bounding box center [426, 338] width 11 height 12
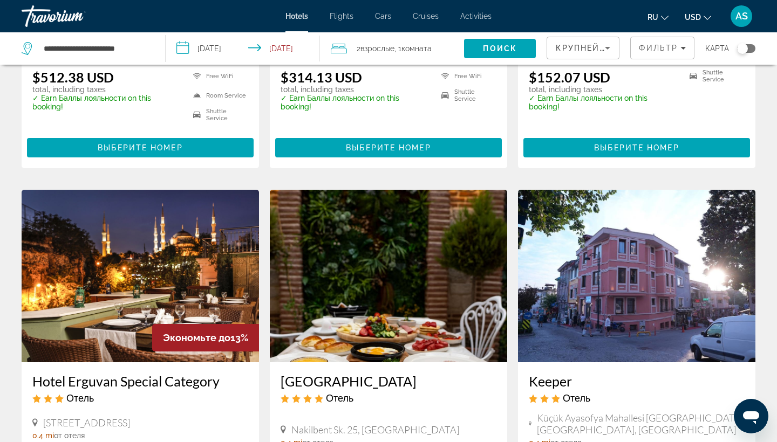
scroll to position [104, 0]
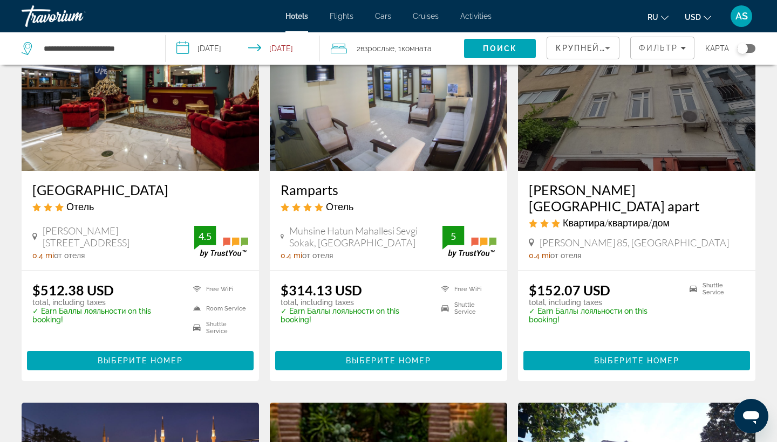
click at [149, 49] on div "**********" at bounding box center [88, 48] width 133 height 32
click at [131, 51] on input "**********" at bounding box center [96, 48] width 106 height 16
type input "*"
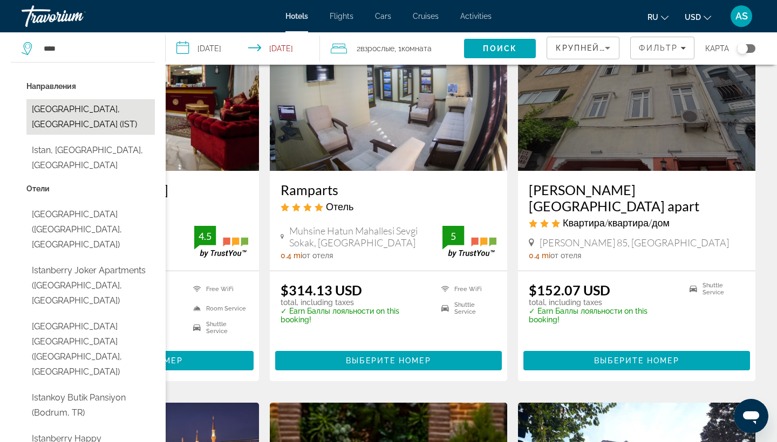
click at [66, 112] on button "[GEOGRAPHIC_DATA], [GEOGRAPHIC_DATA] (IST)" at bounding box center [90, 117] width 128 height 36
type input "**********"
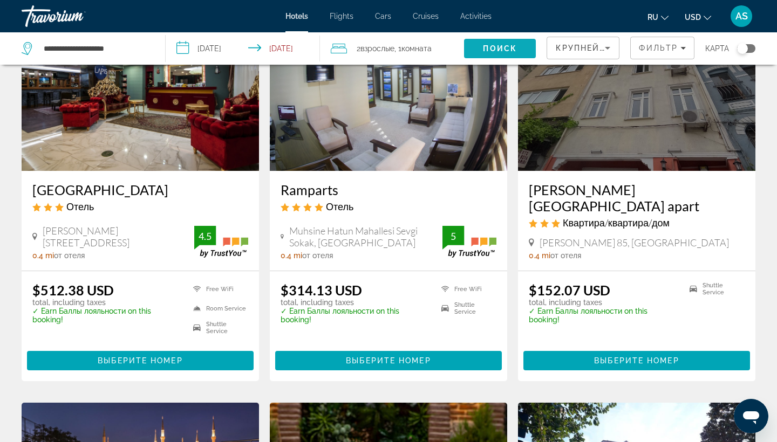
click at [490, 40] on span "Search" at bounding box center [500, 49] width 72 height 26
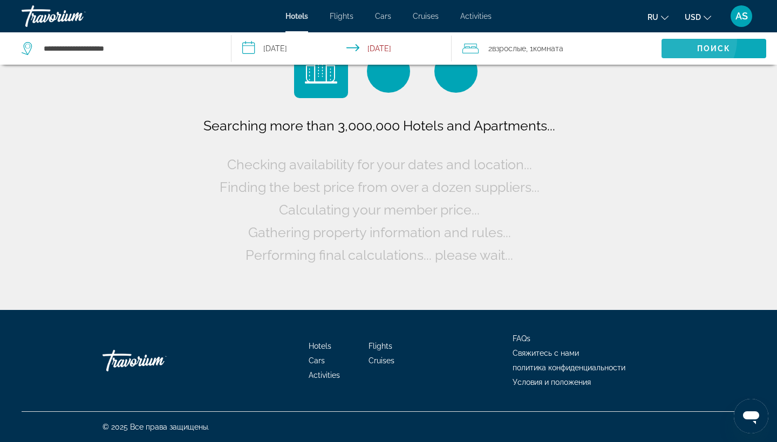
scroll to position [0, 0]
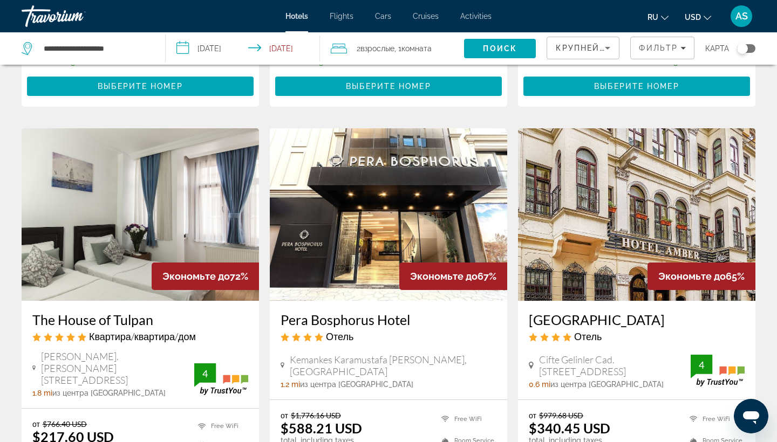
scroll to position [504, 0]
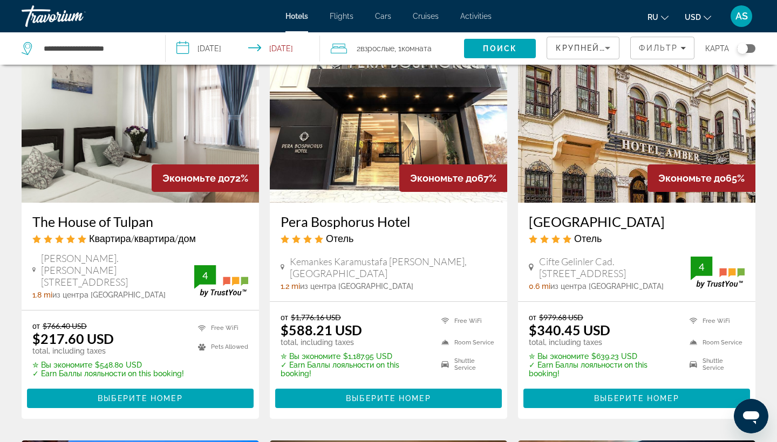
click at [97, 222] on h3 "The House of Tulpan" at bounding box center [140, 222] width 216 height 16
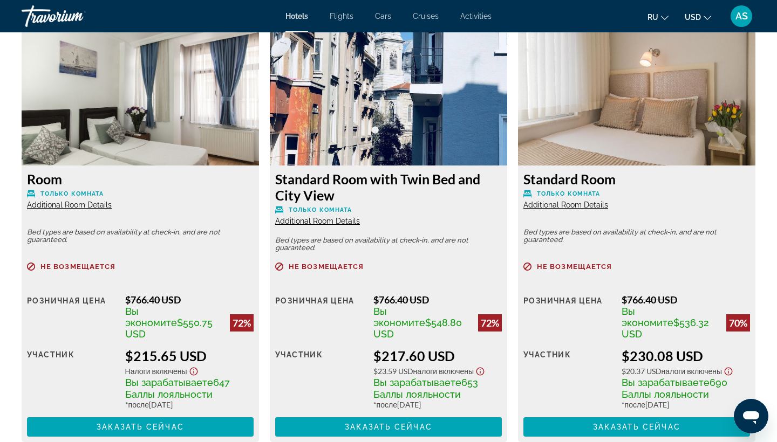
scroll to position [1497, 0]
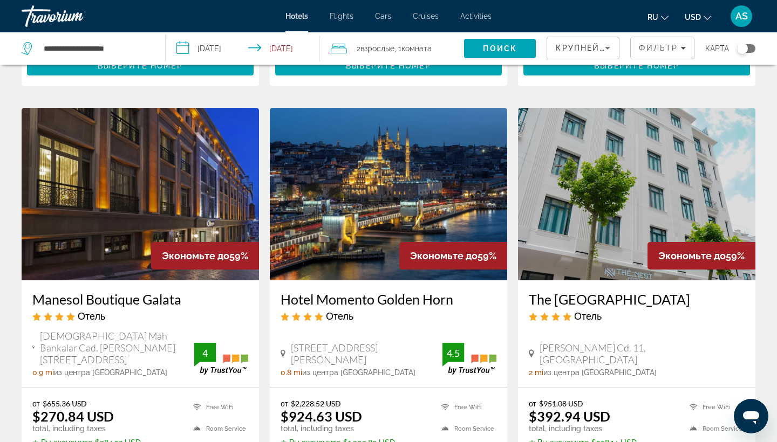
scroll to position [1246, 0]
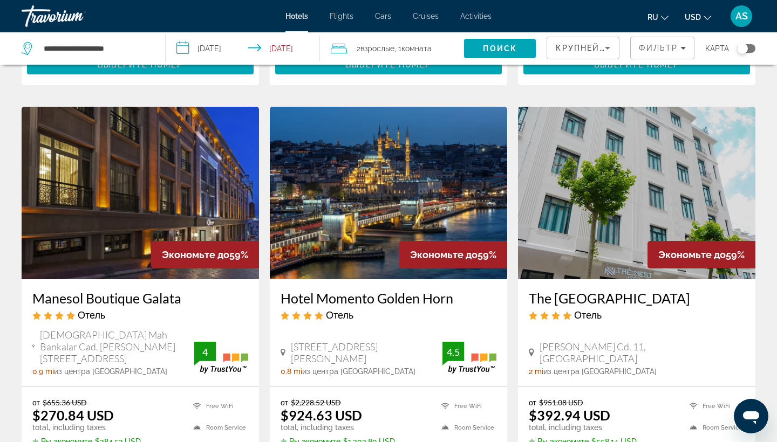
click at [115, 296] on h3 "Manesol Boutique Galata" at bounding box center [140, 298] width 216 height 16
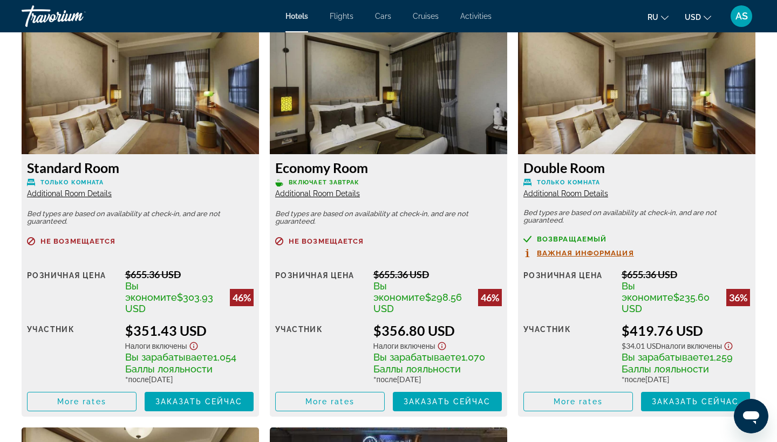
scroll to position [1496, 0]
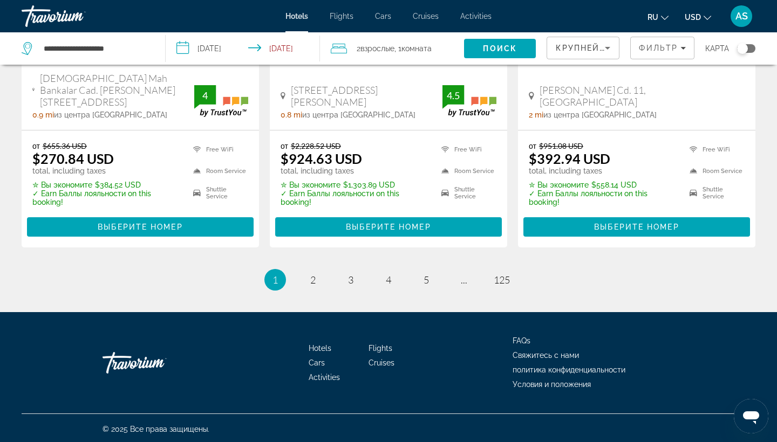
scroll to position [1502, 0]
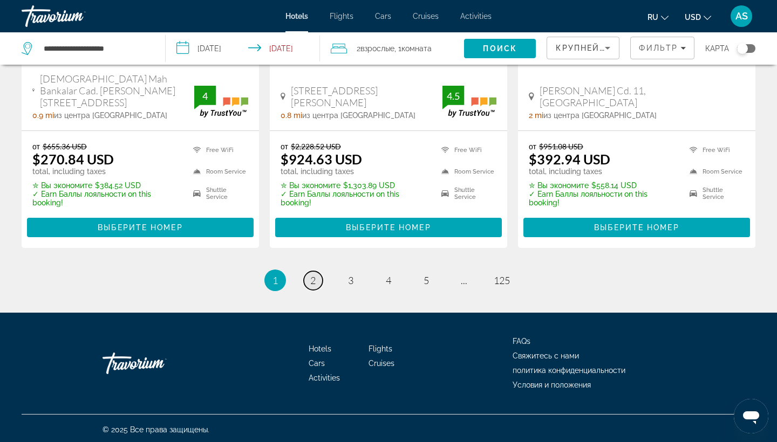
click at [314, 276] on span "2" at bounding box center [312, 281] width 5 height 12
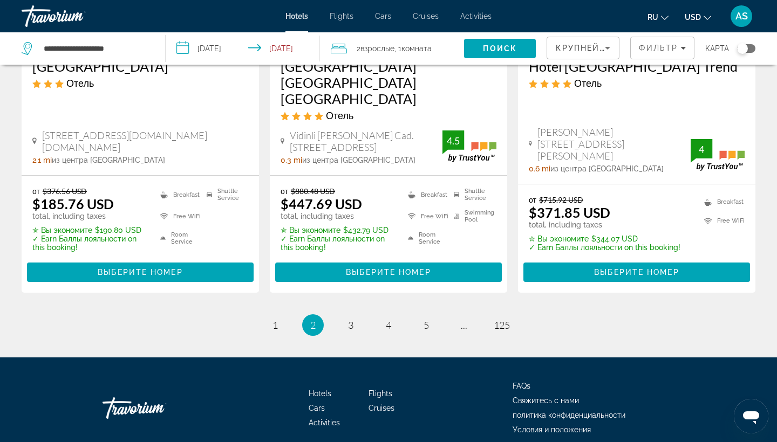
scroll to position [1493, 0]
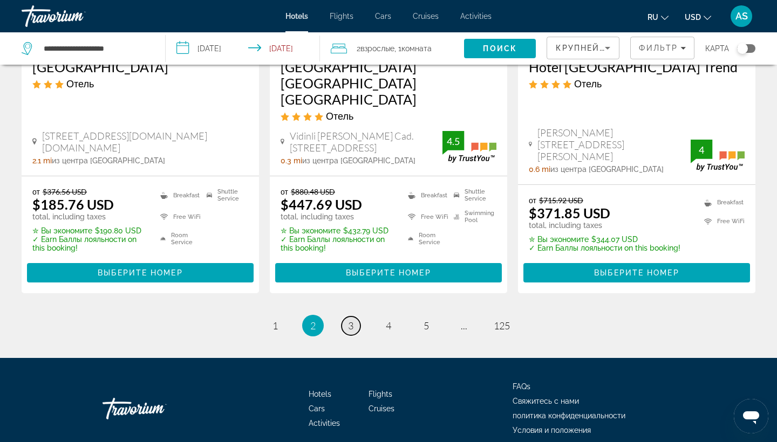
click at [356, 317] on link "page 3" at bounding box center [350, 326] width 19 height 19
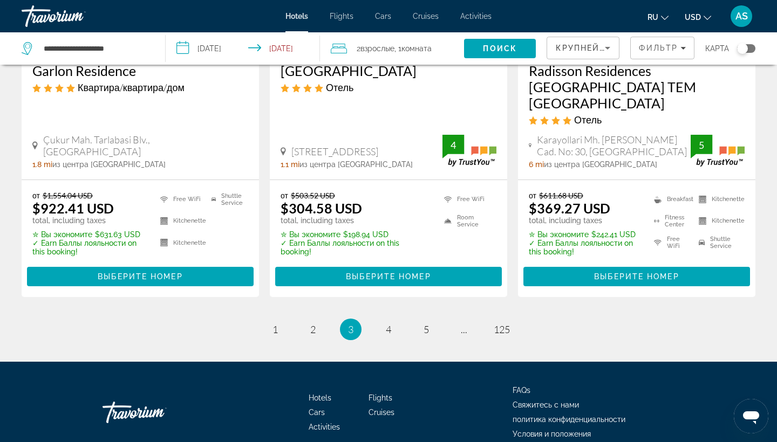
scroll to position [1477, 0]
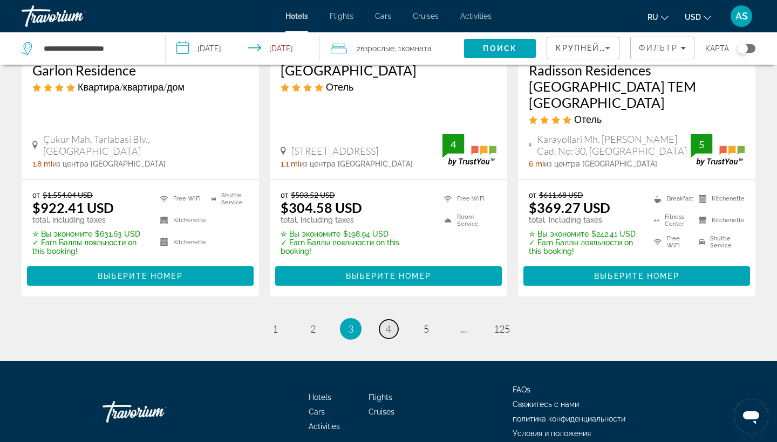
click at [390, 323] on span "4" at bounding box center [388, 329] width 5 height 12
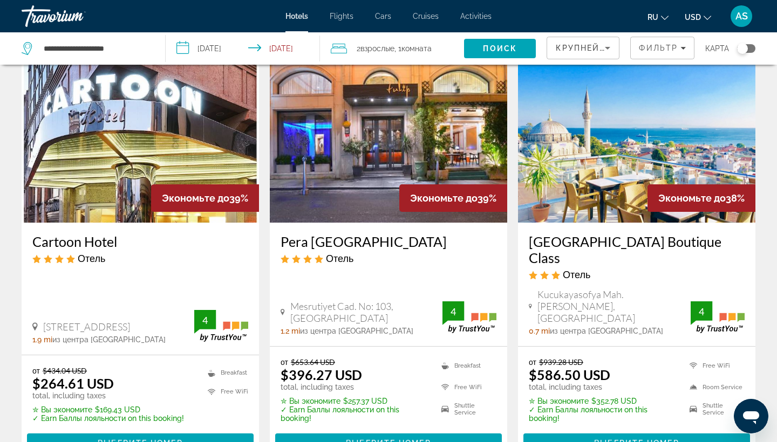
scroll to position [50, 0]
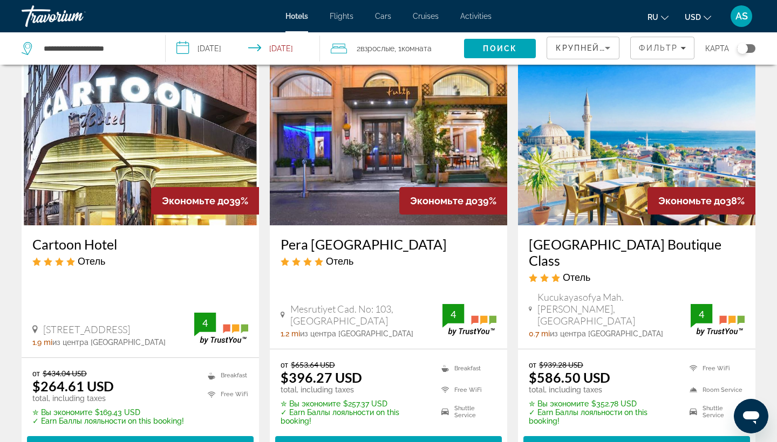
click at [90, 245] on h3 "Cartoon Hotel" at bounding box center [140, 244] width 216 height 16
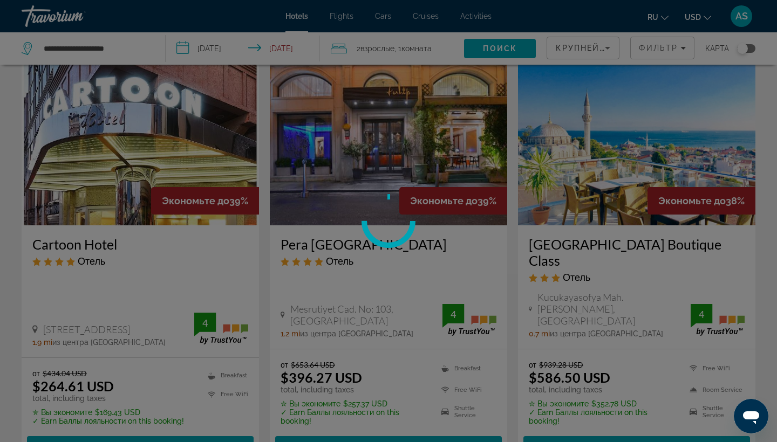
click at [92, 250] on div at bounding box center [388, 221] width 777 height 442
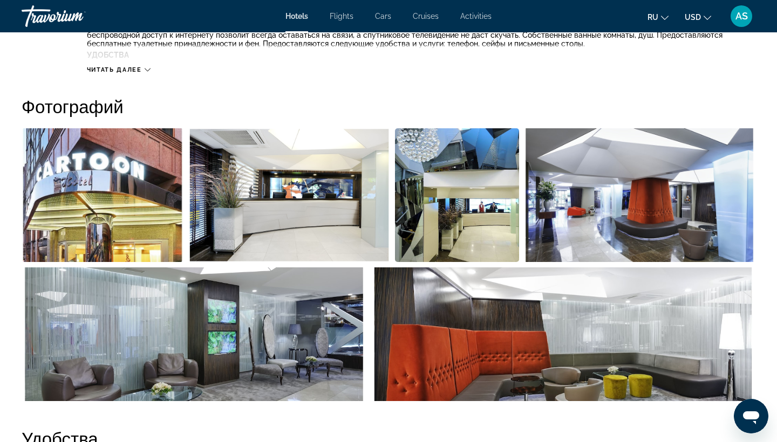
scroll to position [530, 0]
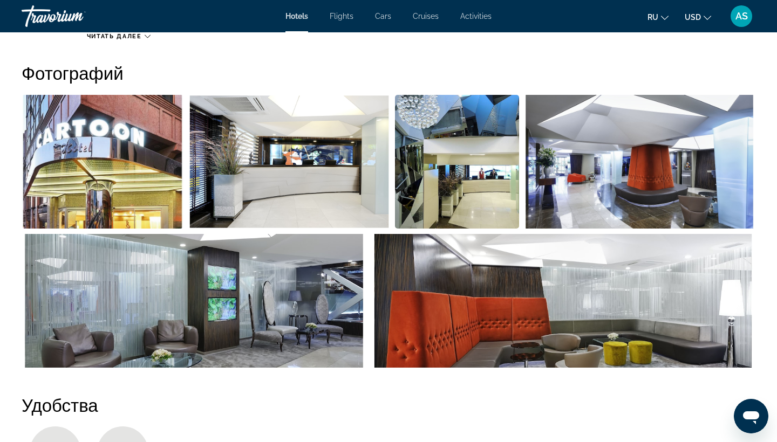
click at [102, 163] on img "Open full-screen image slider" at bounding box center [103, 162] width 162 height 134
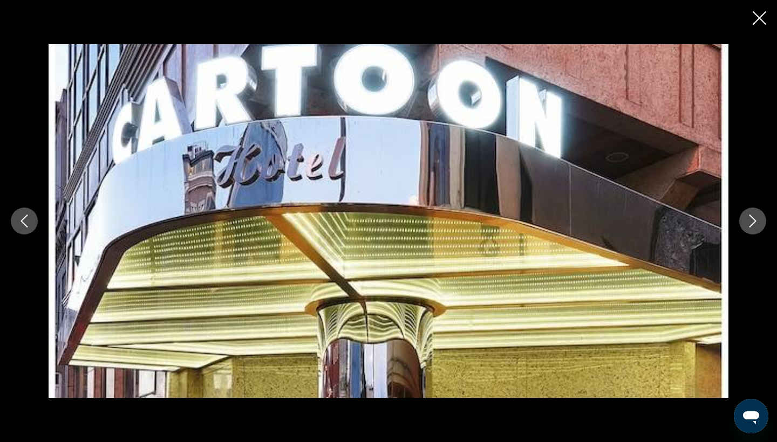
click at [757, 218] on icon "Next image" at bounding box center [752, 221] width 13 height 13
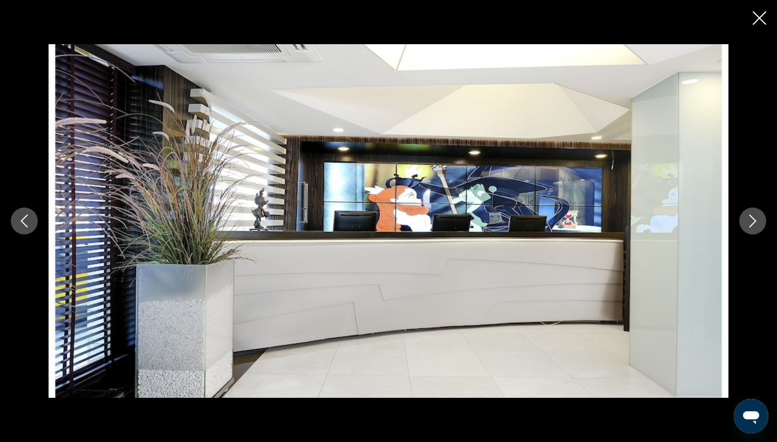
click at [757, 218] on icon "Next image" at bounding box center [752, 221] width 13 height 13
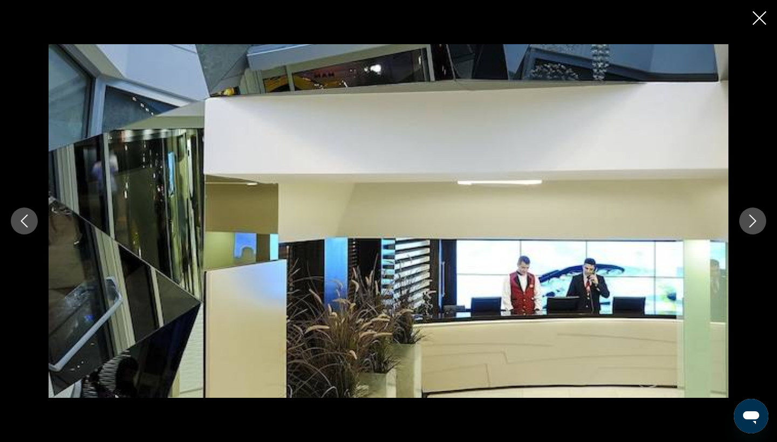
click at [757, 218] on icon "Next image" at bounding box center [752, 221] width 13 height 13
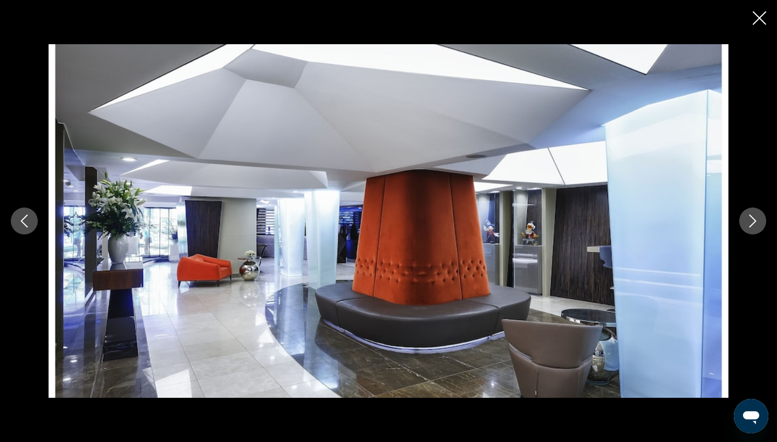
click at [757, 218] on icon "Next image" at bounding box center [752, 221] width 13 height 13
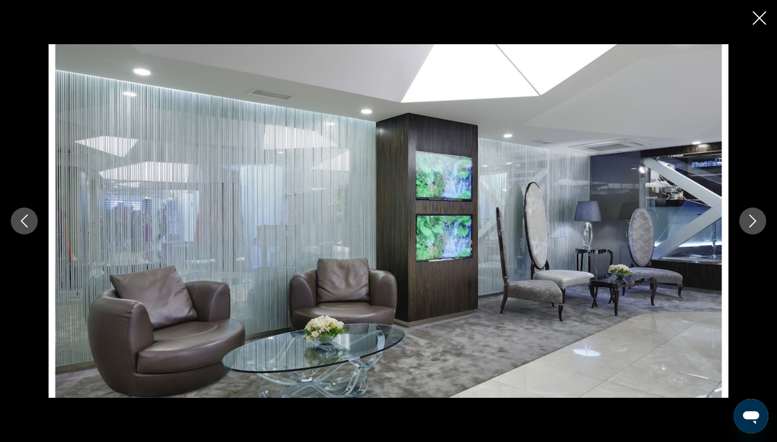
click at [757, 218] on icon "Next image" at bounding box center [752, 221] width 13 height 13
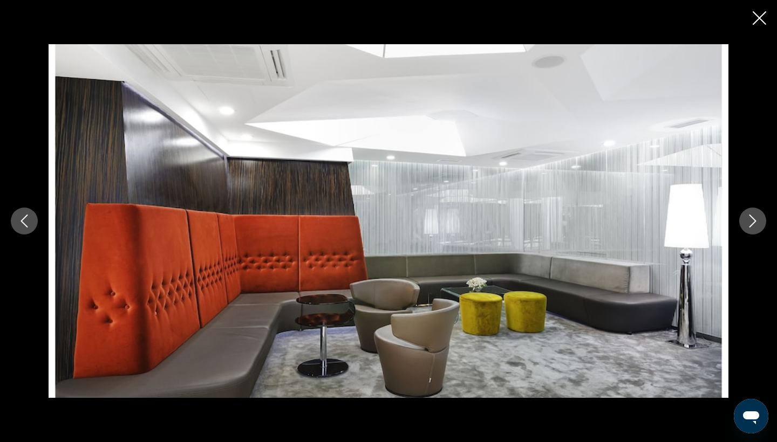
click at [757, 218] on icon "Next image" at bounding box center [752, 221] width 13 height 13
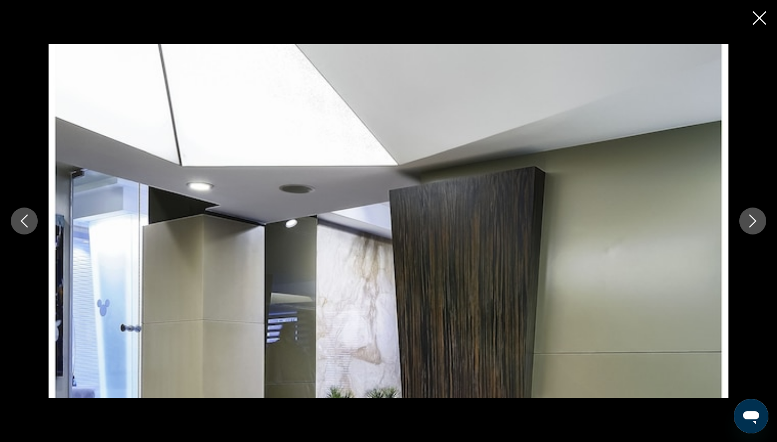
click at [757, 218] on icon "Next image" at bounding box center [752, 221] width 13 height 13
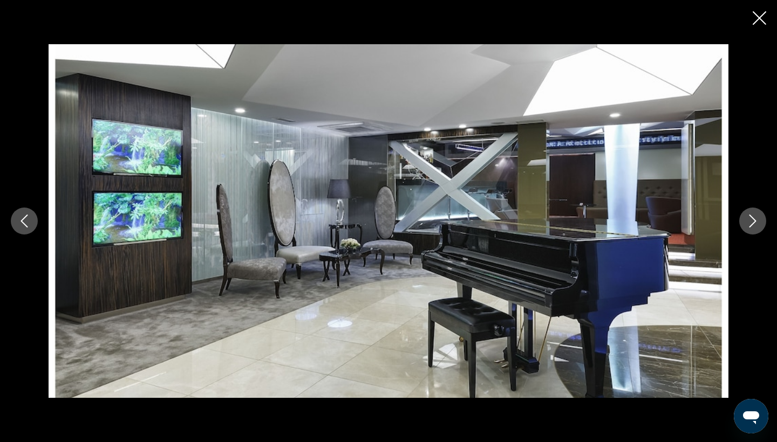
click at [757, 218] on icon "Next image" at bounding box center [752, 221] width 13 height 13
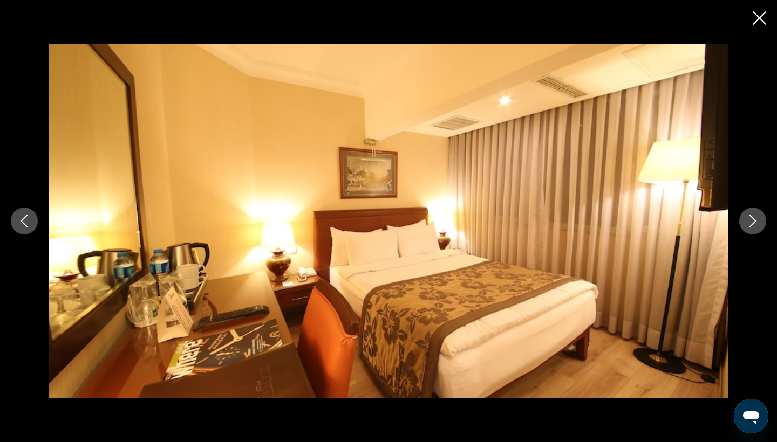
click at [757, 218] on icon "Next image" at bounding box center [752, 221] width 13 height 13
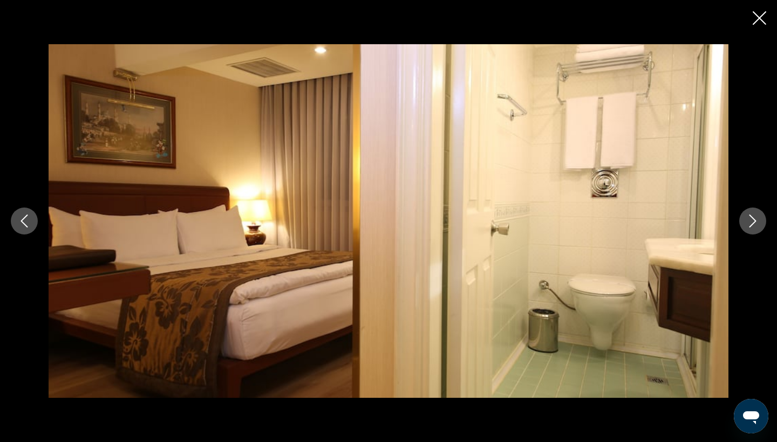
click at [757, 218] on icon "Next image" at bounding box center [752, 221] width 13 height 13
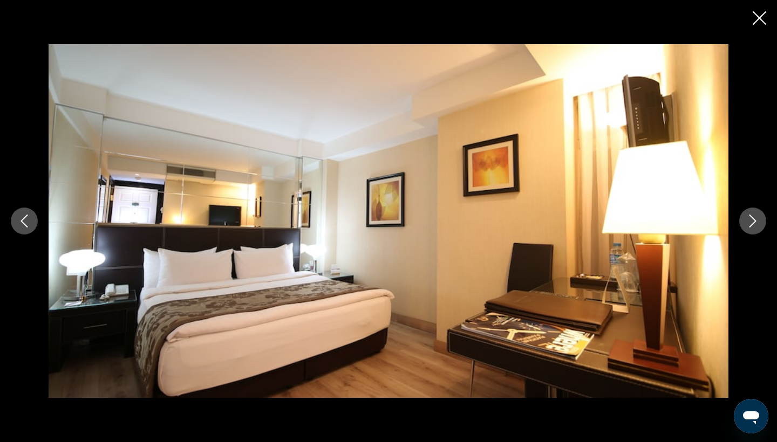
click at [757, 218] on icon "Next image" at bounding box center [752, 221] width 13 height 13
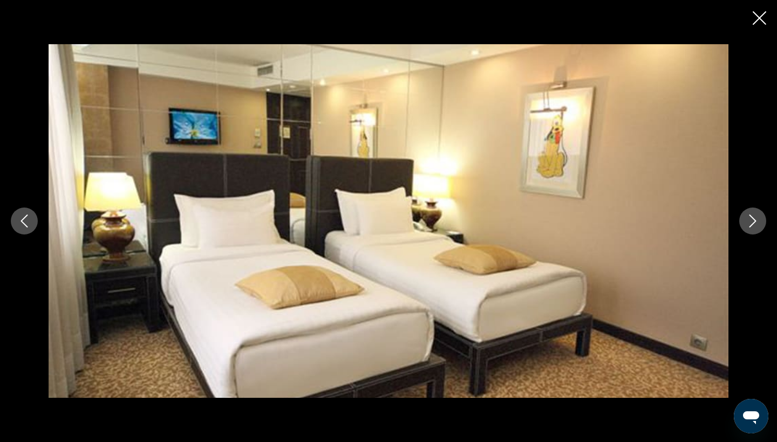
click at [757, 218] on icon "Next image" at bounding box center [752, 221] width 13 height 13
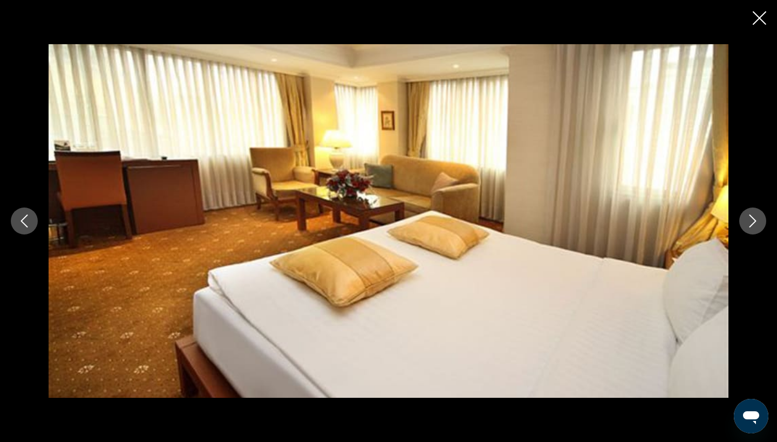
click at [757, 218] on icon "Next image" at bounding box center [752, 221] width 13 height 13
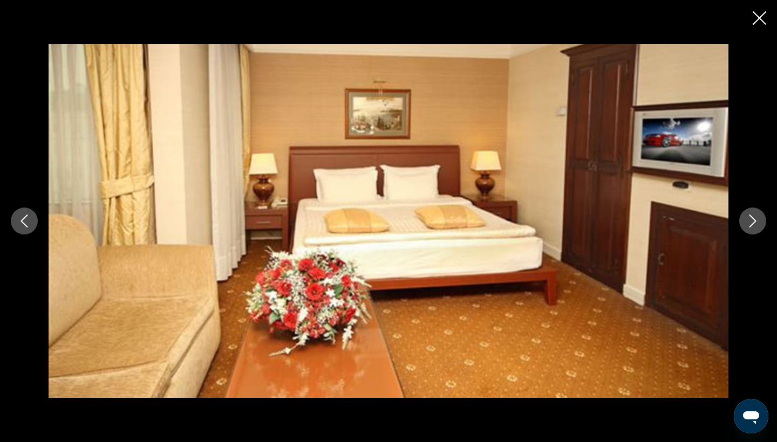
click at [757, 218] on icon "Next image" at bounding box center [752, 221] width 13 height 13
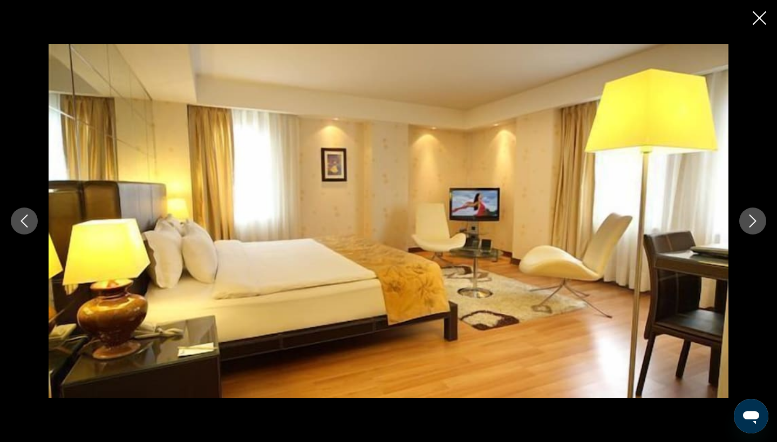
click at [757, 218] on icon "Next image" at bounding box center [752, 221] width 13 height 13
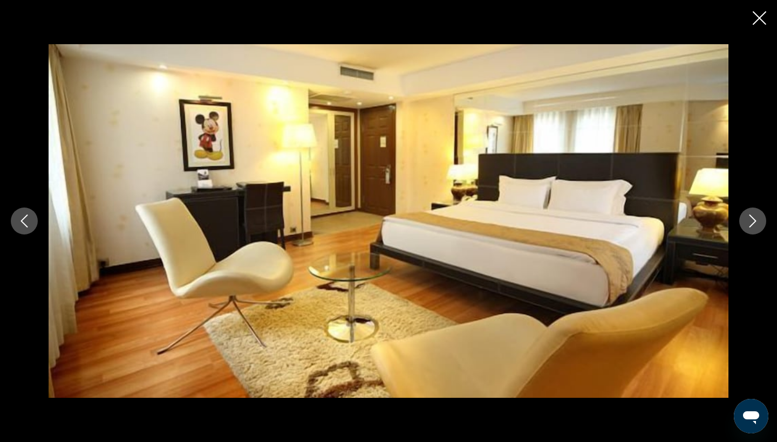
click at [757, 218] on icon "Next image" at bounding box center [752, 221] width 13 height 13
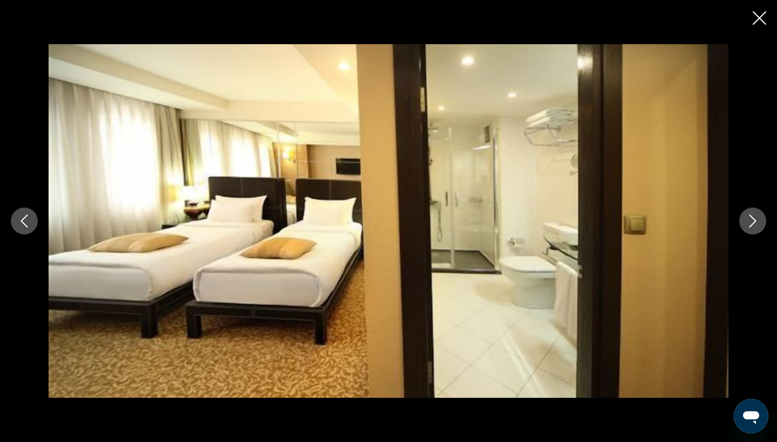
click at [757, 218] on icon "Next image" at bounding box center [752, 221] width 13 height 13
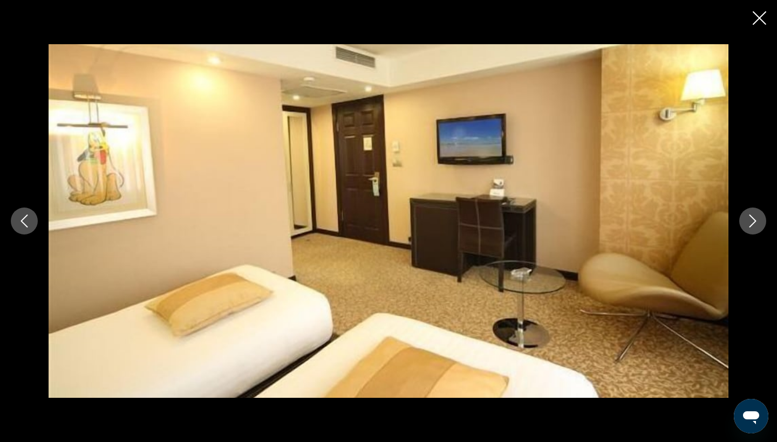
click at [757, 218] on icon "Next image" at bounding box center [752, 221] width 13 height 13
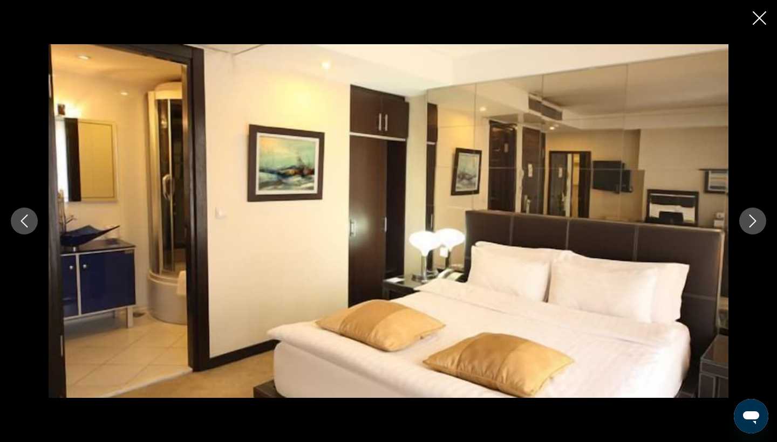
click at [757, 218] on icon "Next image" at bounding box center [752, 221] width 13 height 13
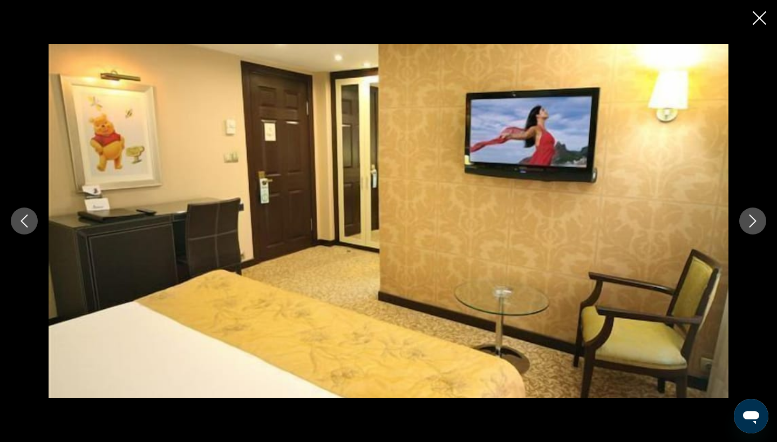
click at [757, 218] on icon "Next image" at bounding box center [752, 221] width 13 height 13
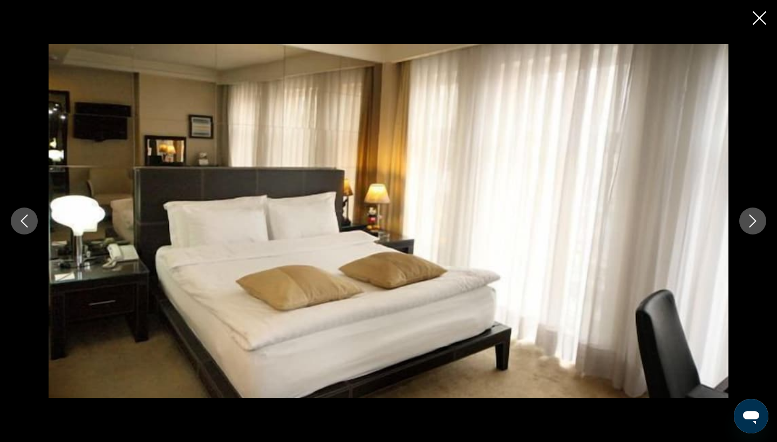
click at [757, 218] on icon "Next image" at bounding box center [752, 221] width 13 height 13
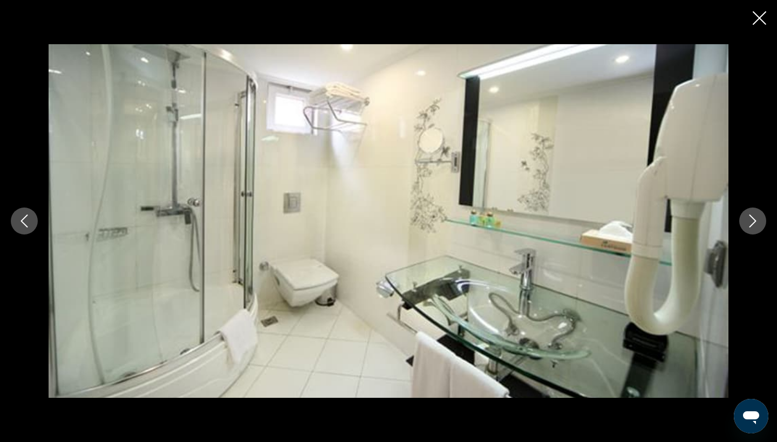
click at [757, 218] on icon "Next image" at bounding box center [752, 221] width 13 height 13
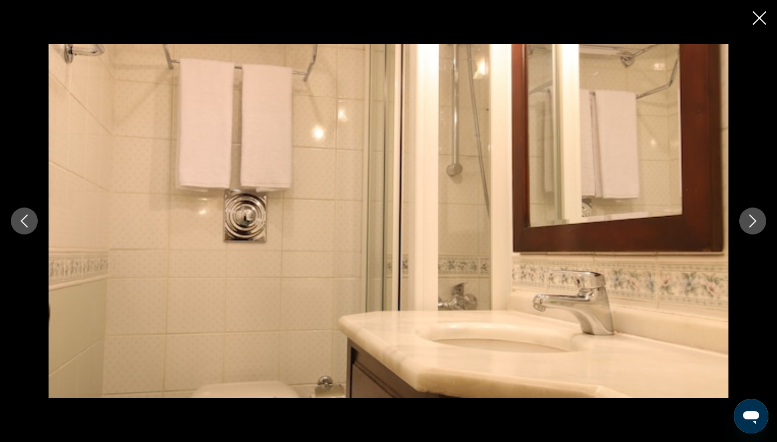
click at [757, 218] on icon "Next image" at bounding box center [752, 221] width 13 height 13
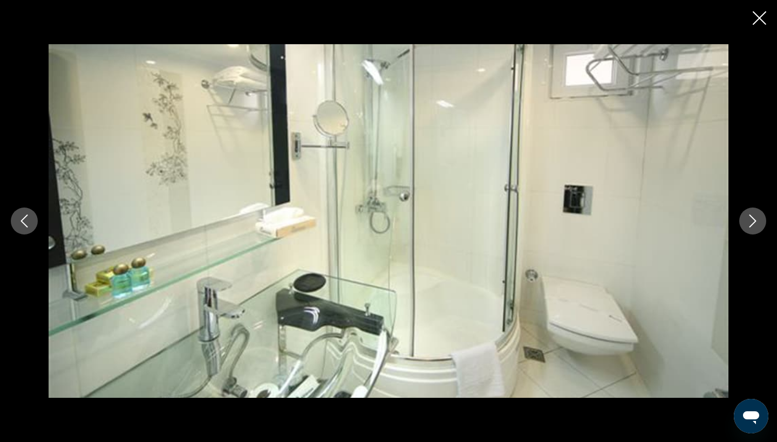
click at [757, 218] on icon "Next image" at bounding box center [752, 221] width 13 height 13
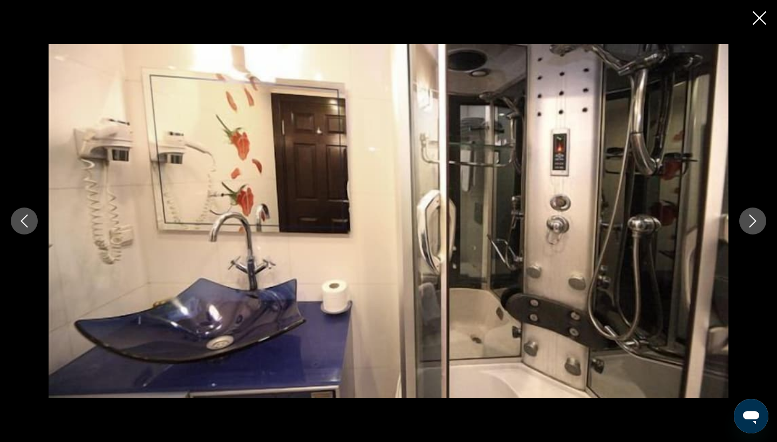
click at [757, 218] on icon "Next image" at bounding box center [752, 221] width 13 height 13
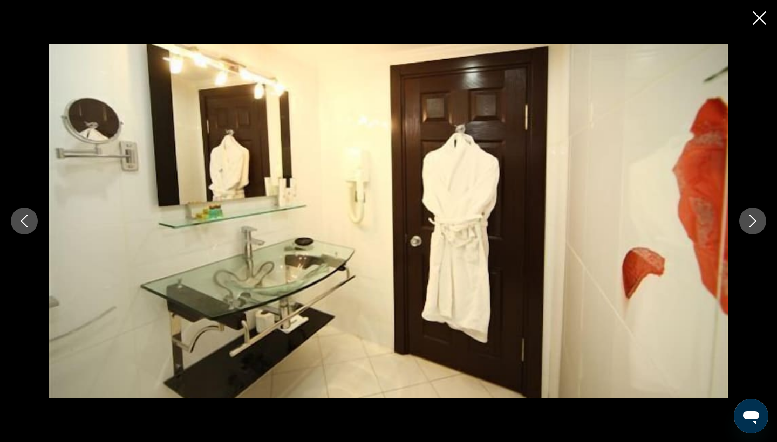
click at [757, 218] on icon "Next image" at bounding box center [752, 221] width 13 height 13
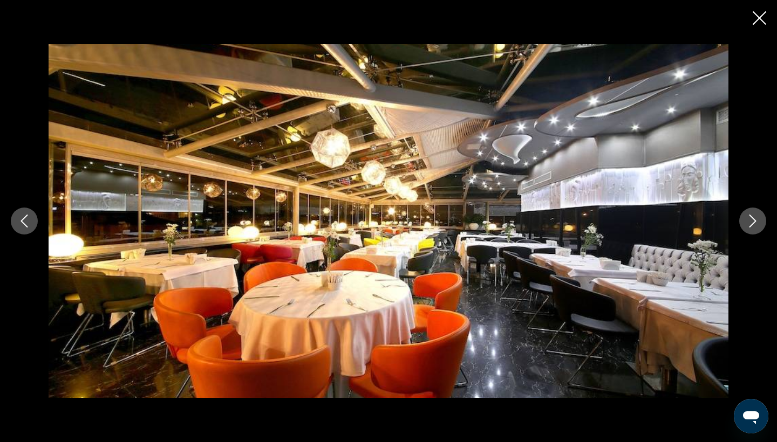
click at [757, 218] on icon "Next image" at bounding box center [752, 221] width 13 height 13
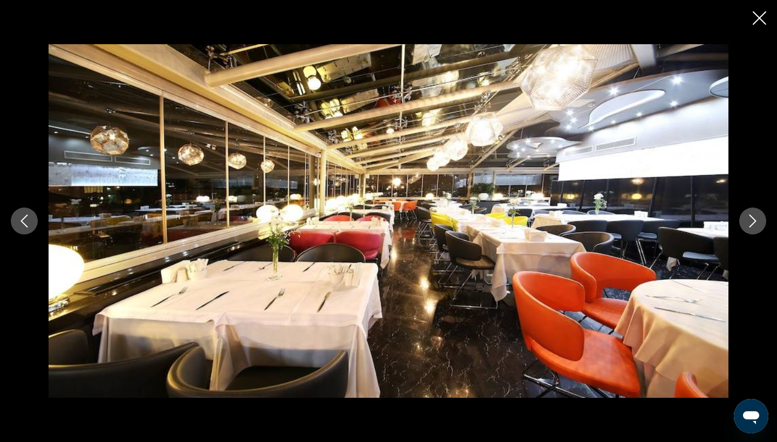
click at [757, 218] on icon "Next image" at bounding box center [752, 221] width 13 height 13
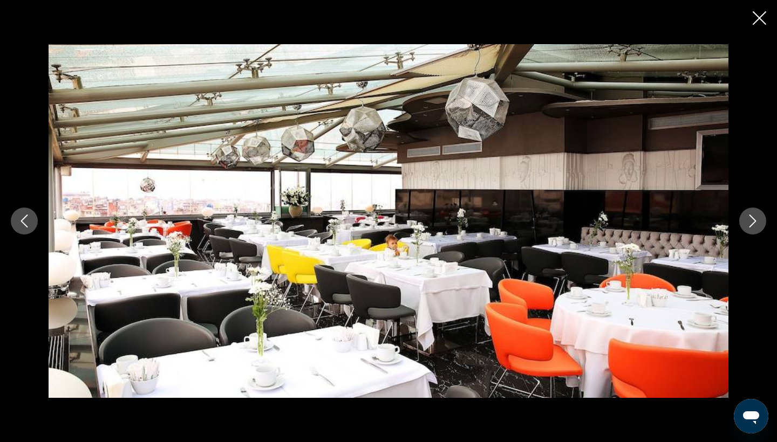
click at [757, 218] on icon "Next image" at bounding box center [752, 221] width 13 height 13
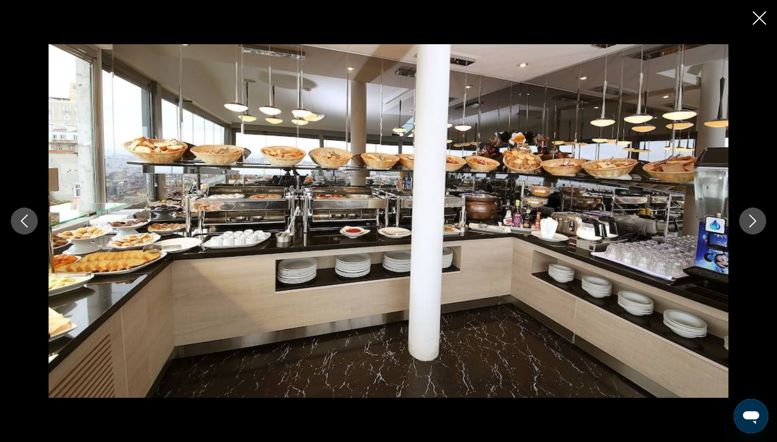
click at [758, 18] on icon "Close slideshow" at bounding box center [759, 17] width 13 height 13
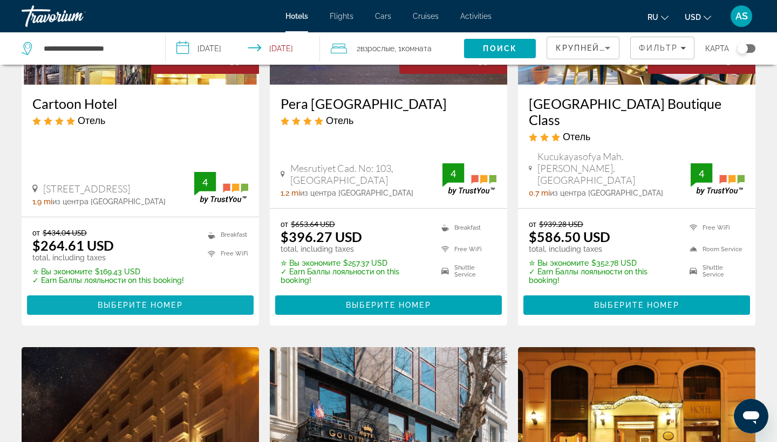
scroll to position [183, 0]
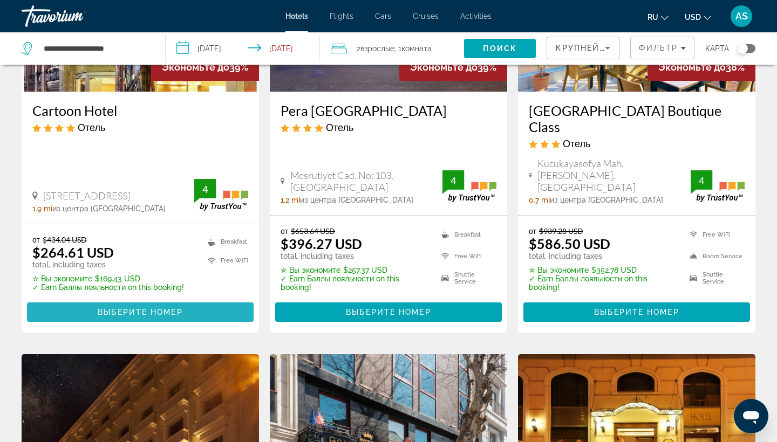
click at [165, 308] on span "Выберите номер" at bounding box center [140, 312] width 85 height 9
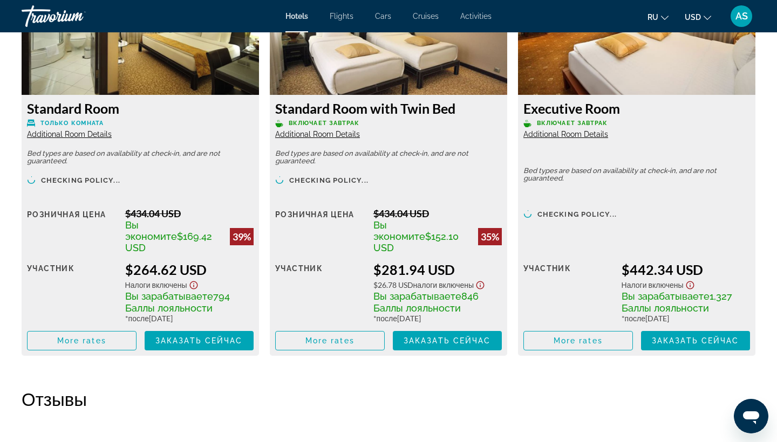
scroll to position [1590, 0]
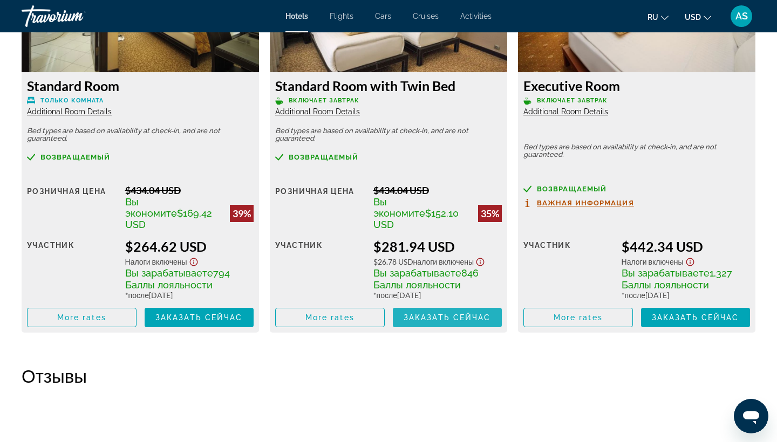
click at [449, 313] on span "Заказать сейчас" at bounding box center [447, 317] width 87 height 9
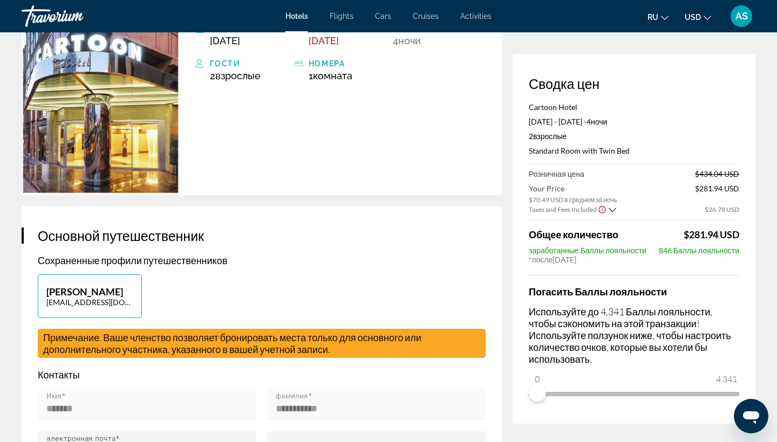
scroll to position [126, 0]
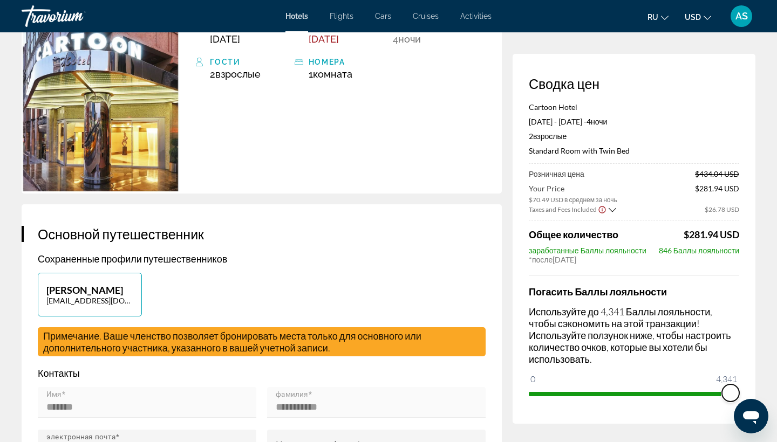
drag, startPoint x: 541, startPoint y: 380, endPoint x: 764, endPoint y: 382, distance: 223.9
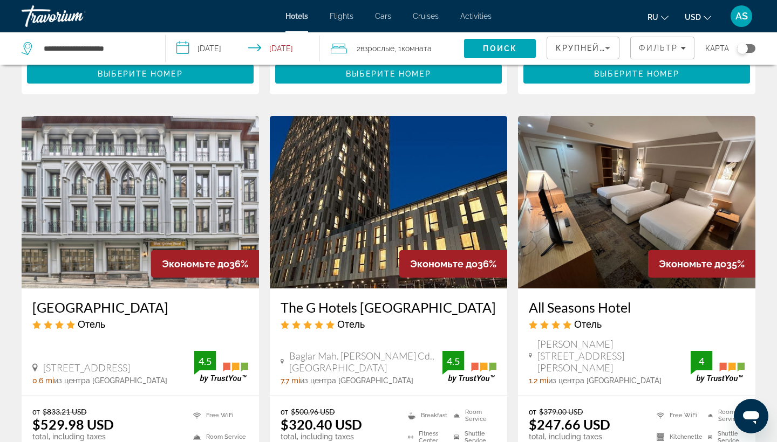
scroll to position [1276, 0]
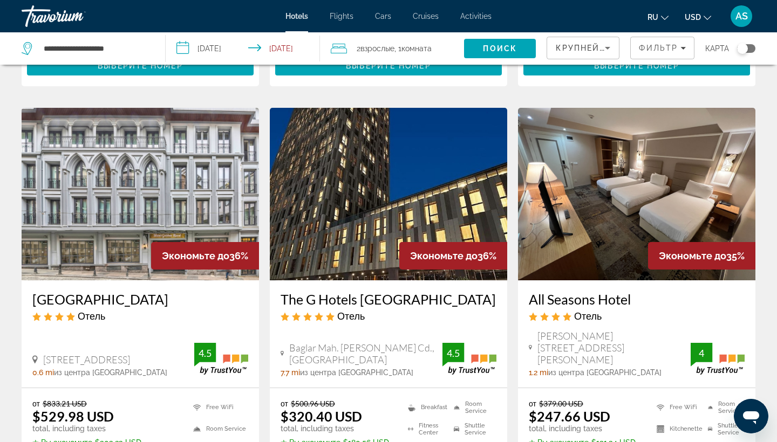
click at [596, 291] on h3 "All Seasons Hotel" at bounding box center [637, 299] width 216 height 16
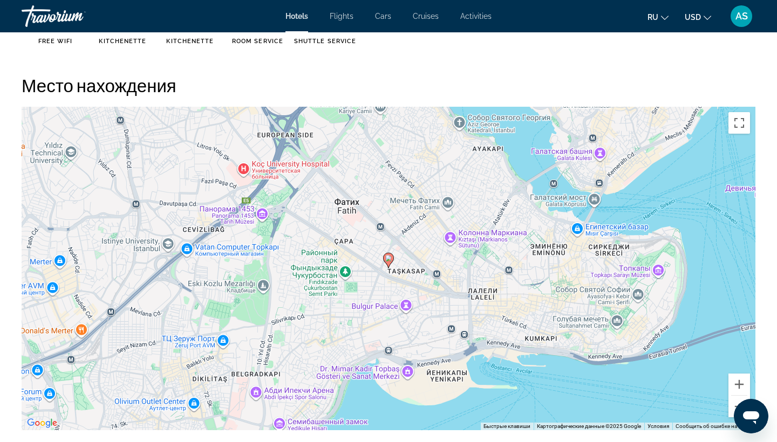
scroll to position [1080, 0]
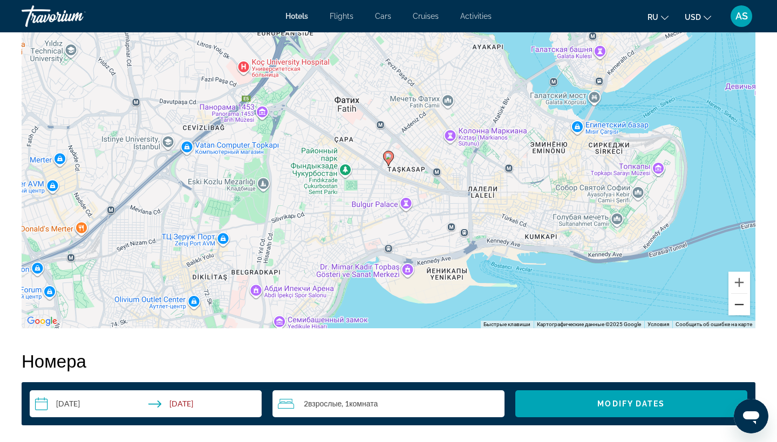
click at [739, 308] on button "Уменьшить" at bounding box center [739, 305] width 22 height 22
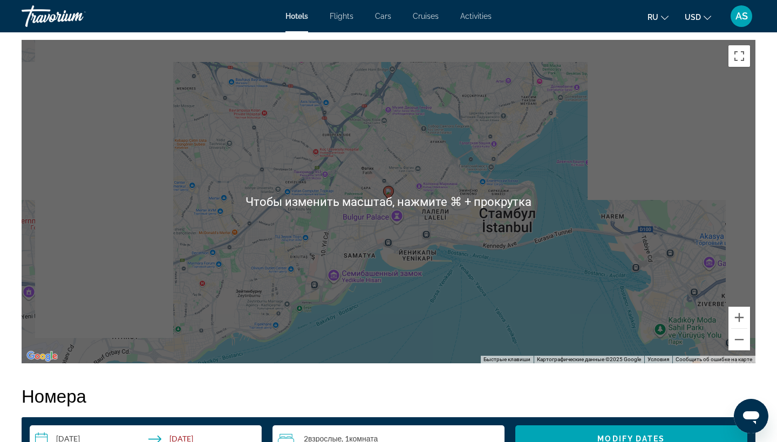
scroll to position [1044, 0]
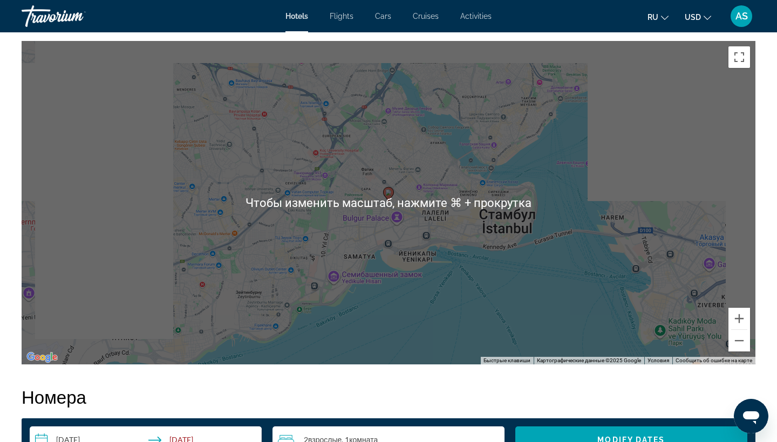
click at [534, 142] on div "Чтобы активировать перетаскивание с помощью клавиатуры, нажмите Alt + Ввод. Пос…" at bounding box center [389, 203] width 734 height 324
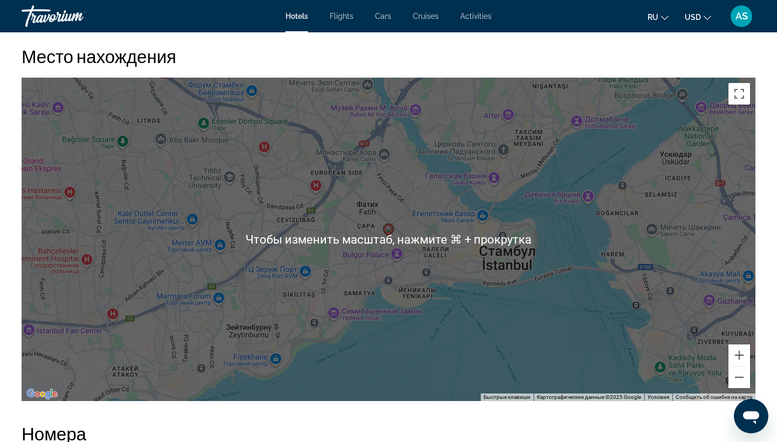
scroll to position [1013, 1]
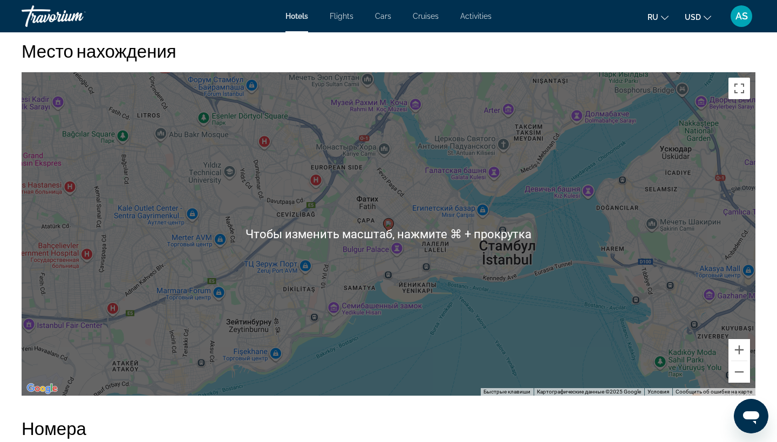
click at [386, 126] on div "Чтобы активировать перетаскивание с помощью клавиатуры, нажмите Alt + Ввод. Пос…" at bounding box center [389, 234] width 734 height 324
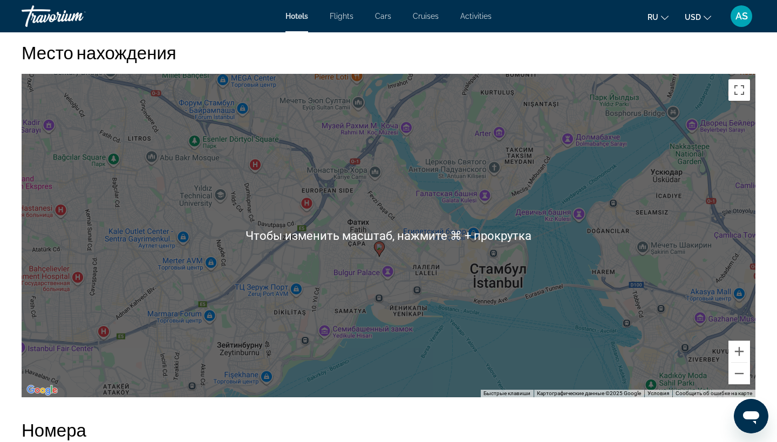
scroll to position [988, 1]
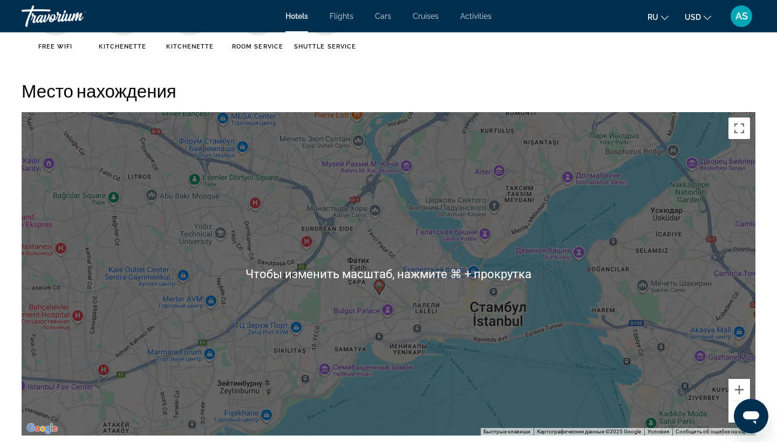
drag, startPoint x: 405, startPoint y: 248, endPoint x: 394, endPoint y: 271, distance: 25.6
click at [394, 271] on div "Чтобы активировать перетаскивание с помощью клавиатуры, нажмите Alt + Ввод. Пос…" at bounding box center [389, 274] width 734 height 324
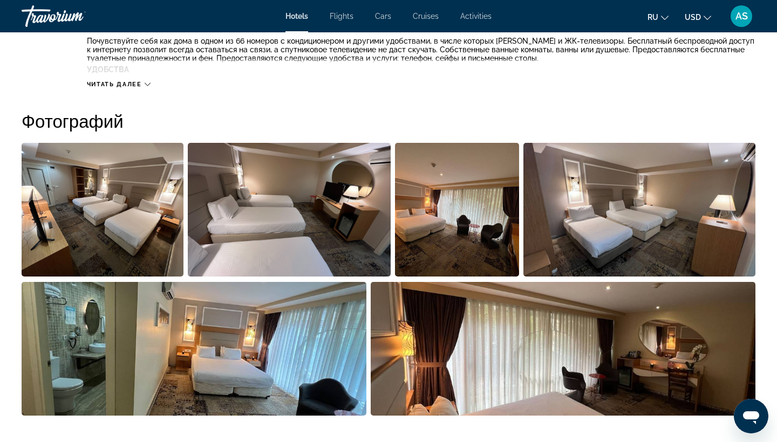
scroll to position [539, 0]
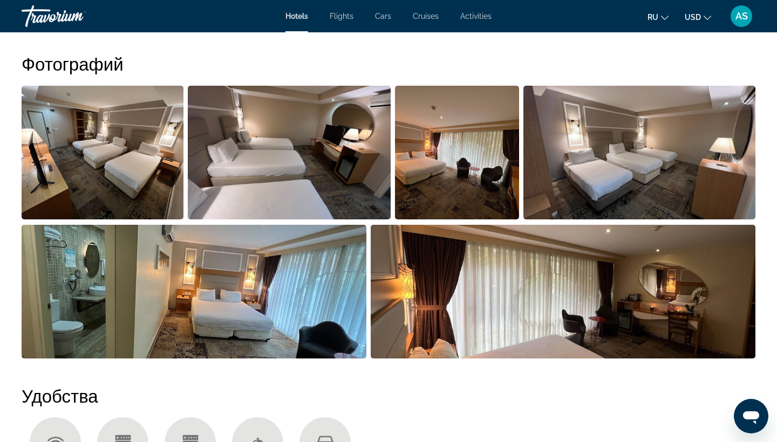
click at [121, 154] on img "Open full-screen image slider" at bounding box center [103, 153] width 162 height 134
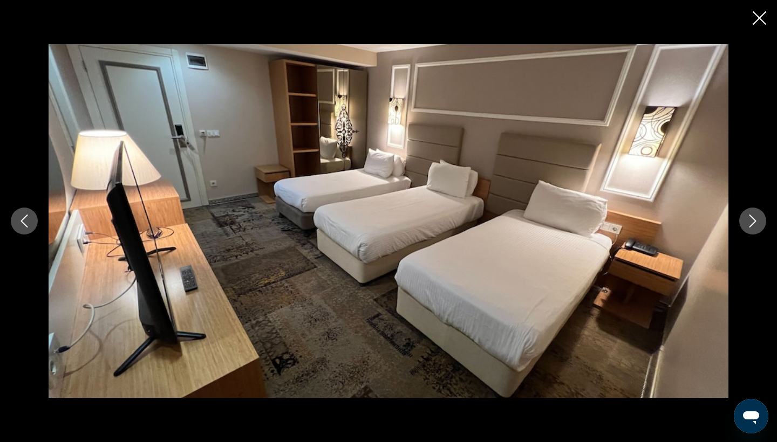
click at [758, 224] on icon "Next image" at bounding box center [752, 221] width 13 height 13
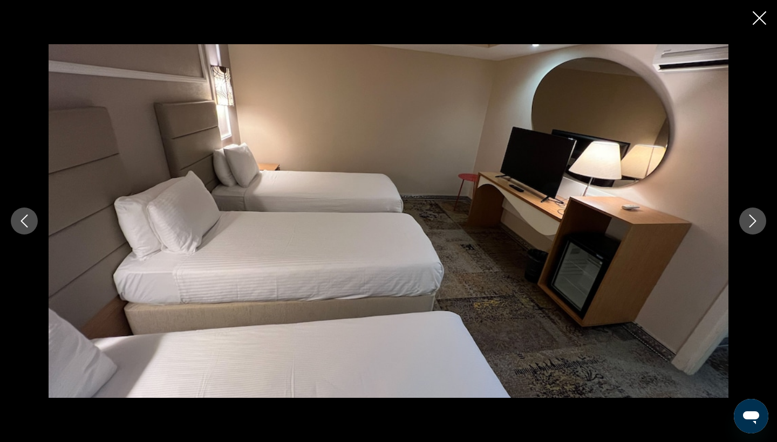
click at [758, 224] on icon "Next image" at bounding box center [752, 221] width 13 height 13
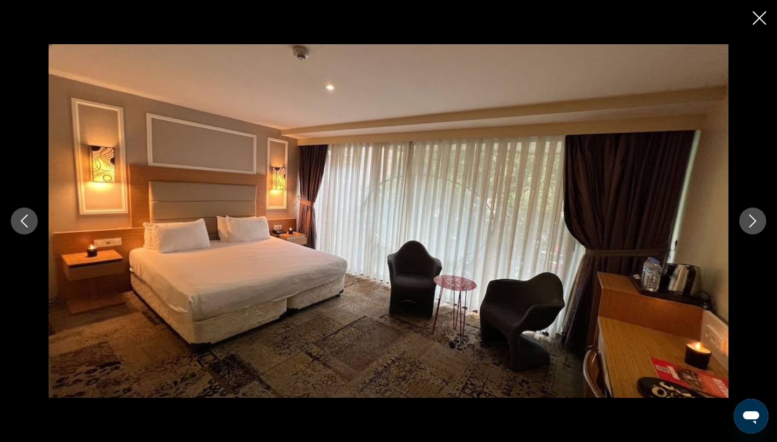
click at [758, 224] on icon "Next image" at bounding box center [752, 221] width 13 height 13
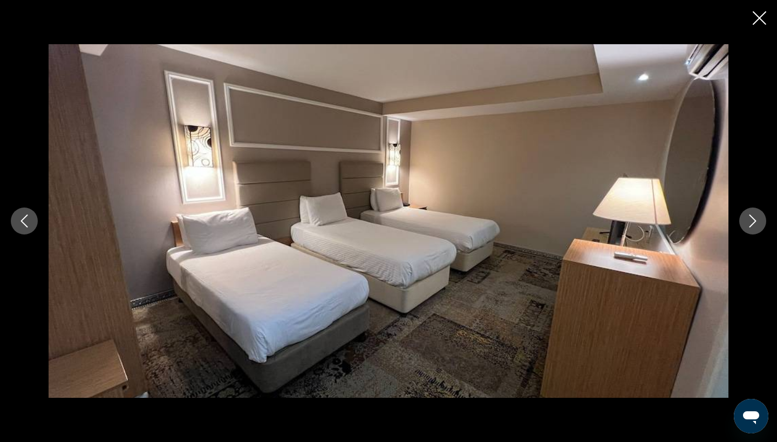
click at [758, 224] on icon "Next image" at bounding box center [752, 221] width 13 height 13
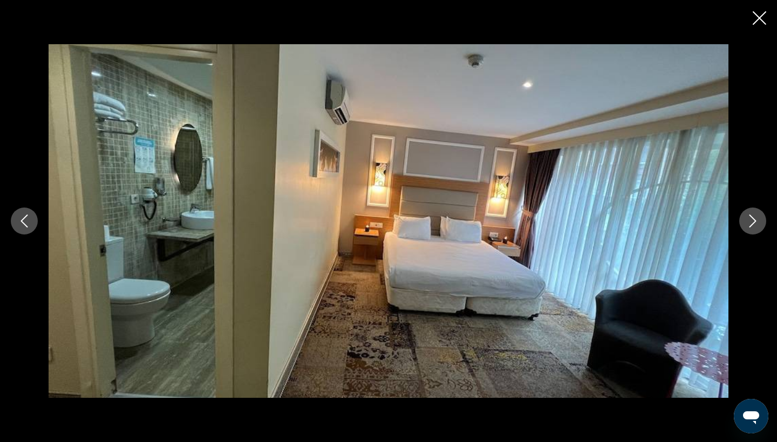
click at [758, 224] on icon "Next image" at bounding box center [752, 221] width 13 height 13
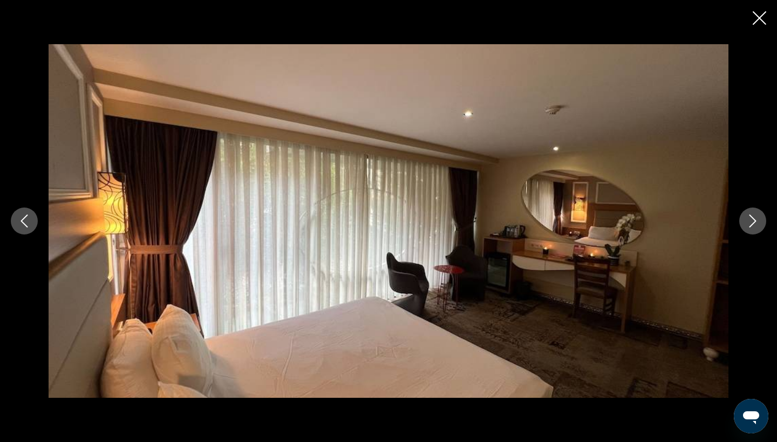
click at [758, 224] on icon "Next image" at bounding box center [752, 221] width 13 height 13
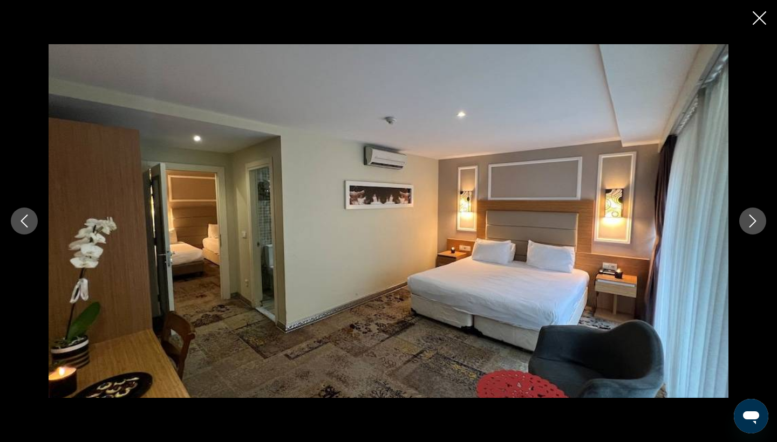
click at [758, 224] on icon "Next image" at bounding box center [752, 221] width 13 height 13
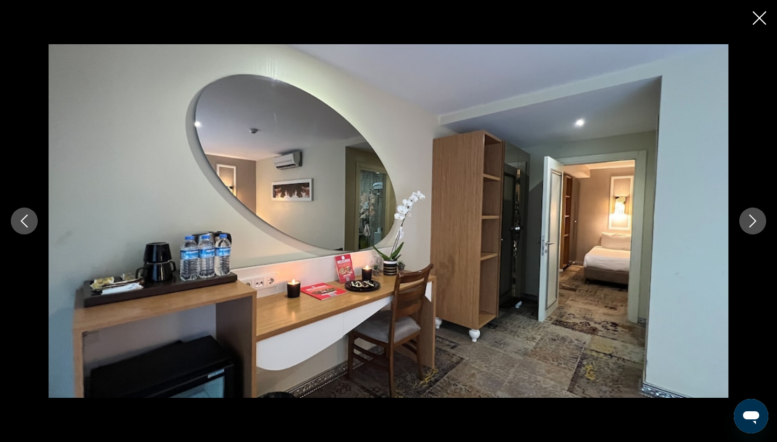
click at [758, 224] on icon "Next image" at bounding box center [752, 221] width 13 height 13
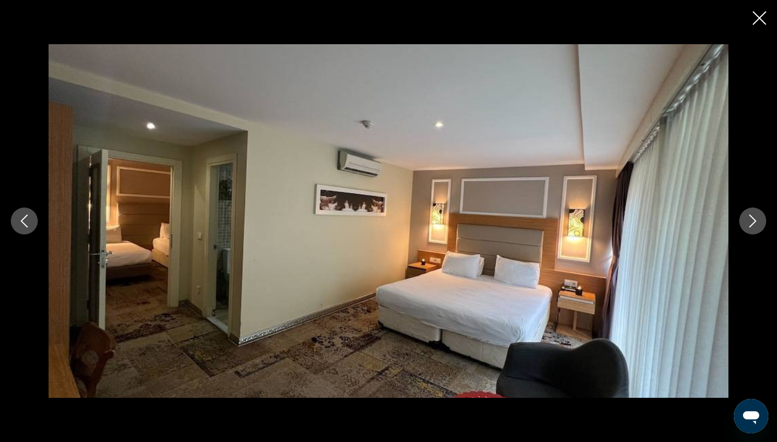
click at [758, 224] on icon "Next image" at bounding box center [752, 221] width 13 height 13
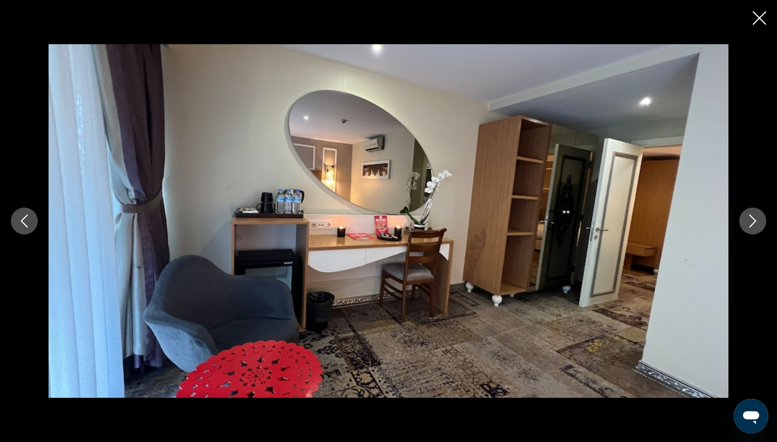
click at [758, 224] on icon "Next image" at bounding box center [752, 221] width 13 height 13
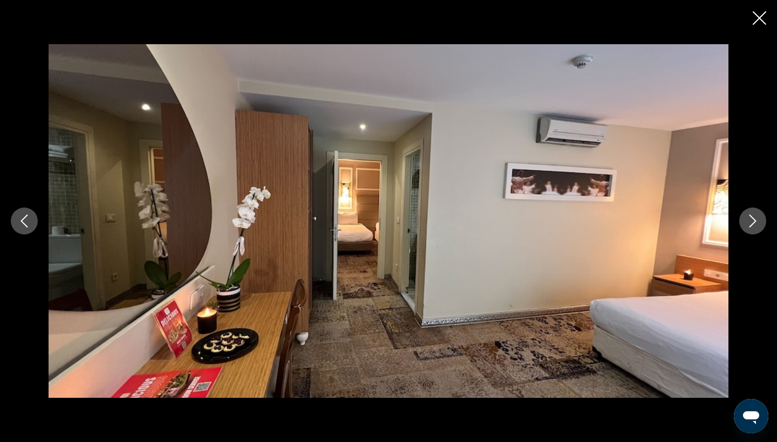
click at [758, 224] on icon "Next image" at bounding box center [752, 221] width 13 height 13
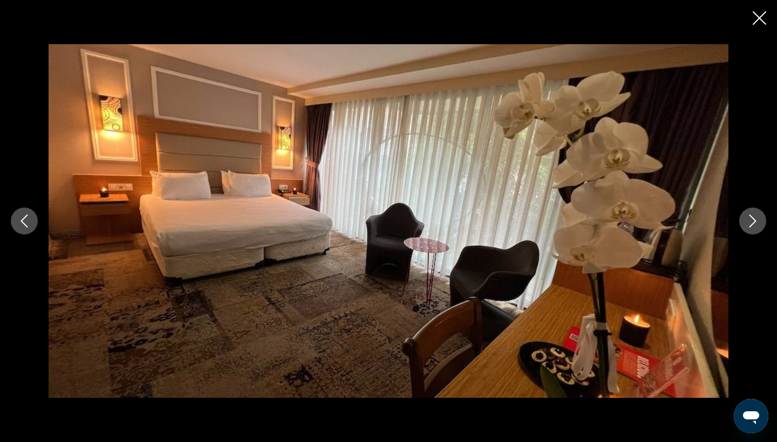
click at [758, 224] on icon "Next image" at bounding box center [752, 221] width 13 height 13
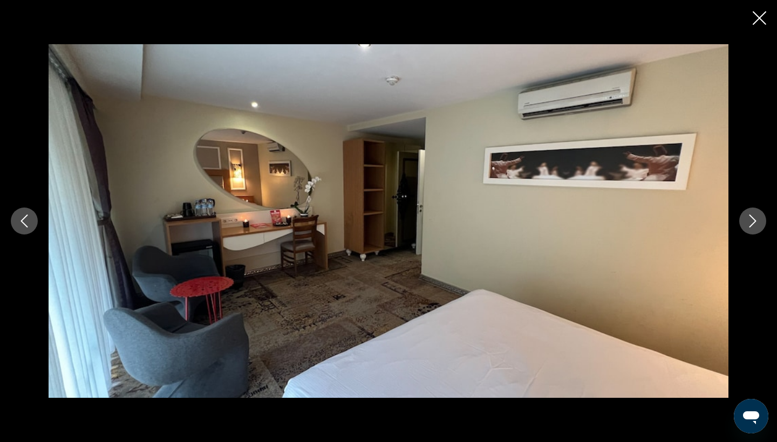
click at [758, 224] on icon "Next image" at bounding box center [752, 221] width 13 height 13
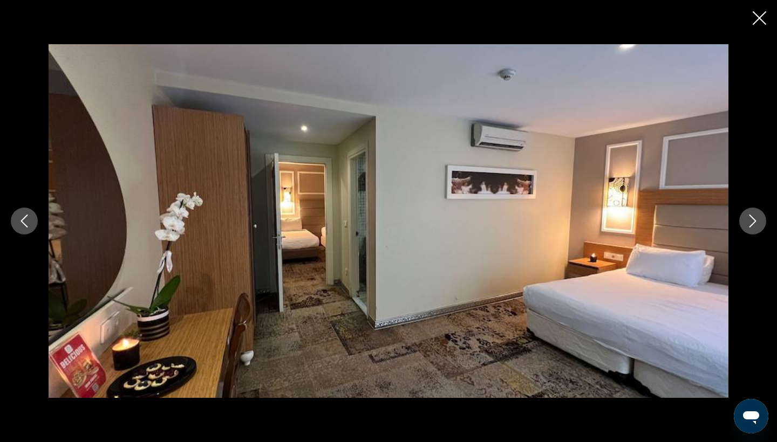
click at [758, 224] on icon "Next image" at bounding box center [752, 221] width 13 height 13
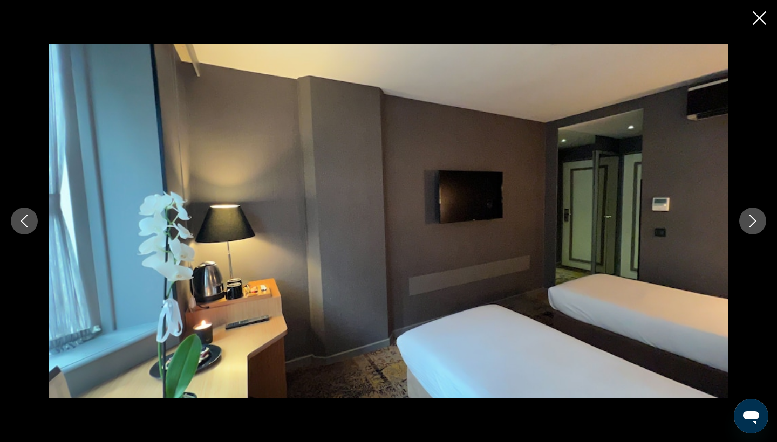
click at [758, 224] on icon "Next image" at bounding box center [752, 221] width 13 height 13
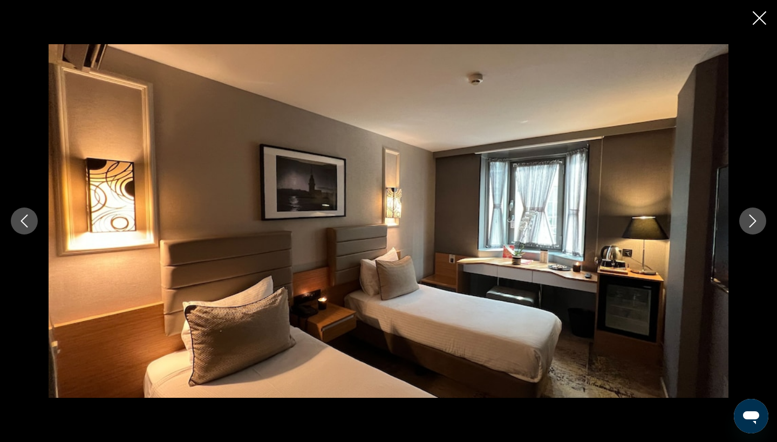
click at [758, 224] on icon "Next image" at bounding box center [752, 221] width 13 height 13
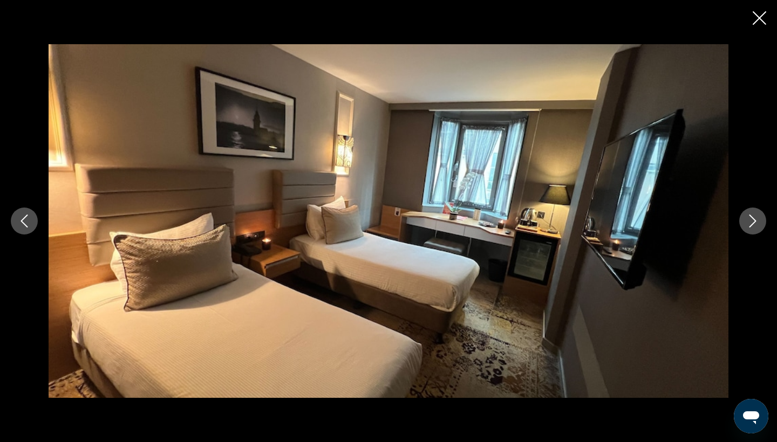
click at [758, 224] on icon "Next image" at bounding box center [752, 221] width 13 height 13
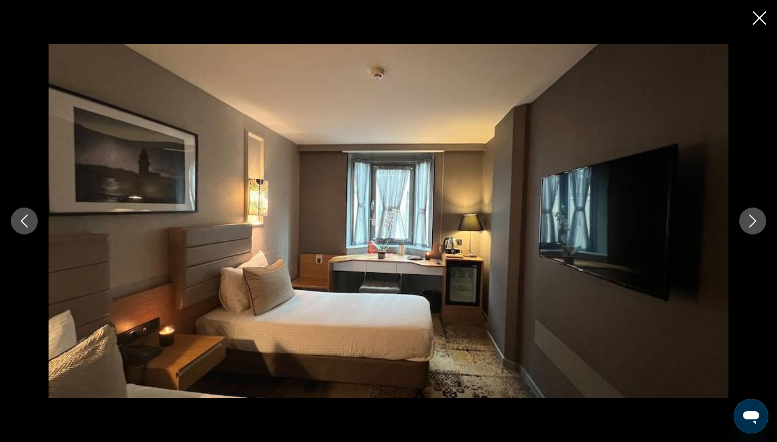
click at [758, 224] on icon "Next image" at bounding box center [752, 221] width 13 height 13
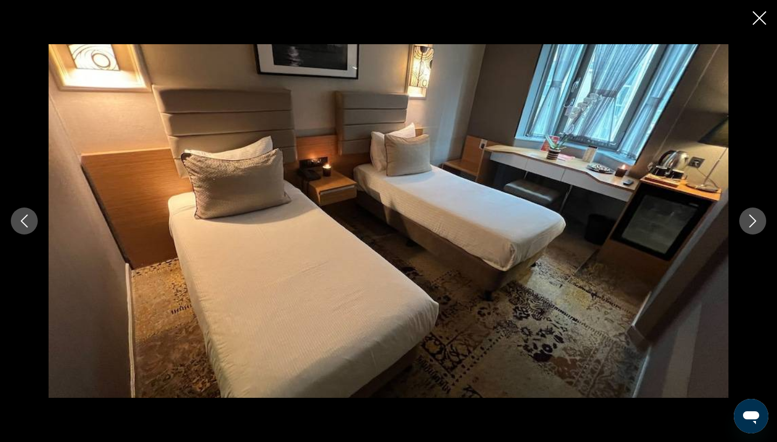
click at [758, 224] on icon "Next image" at bounding box center [752, 221] width 13 height 13
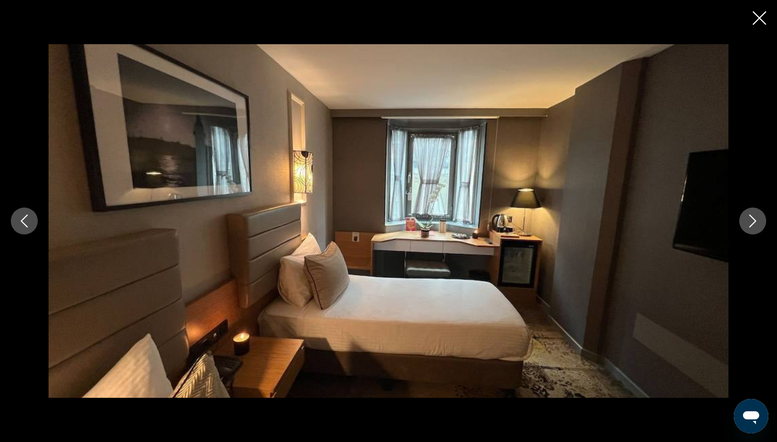
click at [758, 224] on icon "Next image" at bounding box center [752, 221] width 13 height 13
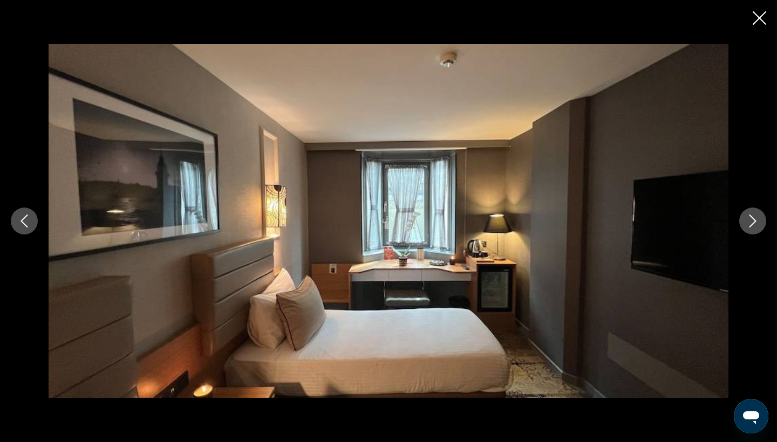
click at [758, 224] on icon "Next image" at bounding box center [752, 221] width 13 height 13
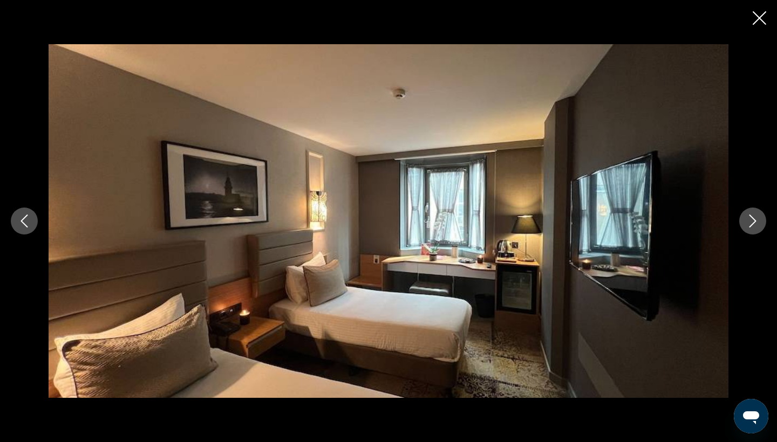
click at [758, 224] on icon "Next image" at bounding box center [752, 221] width 13 height 13
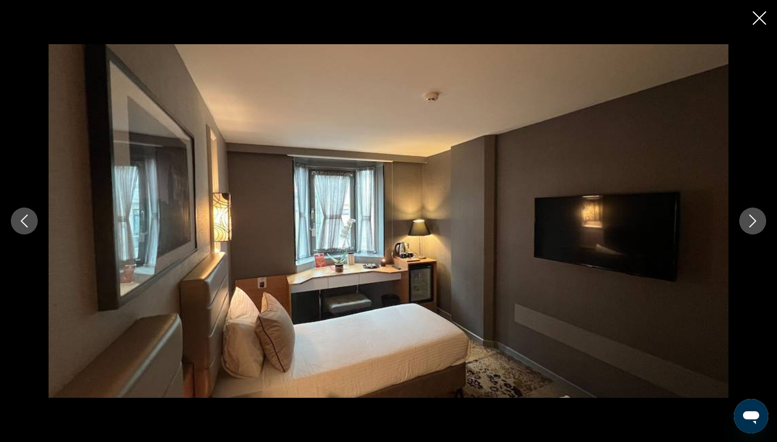
click at [758, 224] on icon "Next image" at bounding box center [752, 221] width 13 height 13
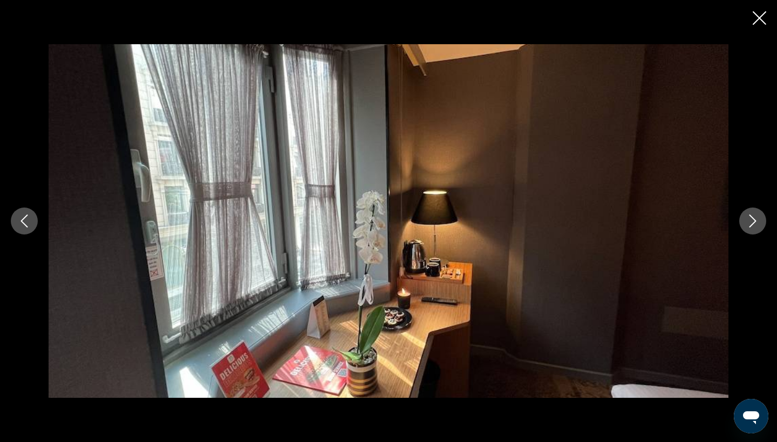
click at [758, 224] on icon "Next image" at bounding box center [752, 221] width 13 height 13
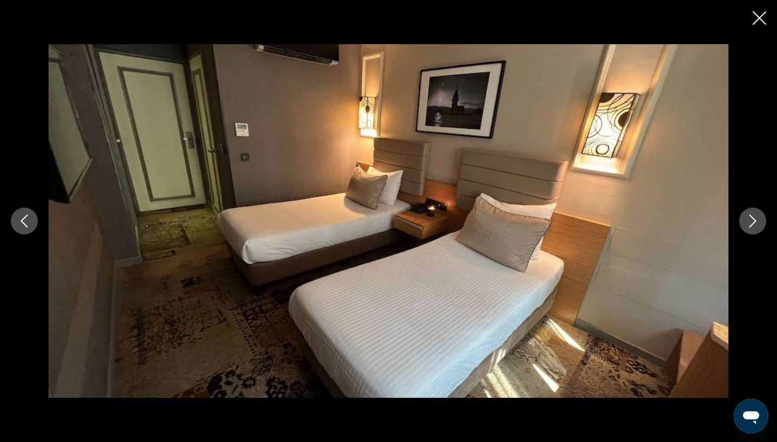
click at [758, 224] on icon "Next image" at bounding box center [752, 221] width 13 height 13
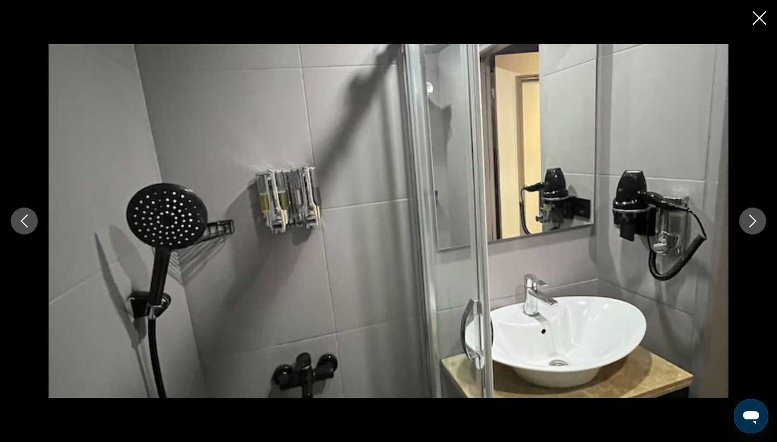
click at [758, 224] on icon "Next image" at bounding box center [752, 221] width 13 height 13
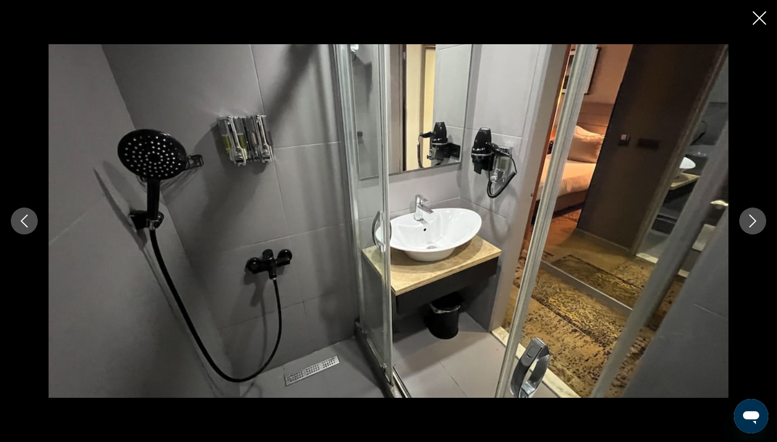
click at [758, 224] on icon "Next image" at bounding box center [752, 221] width 13 height 13
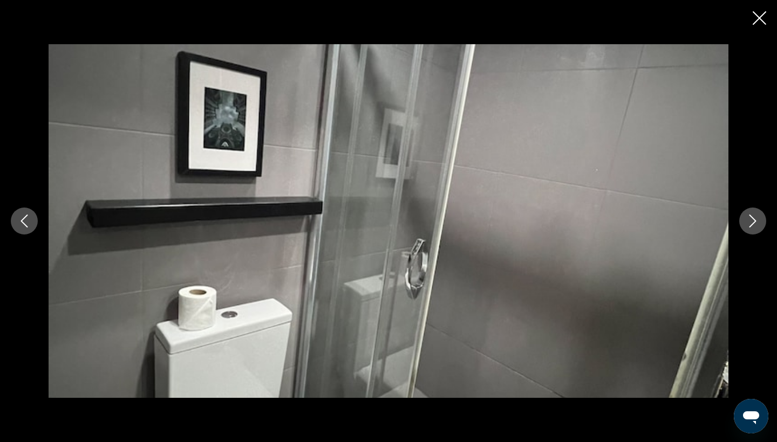
click at [758, 224] on icon "Next image" at bounding box center [752, 221] width 13 height 13
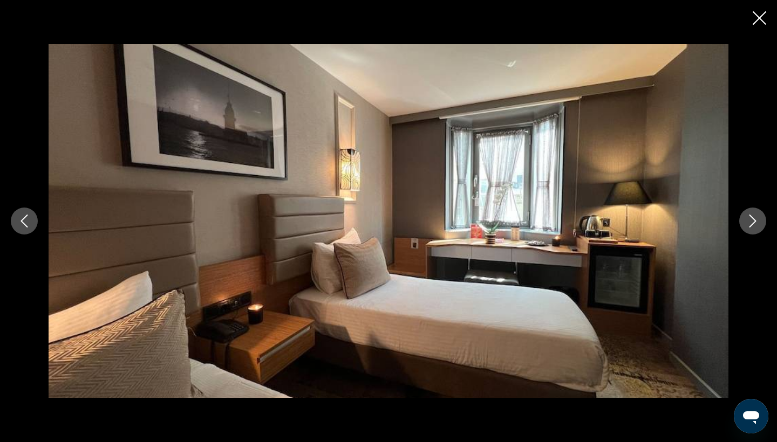
click at [758, 224] on icon "Next image" at bounding box center [752, 221] width 13 height 13
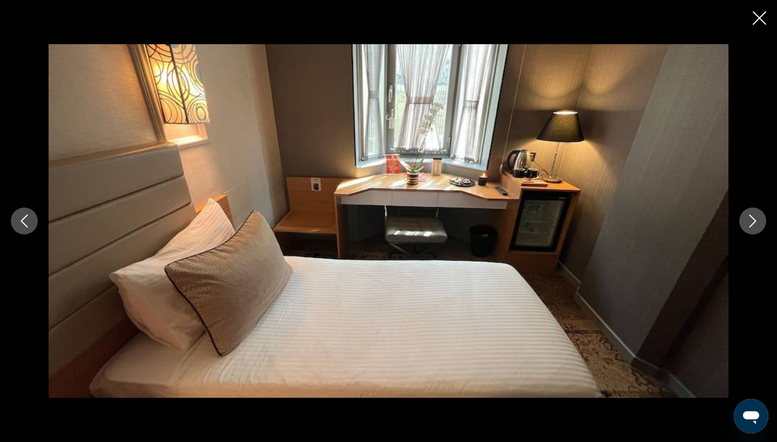
click at [758, 224] on icon "Next image" at bounding box center [752, 221] width 13 height 13
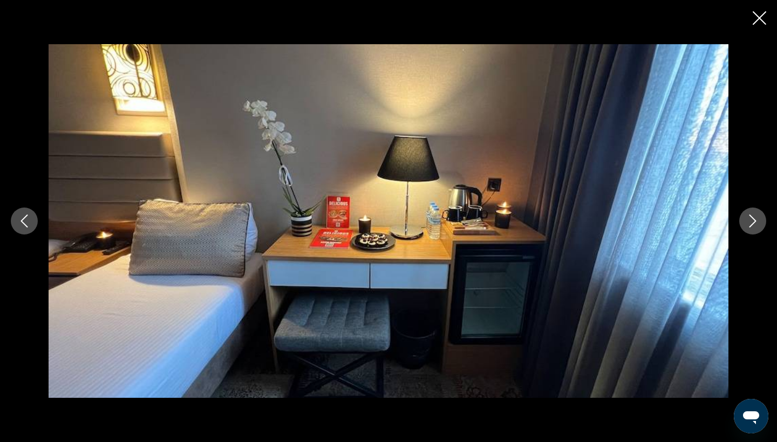
click at [758, 224] on icon "Next image" at bounding box center [752, 221] width 13 height 13
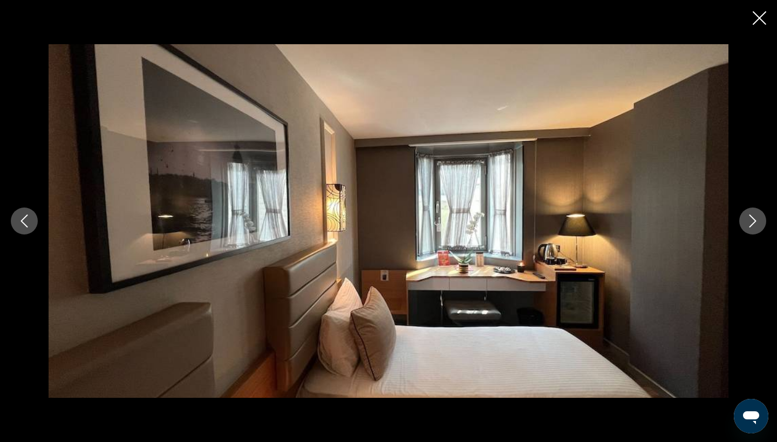
click at [758, 224] on icon "Next image" at bounding box center [752, 221] width 13 height 13
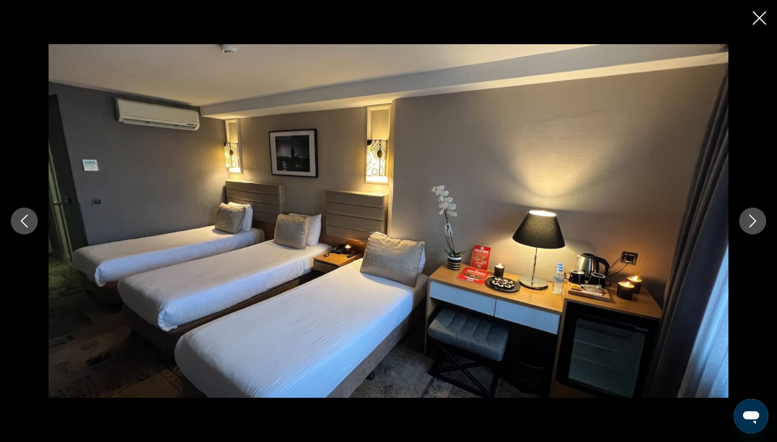
click at [758, 224] on icon "Next image" at bounding box center [752, 221] width 13 height 13
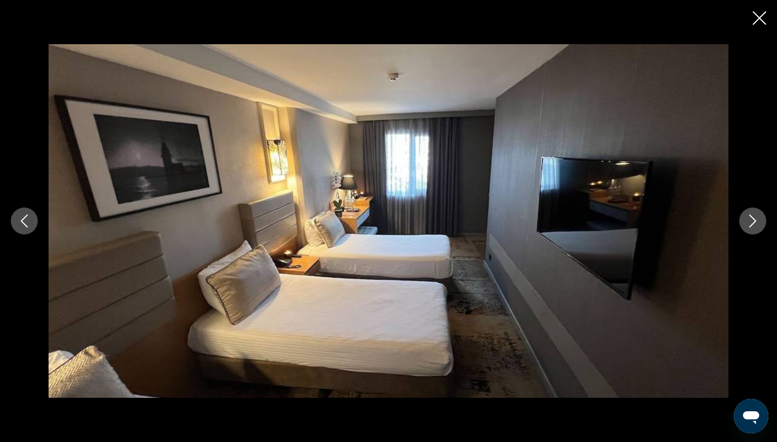
click at [758, 224] on icon "Next image" at bounding box center [752, 221] width 13 height 13
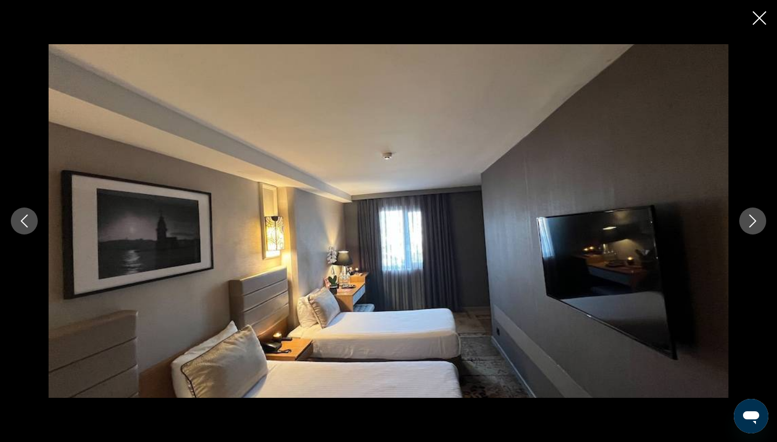
click at [758, 224] on icon "Next image" at bounding box center [752, 221] width 13 height 13
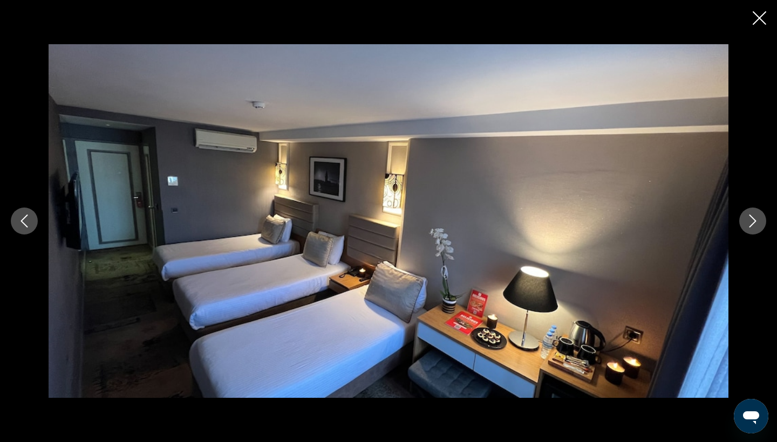
click at [758, 224] on icon "Next image" at bounding box center [752, 221] width 13 height 13
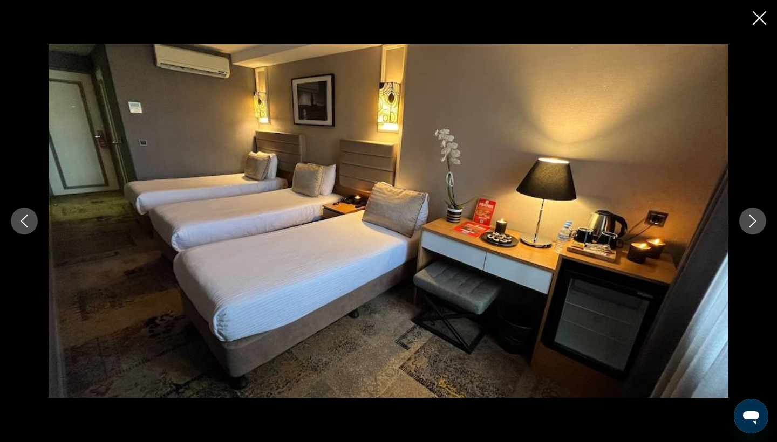
click at [758, 224] on icon "Next image" at bounding box center [752, 221] width 13 height 13
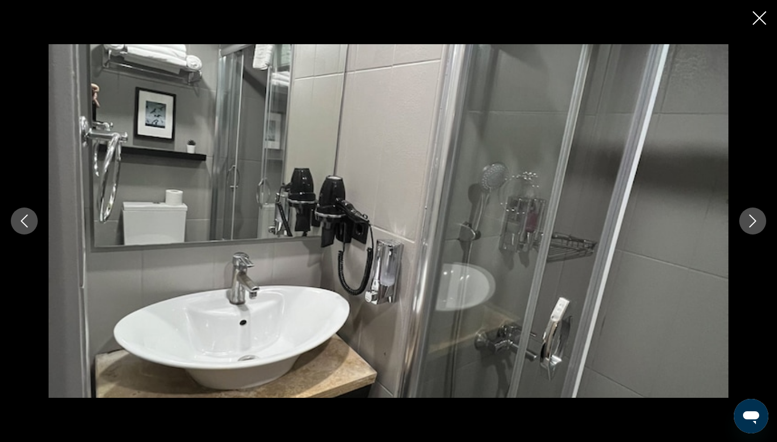
click at [758, 224] on icon "Next image" at bounding box center [752, 221] width 13 height 13
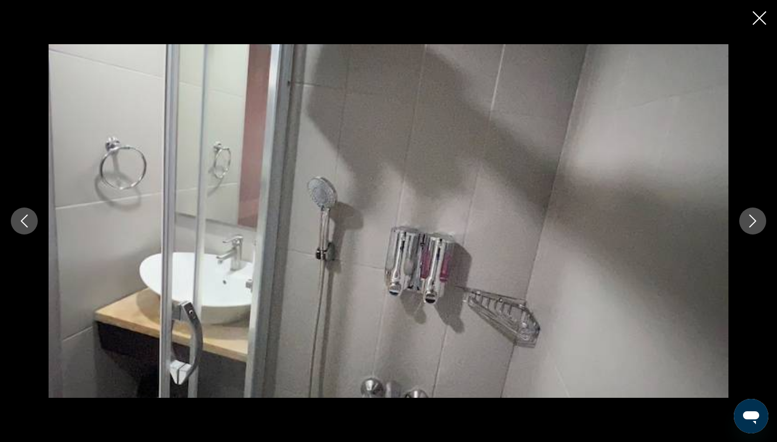
click at [758, 224] on icon "Next image" at bounding box center [752, 221] width 13 height 13
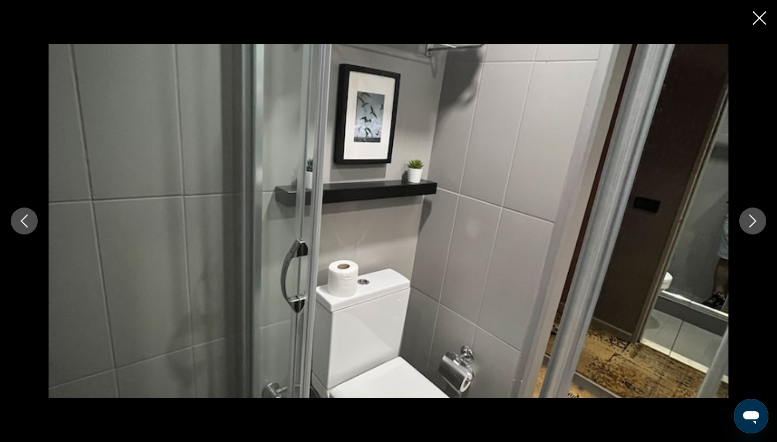
click at [758, 224] on icon "Next image" at bounding box center [752, 221] width 13 height 13
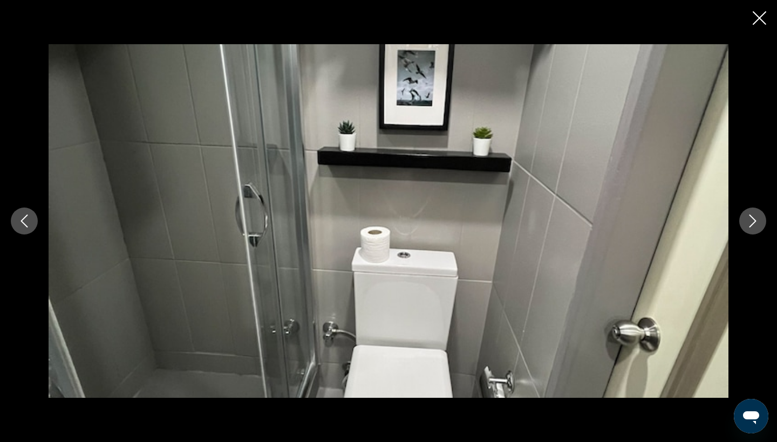
click at [758, 224] on icon "Next image" at bounding box center [752, 221] width 13 height 13
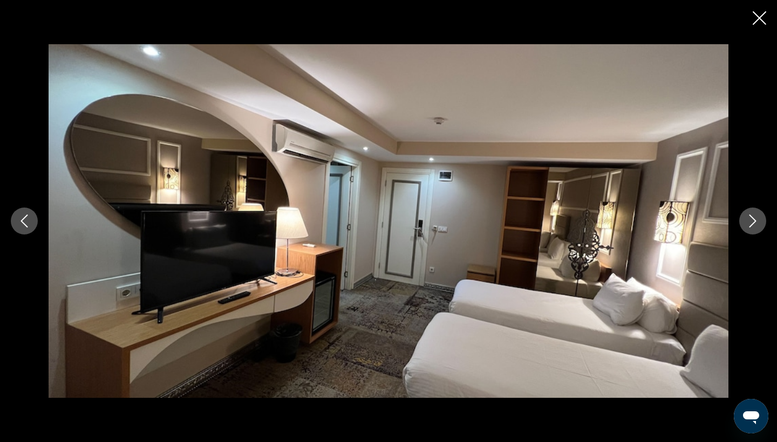
click at [758, 224] on icon "Next image" at bounding box center [752, 221] width 13 height 13
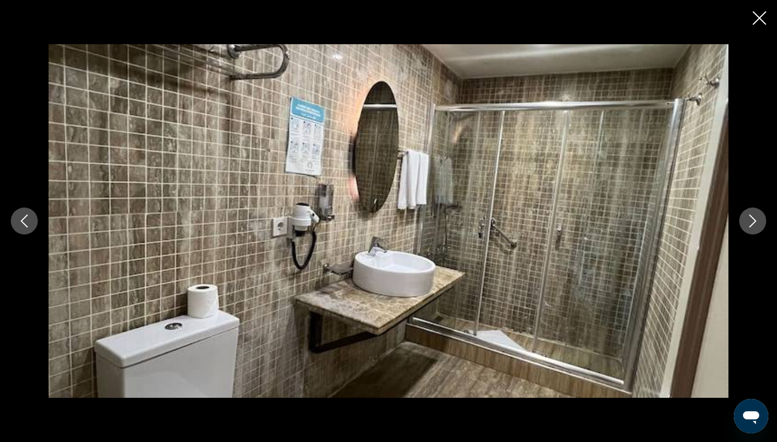
click at [758, 224] on icon "Next image" at bounding box center [752, 221] width 13 height 13
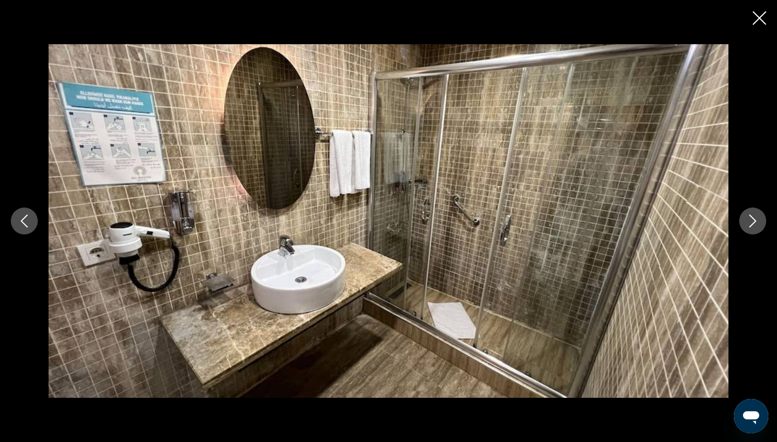
click at [758, 224] on icon "Next image" at bounding box center [752, 221] width 13 height 13
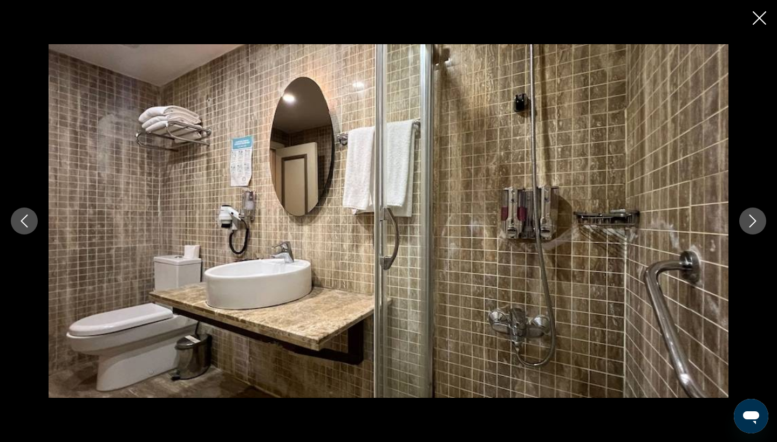
click at [758, 224] on icon "Next image" at bounding box center [752, 221] width 13 height 13
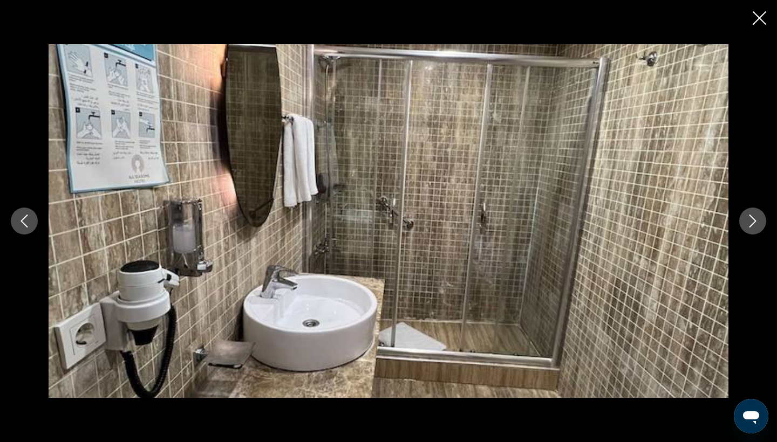
click at [758, 224] on icon "Next image" at bounding box center [752, 221] width 13 height 13
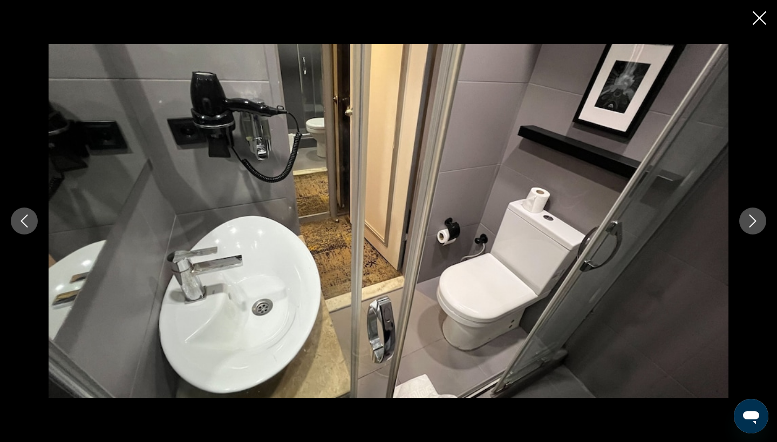
click at [758, 224] on icon "Next image" at bounding box center [752, 221] width 13 height 13
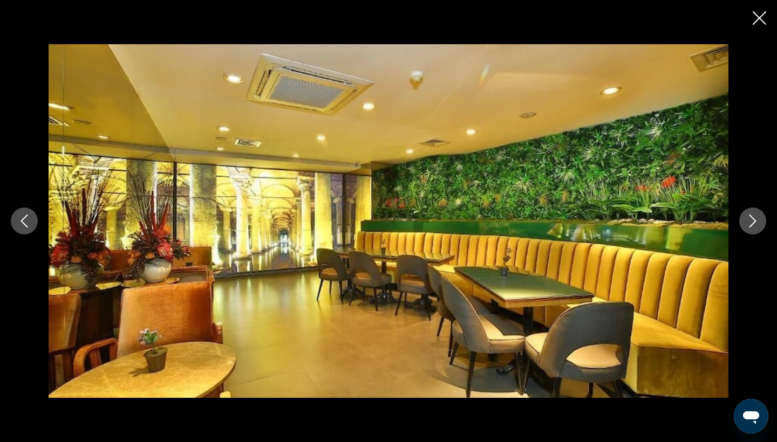
click at [758, 224] on icon "Next image" at bounding box center [752, 221] width 13 height 13
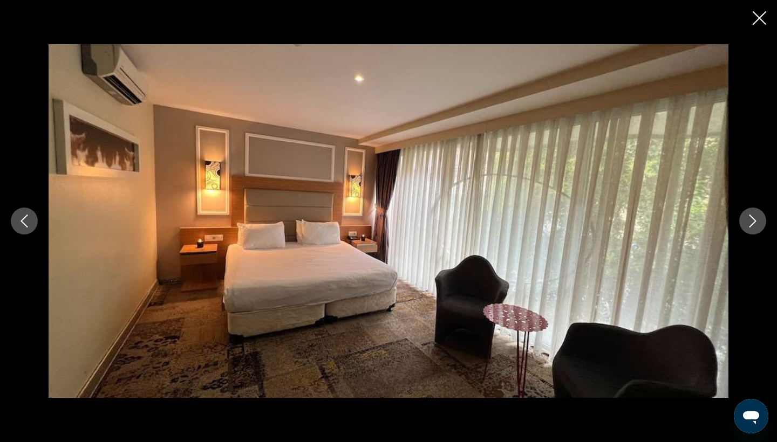
click at [758, 224] on icon "Next image" at bounding box center [752, 221] width 13 height 13
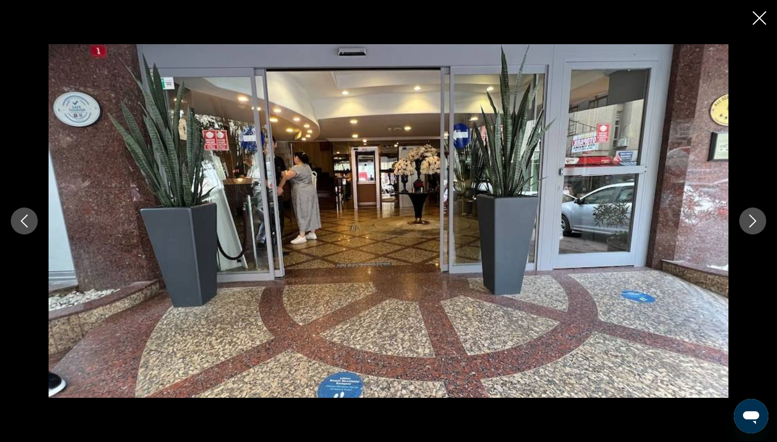
click at [758, 224] on icon "Next image" at bounding box center [752, 221] width 13 height 13
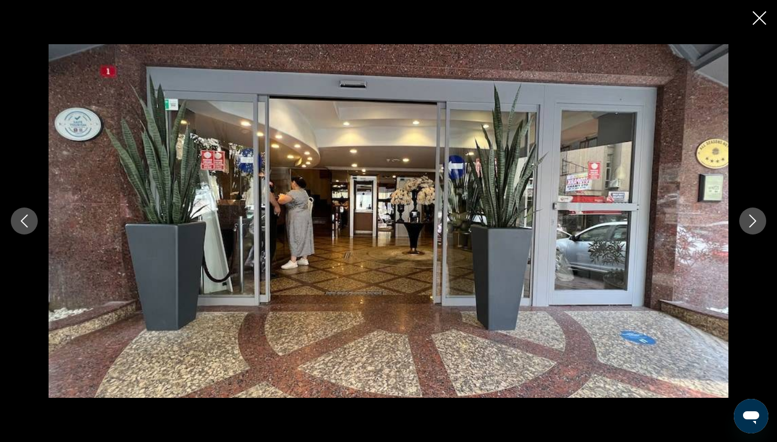
click at [758, 224] on icon "Next image" at bounding box center [752, 221] width 13 height 13
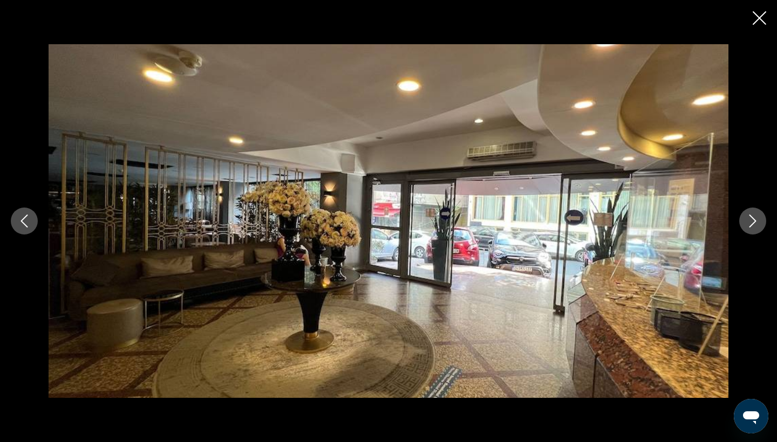
click at [758, 224] on icon "Next image" at bounding box center [752, 221] width 13 height 13
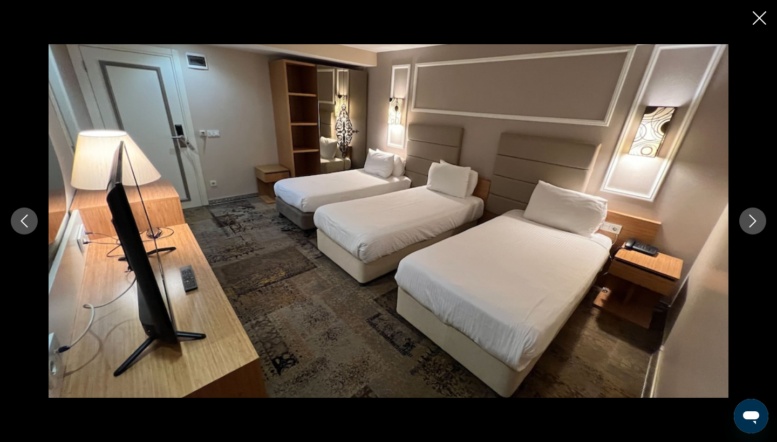
click at [758, 224] on icon "Next image" at bounding box center [752, 221] width 13 height 13
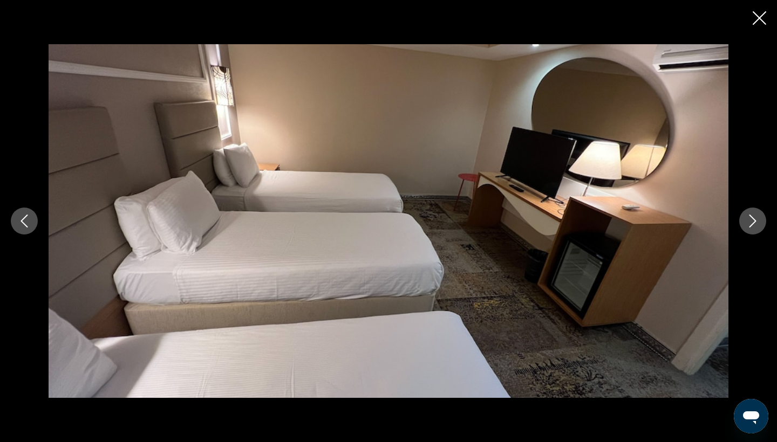
click at [758, 224] on icon "Next image" at bounding box center [752, 221] width 13 height 13
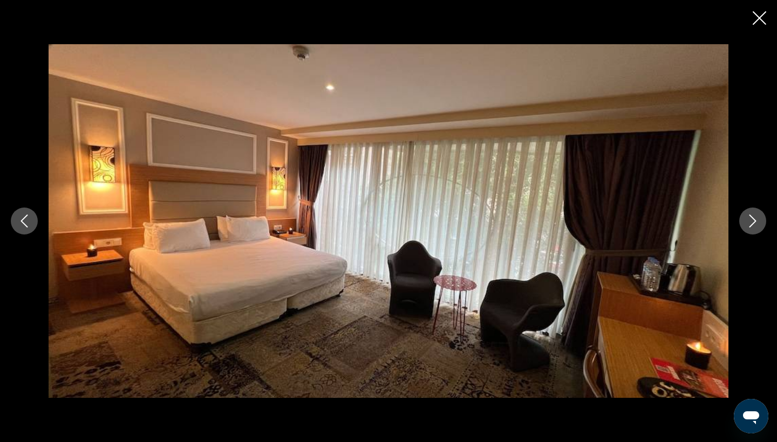
click at [758, 224] on icon "Next image" at bounding box center [752, 221] width 13 height 13
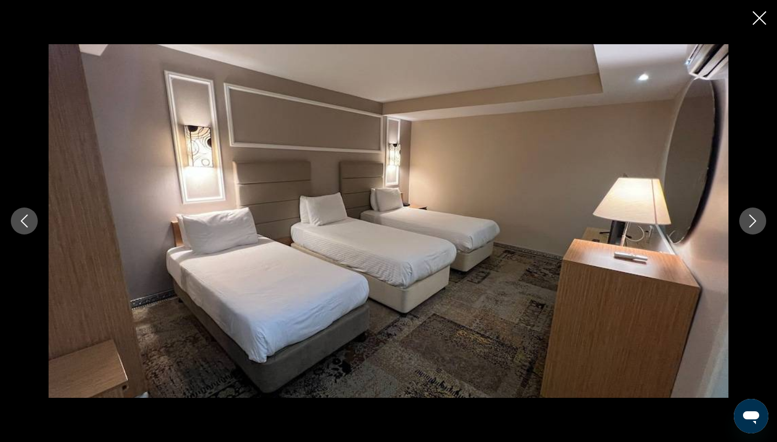
click at [758, 224] on icon "Next image" at bounding box center [752, 221] width 13 height 13
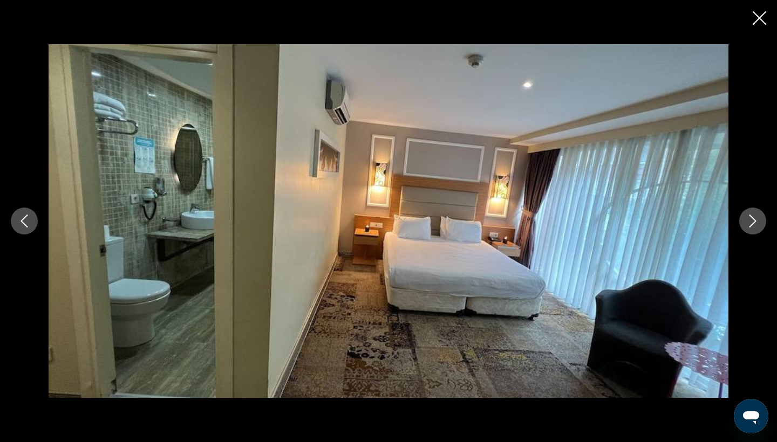
click at [755, 26] on button "Close slideshow" at bounding box center [759, 19] width 13 height 17
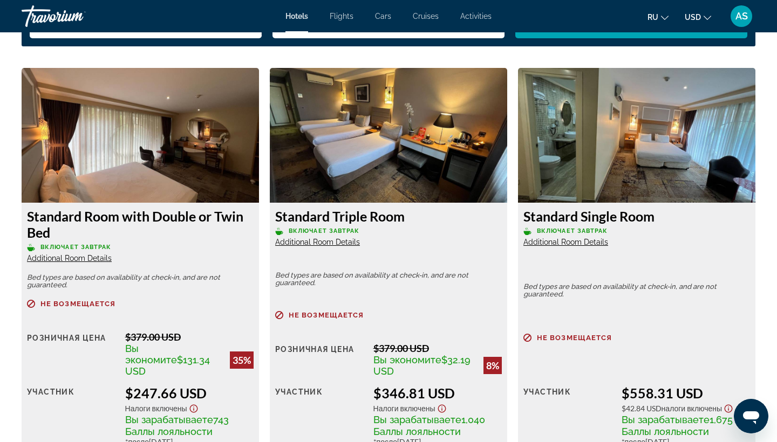
scroll to position [1466, 0]
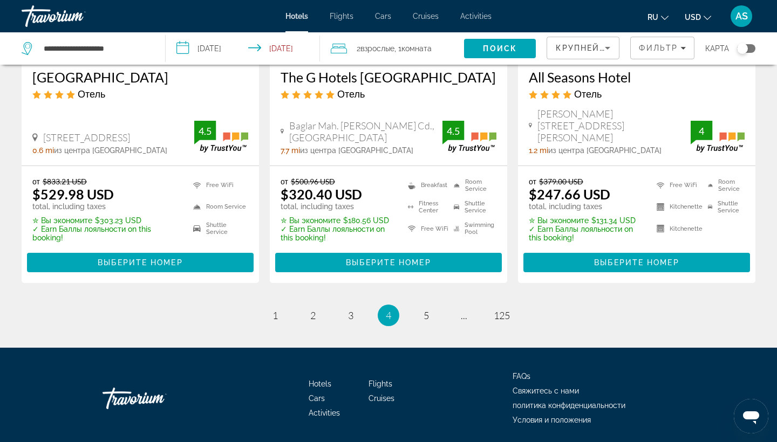
scroll to position [1498, 0]
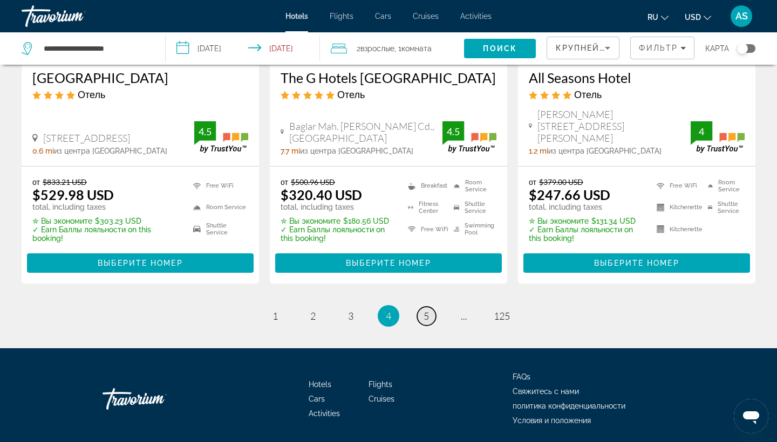
click at [425, 310] on span "5" at bounding box center [425, 316] width 5 height 12
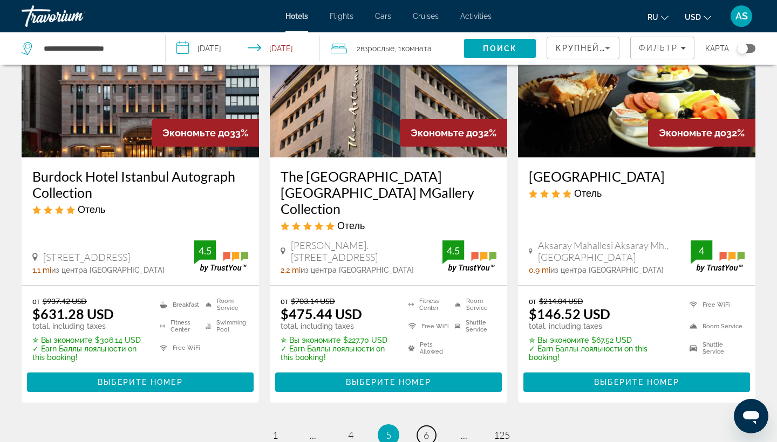
scroll to position [1374, 0]
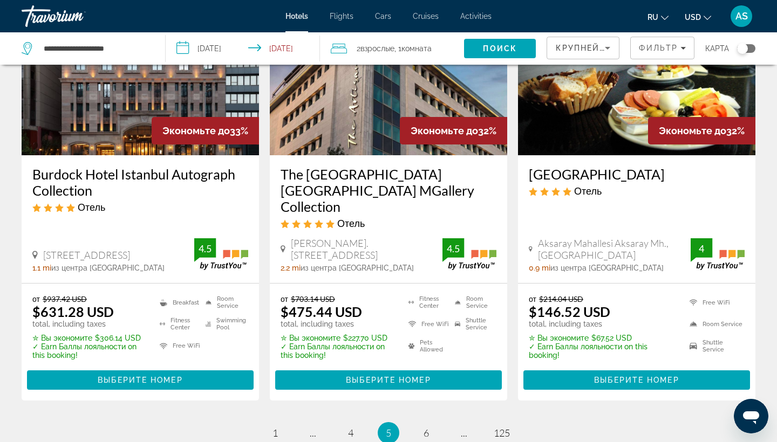
click at [562, 182] on h3 "[GEOGRAPHIC_DATA]" at bounding box center [637, 174] width 216 height 16
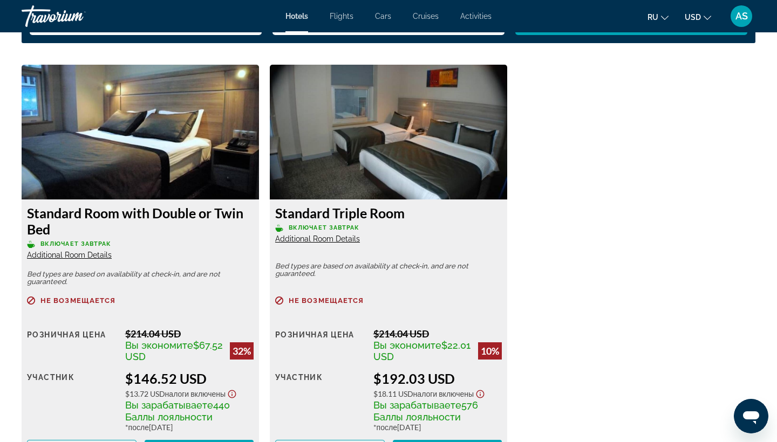
scroll to position [1449, 0]
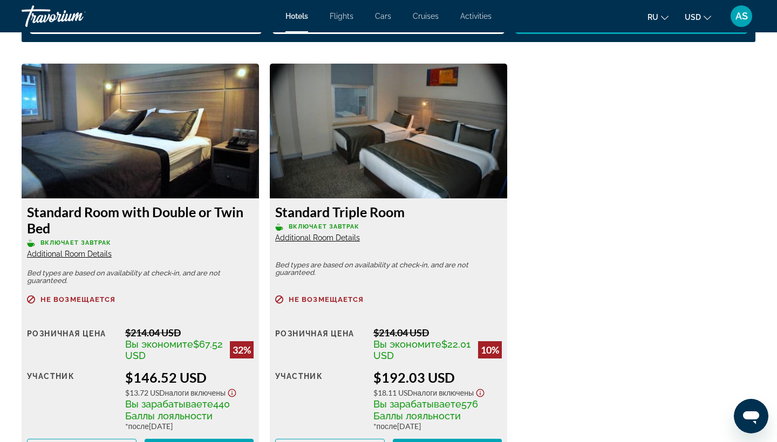
drag, startPoint x: 30, startPoint y: 224, endPoint x: 59, endPoint y: 234, distance: 30.9
click at [59, 234] on h3 "Standard Room with Double or Twin Bed" at bounding box center [140, 220] width 227 height 32
copy h3 "Standard Room with Double or Twin Bed"
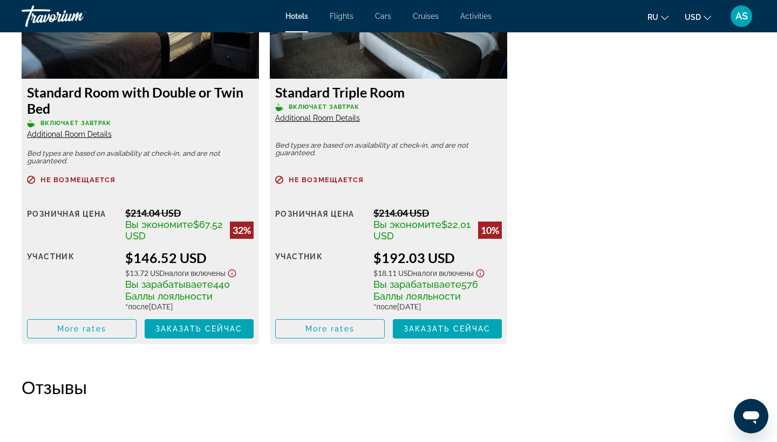
scroll to position [1573, 0]
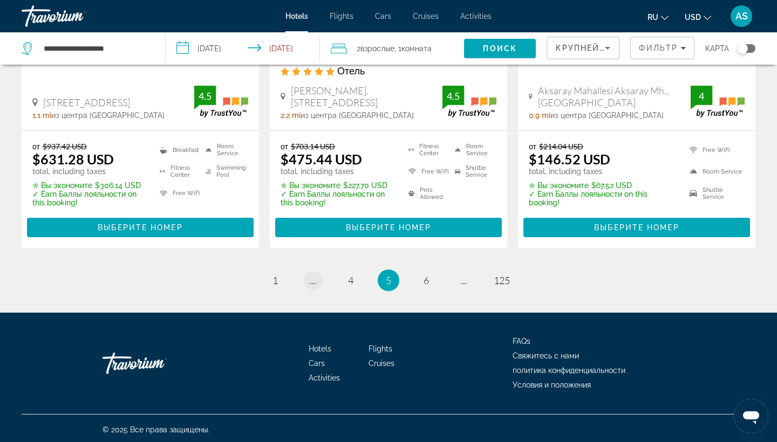
scroll to position [1526, 0]
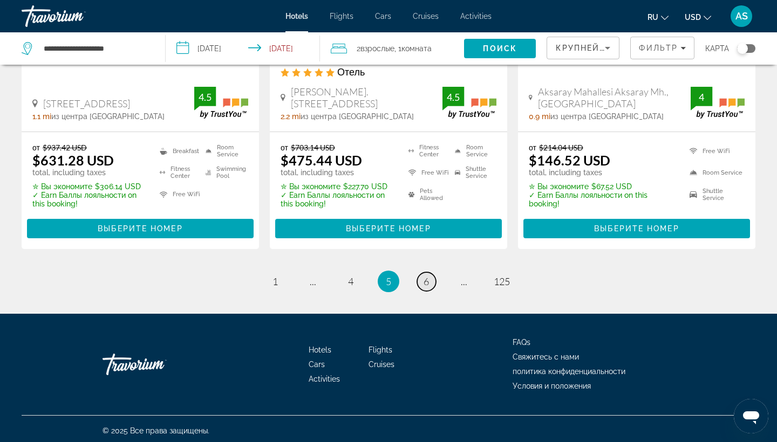
click at [425, 277] on span "6" at bounding box center [425, 282] width 5 height 12
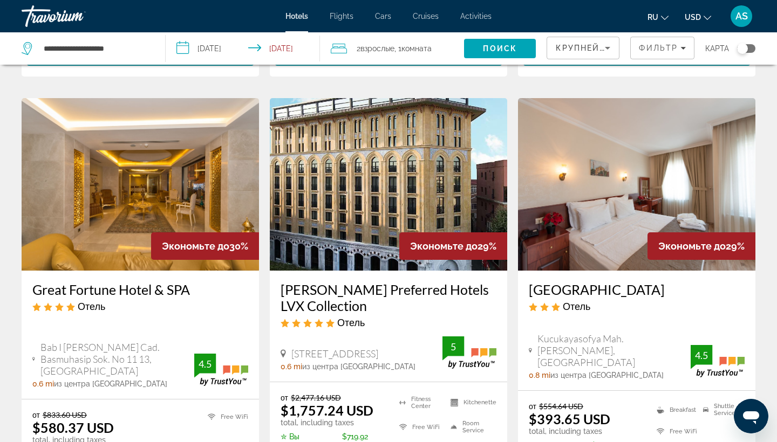
scroll to position [1282, 0]
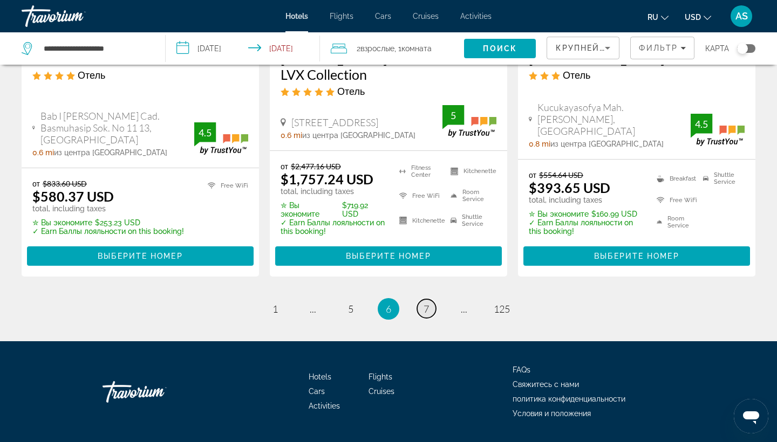
click at [425, 303] on span "7" at bounding box center [425, 309] width 5 height 12
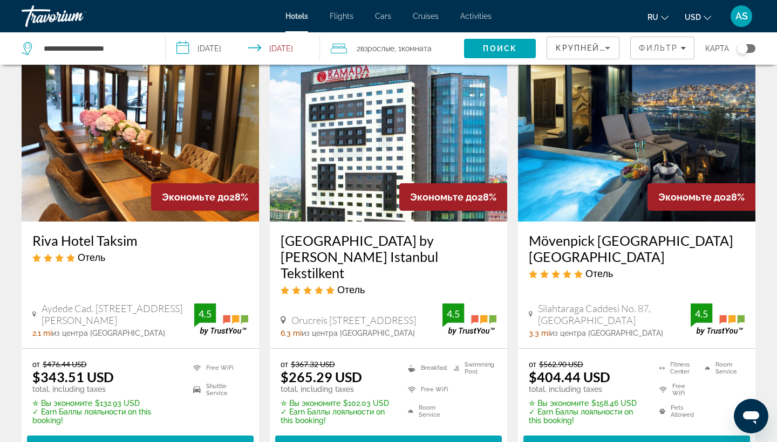
scroll to position [471, 0]
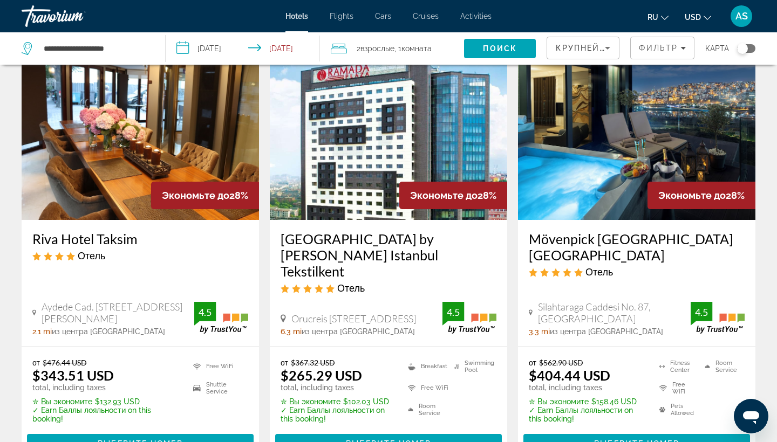
click at [331, 254] on h3 "[GEOGRAPHIC_DATA] by [PERSON_NAME] Istanbul Tekstilkent" at bounding box center [389, 255] width 216 height 49
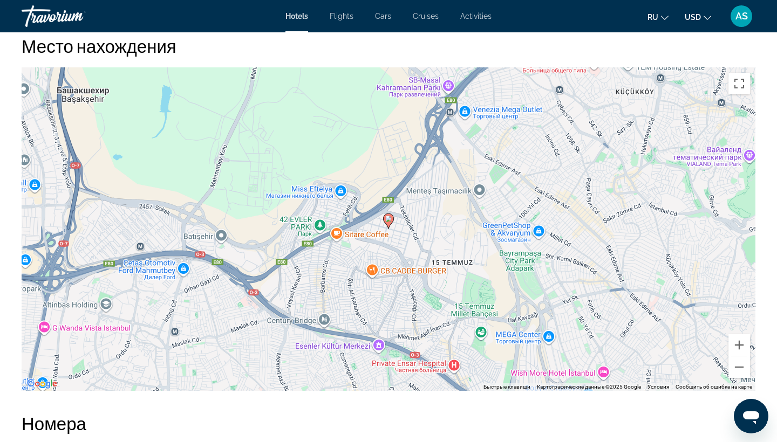
scroll to position [1019, 0]
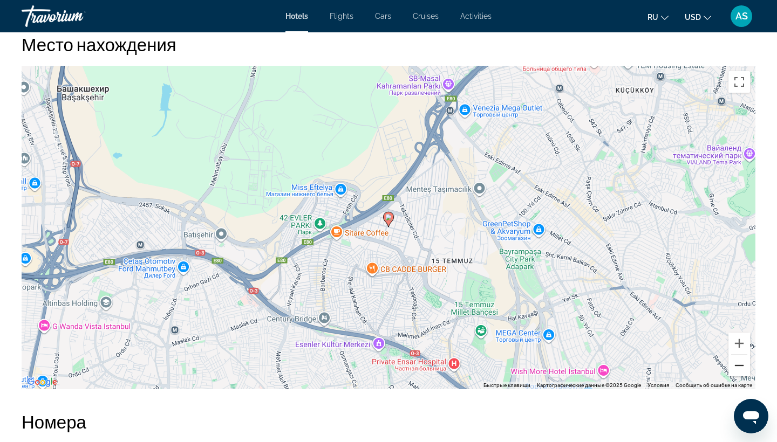
click at [740, 364] on button "Уменьшить" at bounding box center [739, 366] width 22 height 22
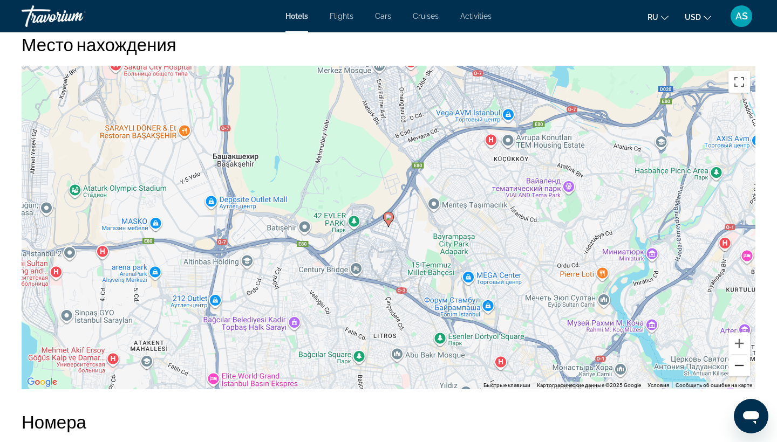
click at [740, 364] on button "Уменьшить" at bounding box center [739, 366] width 22 height 22
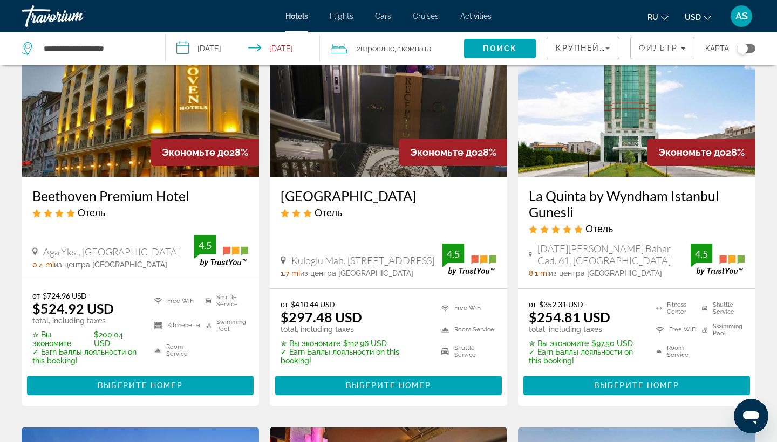
scroll to position [983, 0]
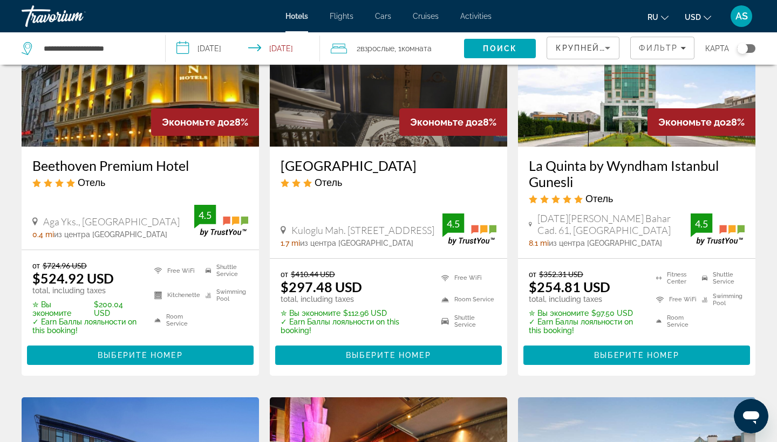
click at [571, 167] on h3 "La Quinta by Wyndham Istanbul Gunesli" at bounding box center [637, 174] width 216 height 32
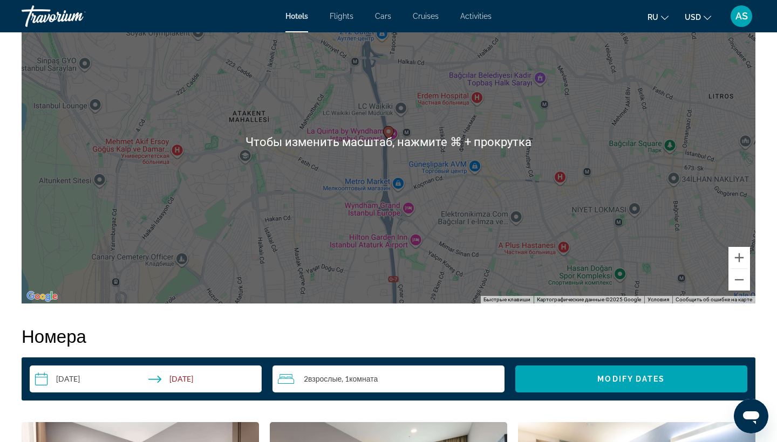
scroll to position [1109, 0]
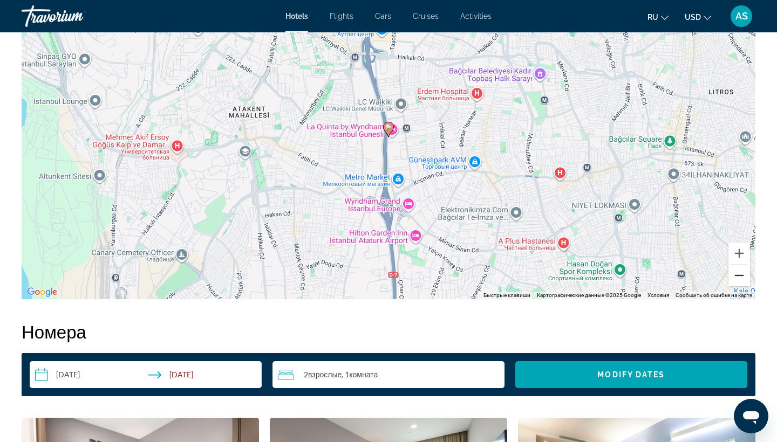
click at [742, 276] on button "Уменьшить" at bounding box center [739, 276] width 22 height 22
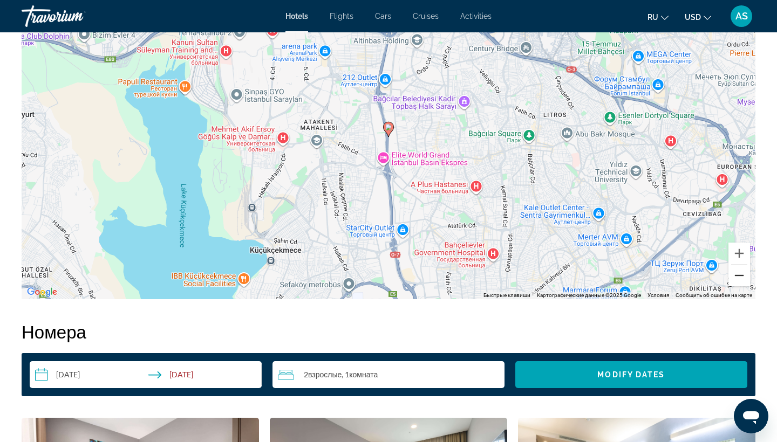
click at [742, 276] on button "Уменьшить" at bounding box center [739, 276] width 22 height 22
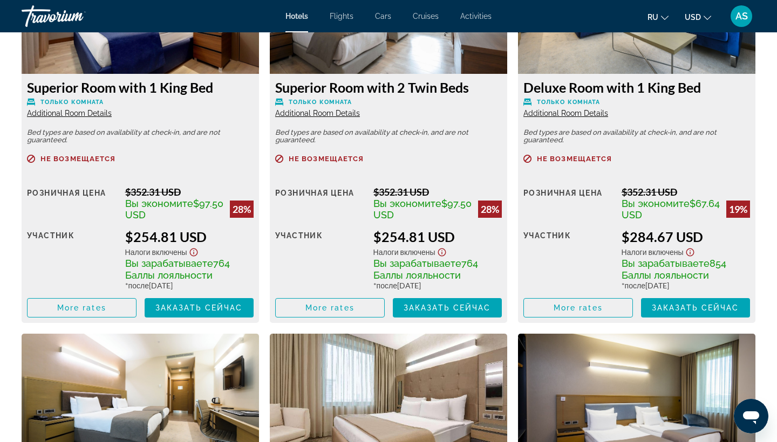
scroll to position [1596, 0]
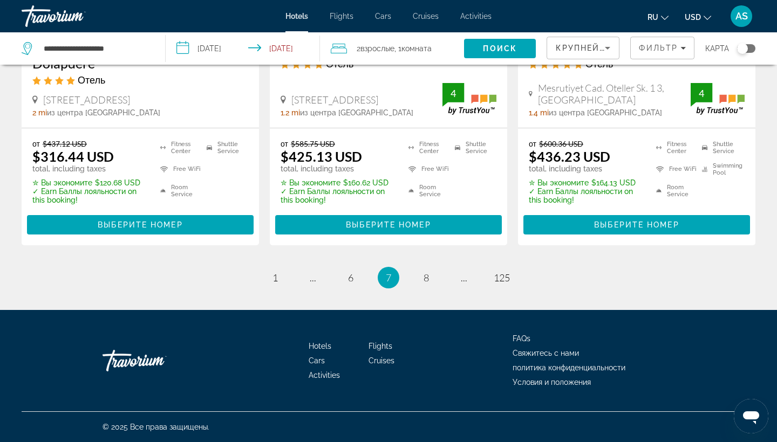
scroll to position [1539, 0]
click at [427, 276] on span "8" at bounding box center [425, 278] width 5 height 12
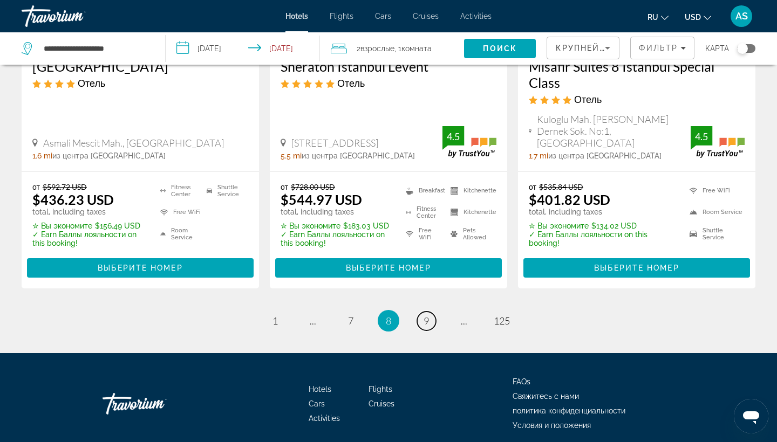
scroll to position [1492, 0]
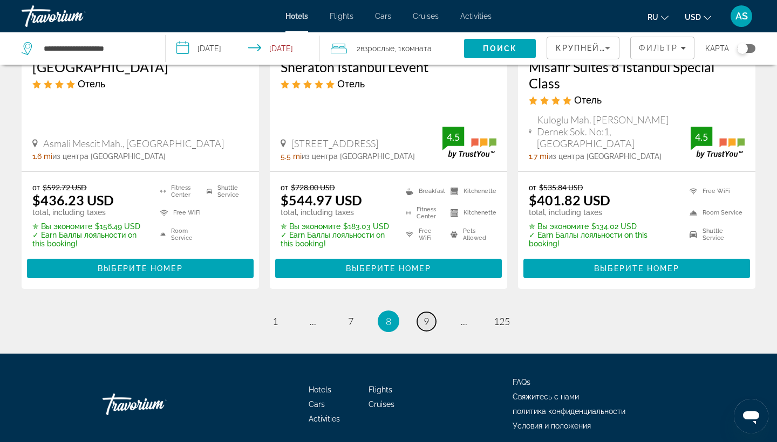
click at [427, 316] on span "9" at bounding box center [425, 322] width 5 height 12
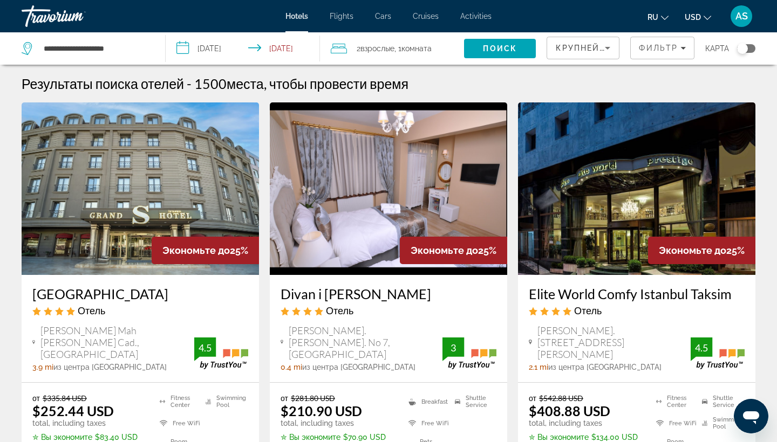
scroll to position [47, 0]
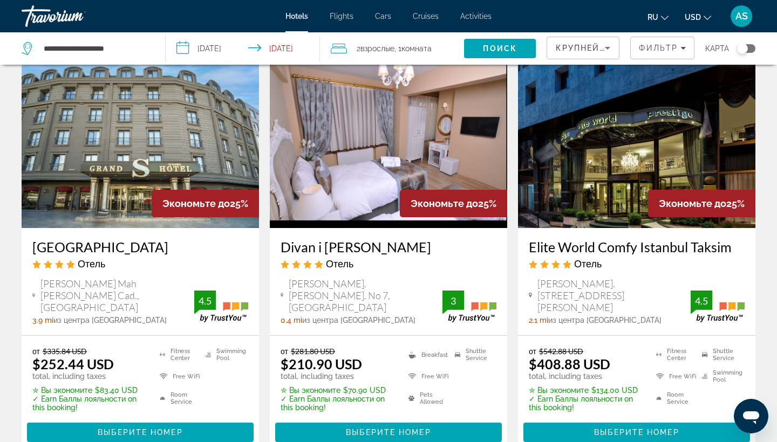
click at [94, 254] on h3 "[GEOGRAPHIC_DATA]" at bounding box center [140, 247] width 216 height 16
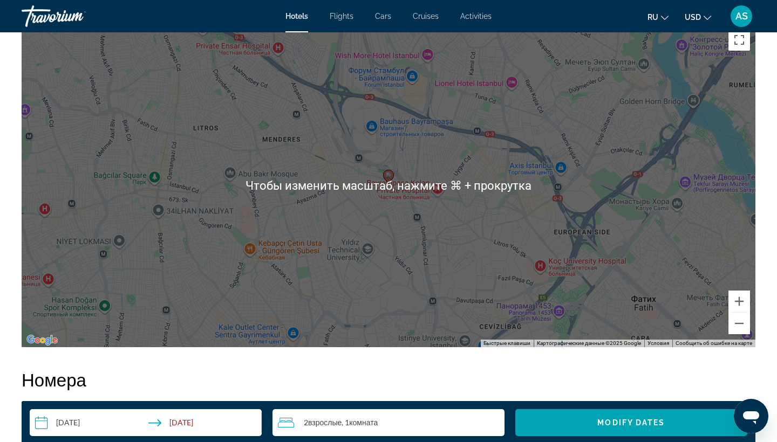
scroll to position [1044, 0]
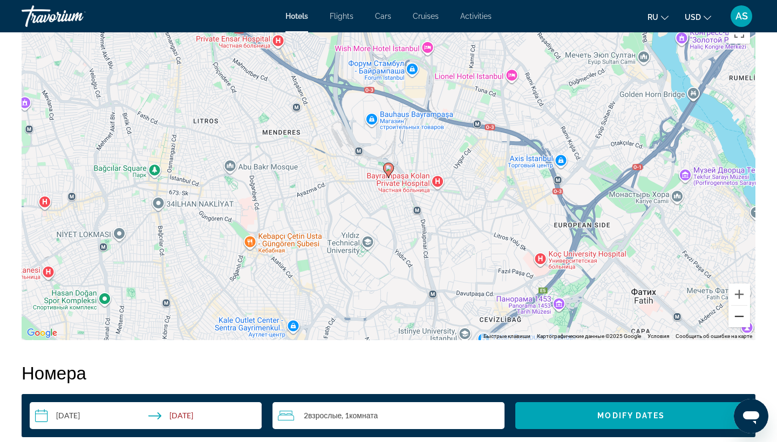
click at [739, 323] on button "Уменьшить" at bounding box center [739, 317] width 22 height 22
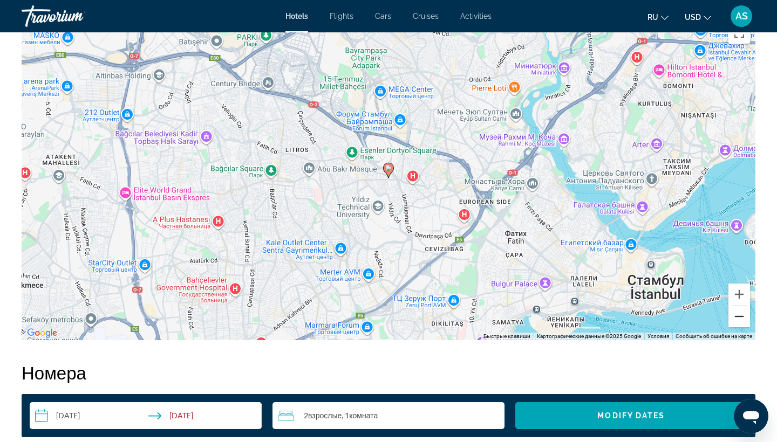
click at [739, 323] on button "Уменьшить" at bounding box center [739, 317] width 22 height 22
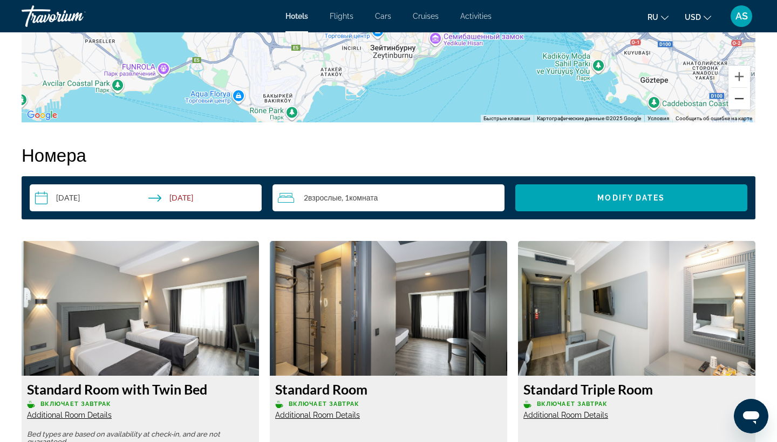
scroll to position [1401, 0]
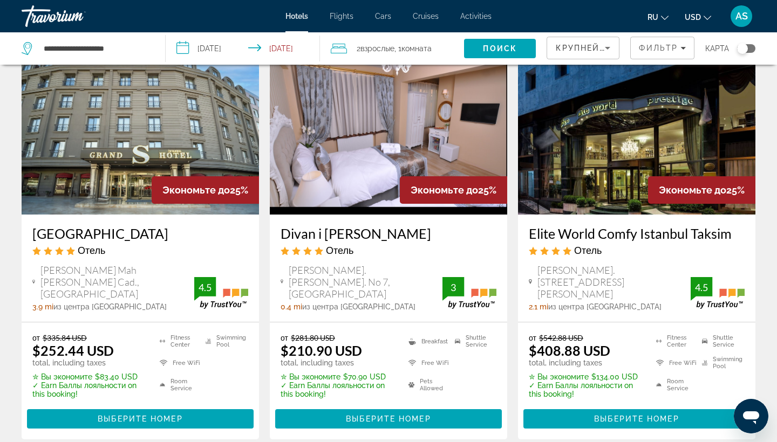
scroll to position [64, 0]
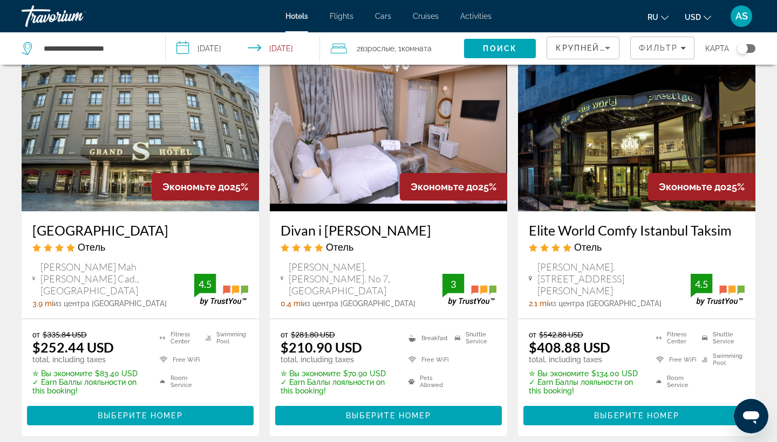
click at [316, 233] on h3 "Divan i [PERSON_NAME]" at bounding box center [389, 230] width 216 height 16
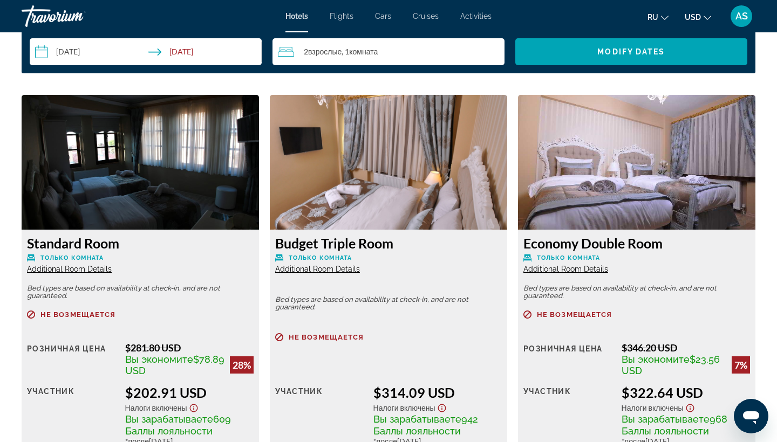
scroll to position [1418, 0]
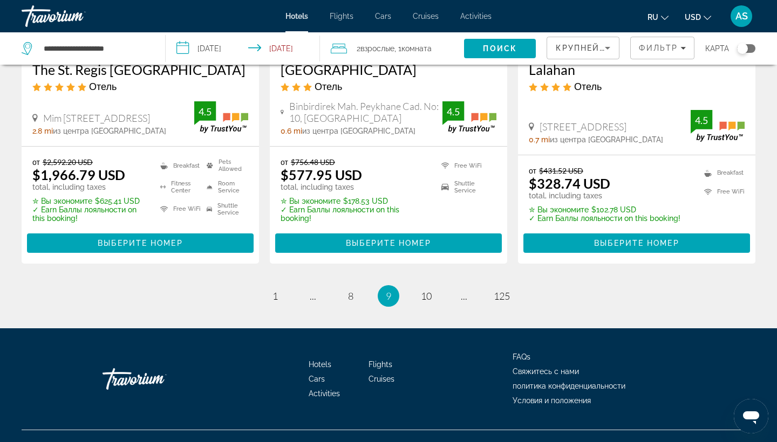
scroll to position [1470, 0]
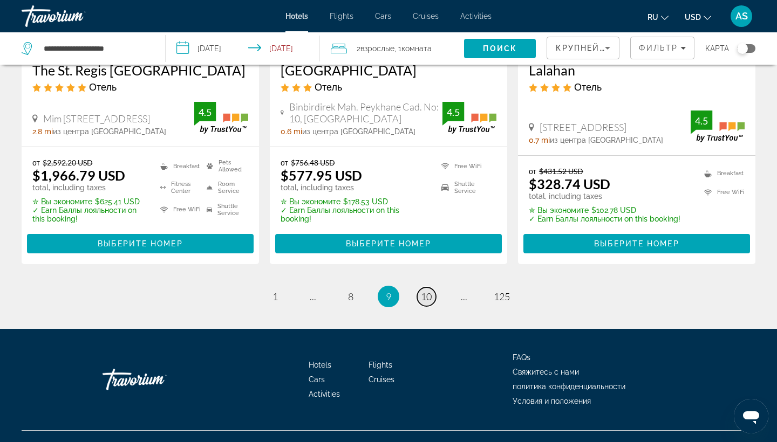
click at [425, 291] on span "10" at bounding box center [426, 297] width 11 height 12
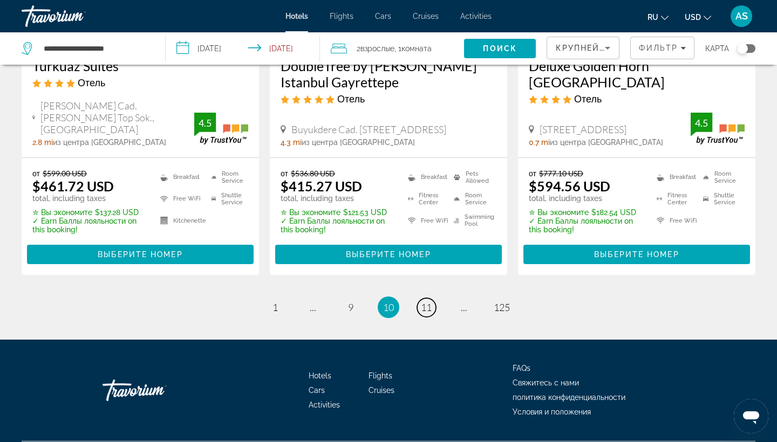
scroll to position [1481, 0]
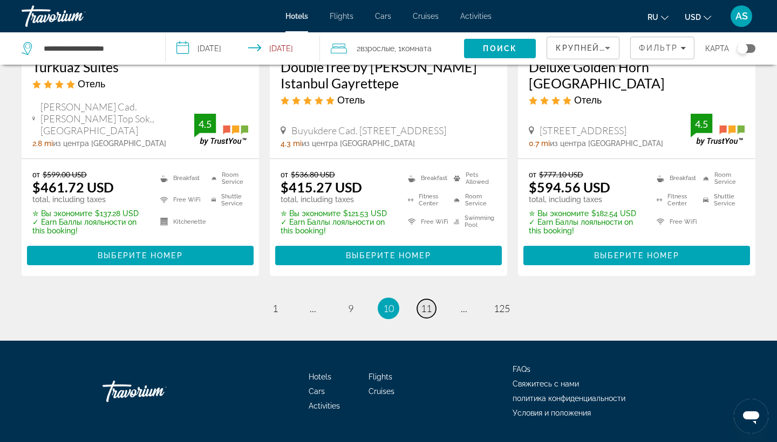
click at [425, 303] on span "11" at bounding box center [426, 309] width 11 height 12
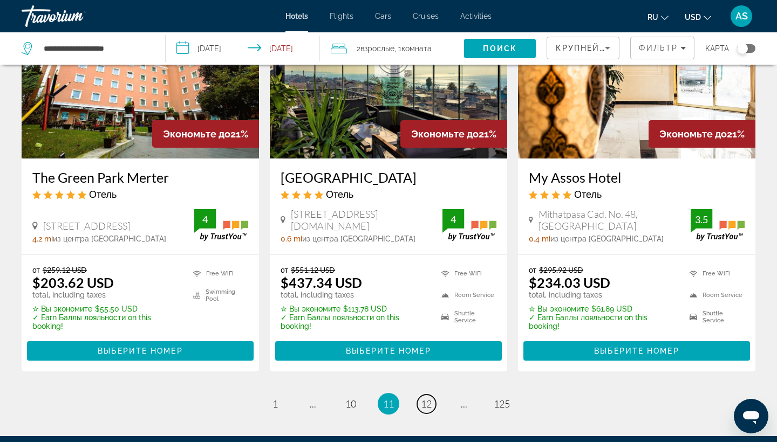
scroll to position [1479, 0]
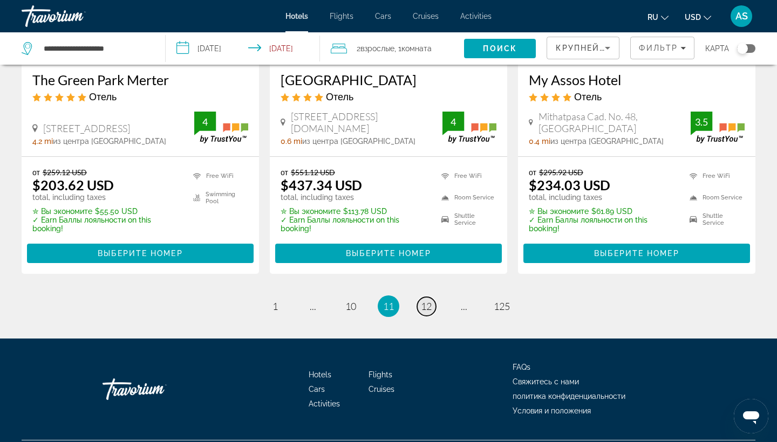
click at [431, 300] on span "12" at bounding box center [426, 306] width 11 height 12
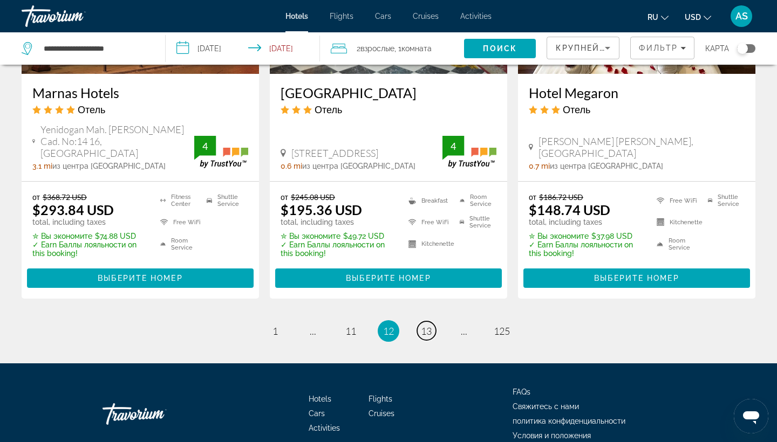
scroll to position [1498, 0]
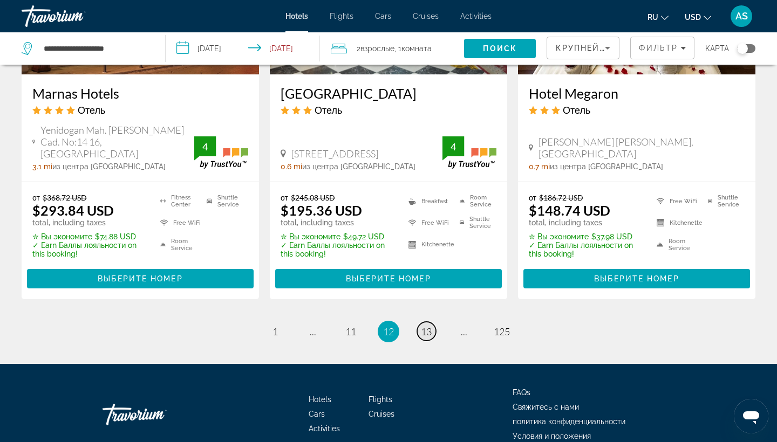
click at [423, 326] on span "13" at bounding box center [426, 332] width 11 height 12
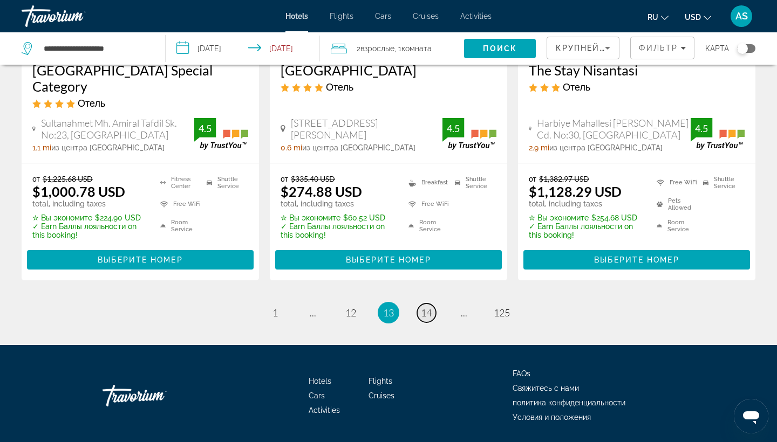
scroll to position [1391, 0]
